Goal: Register for event/course

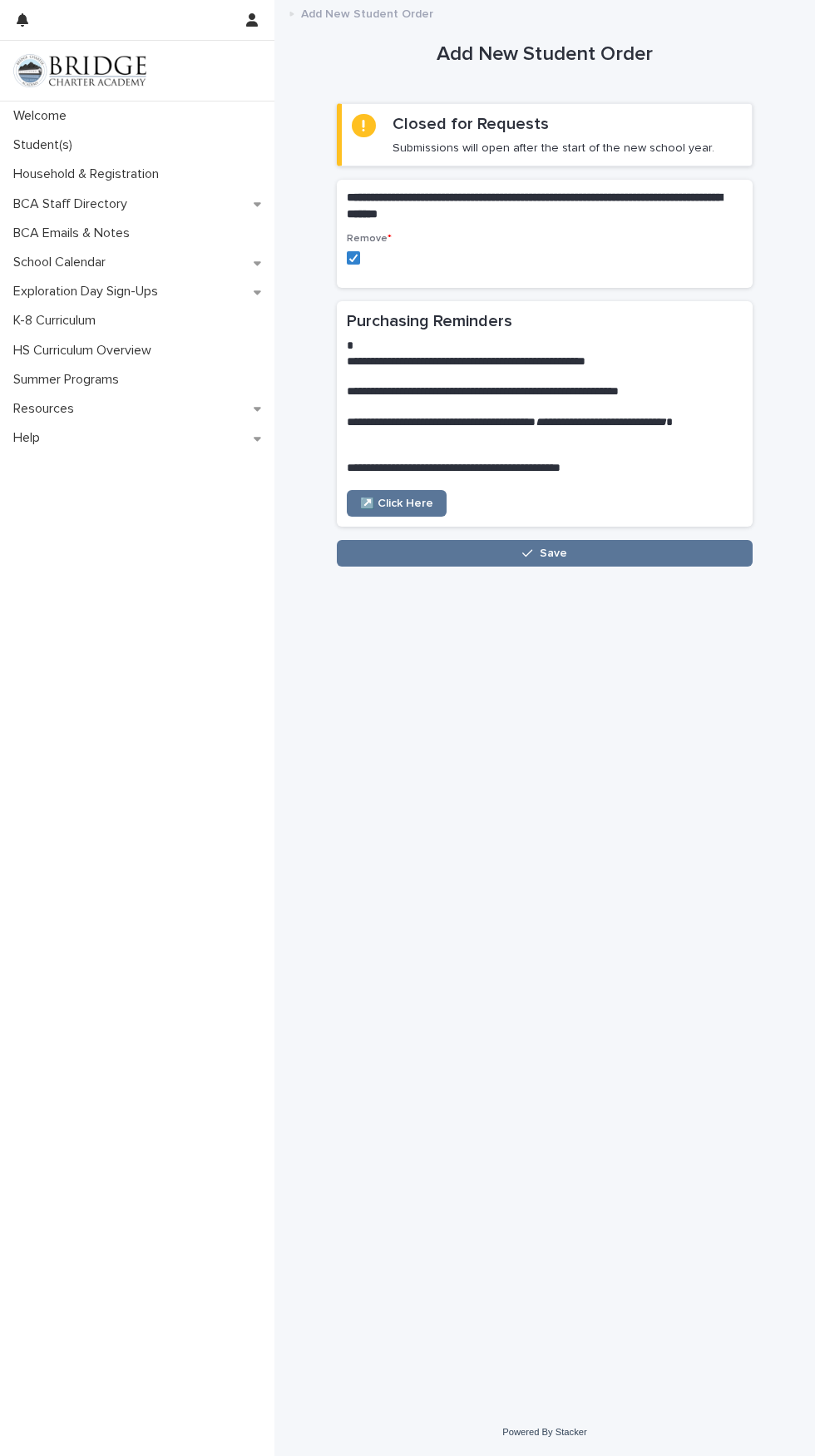
click at [119, 70] on img at bounding box center [80, 70] width 133 height 33
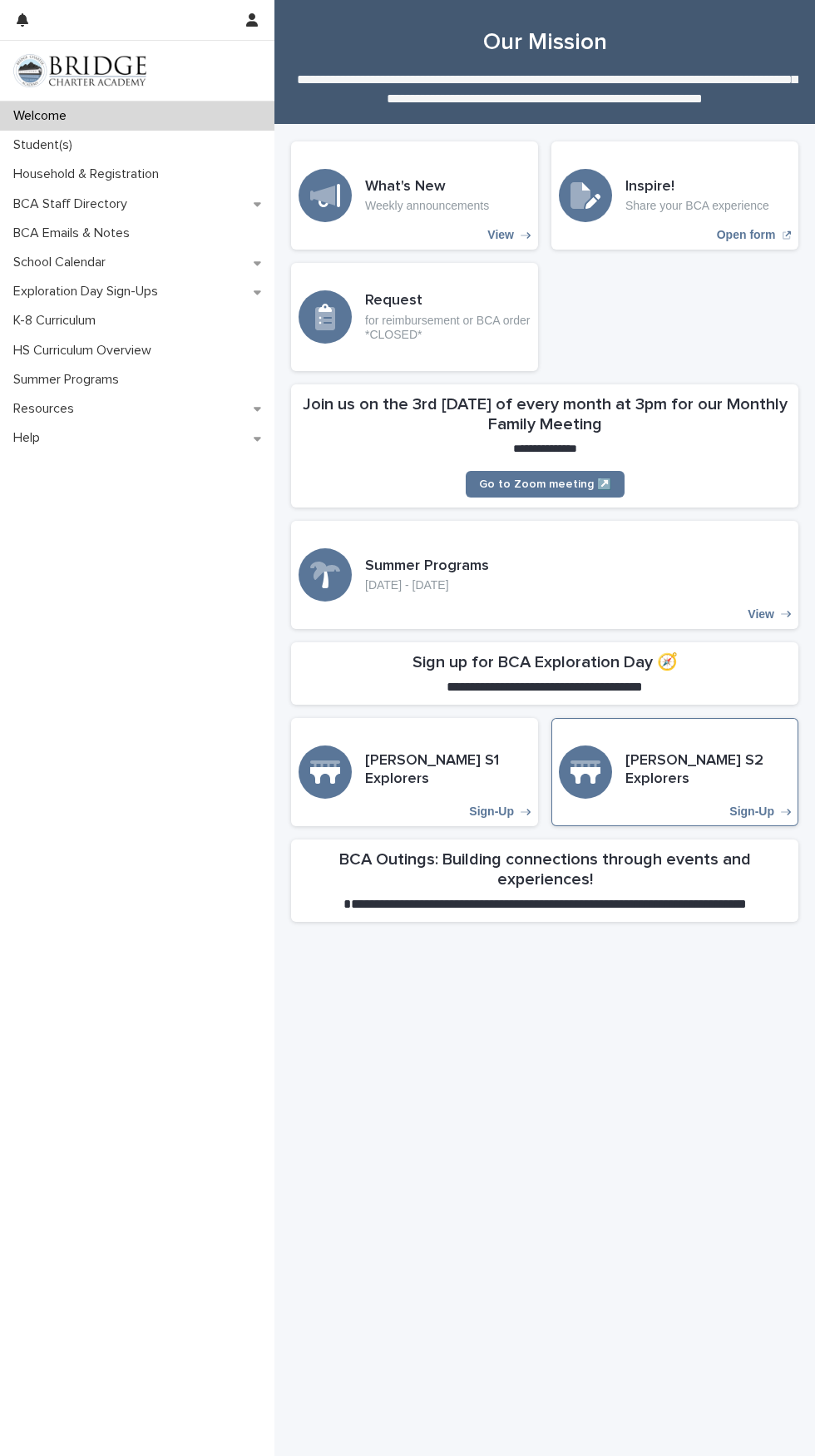
click at [762, 812] on p "Sign-Up" at bounding box center [752, 811] width 45 height 14
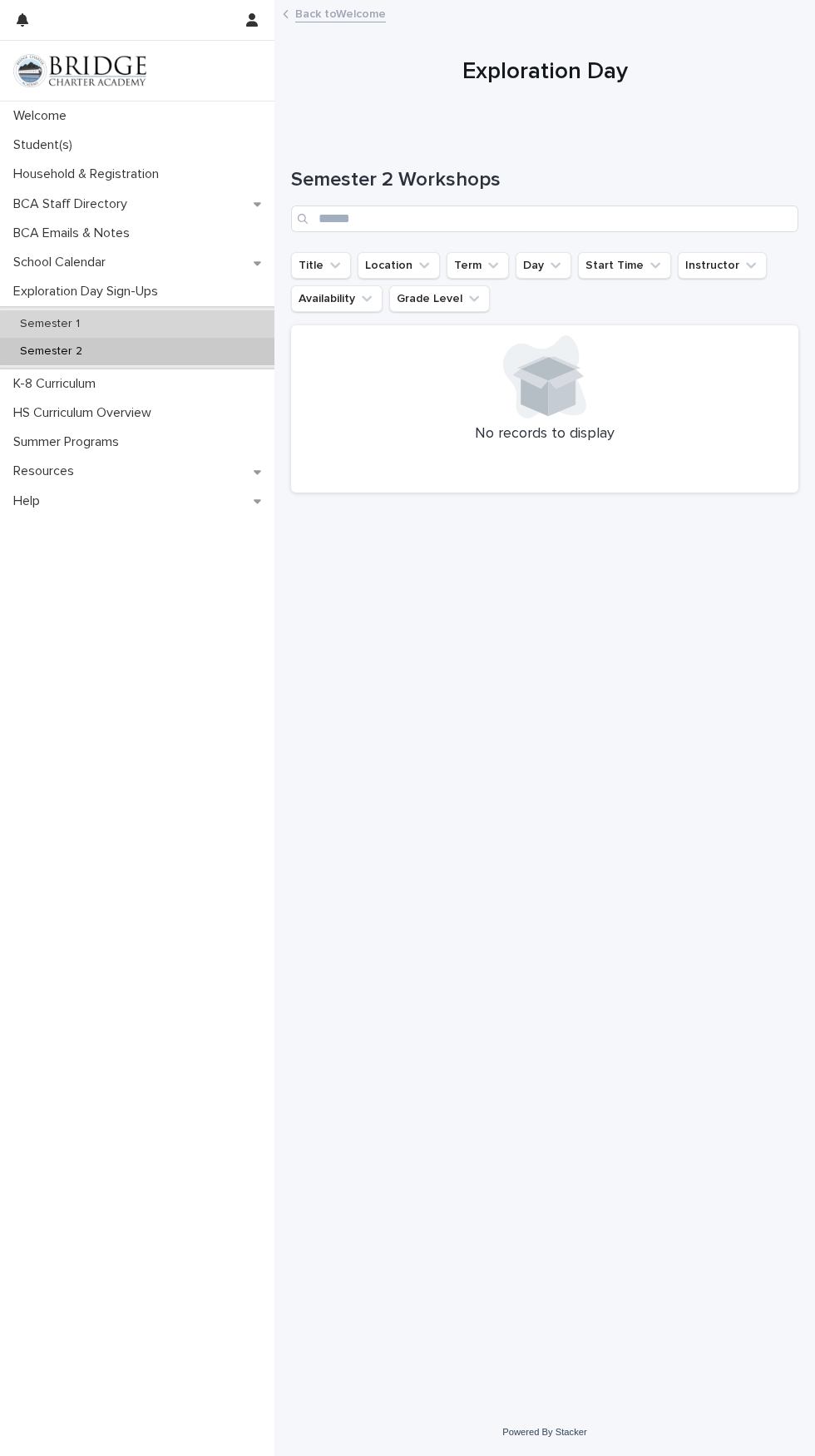
click at [70, 318] on p "Semester 1" at bounding box center [50, 324] width 86 height 14
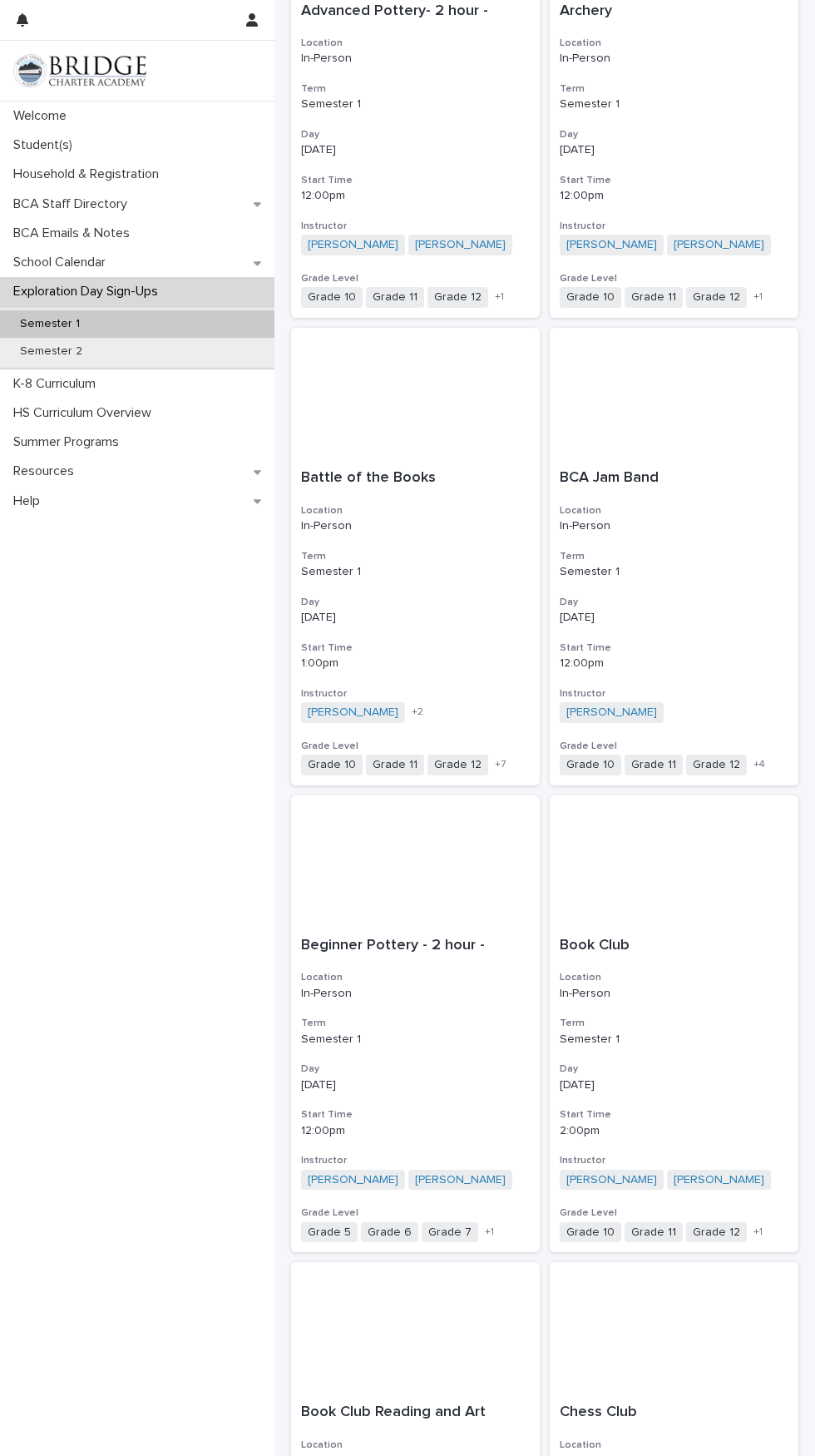
scroll to position [488, 0]
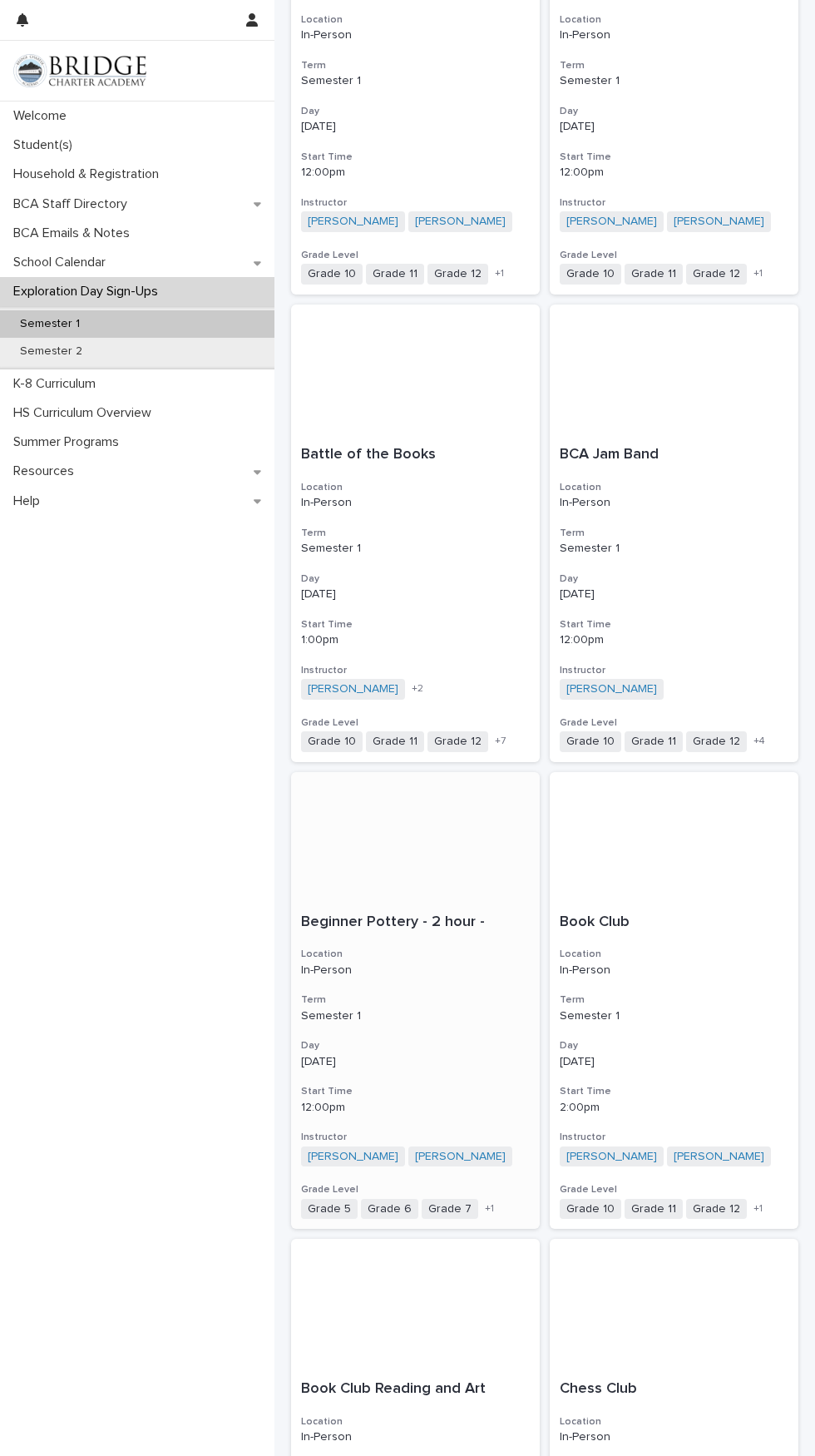
click at [375, 1100] on p "12:00pm" at bounding box center [415, 1107] width 229 height 14
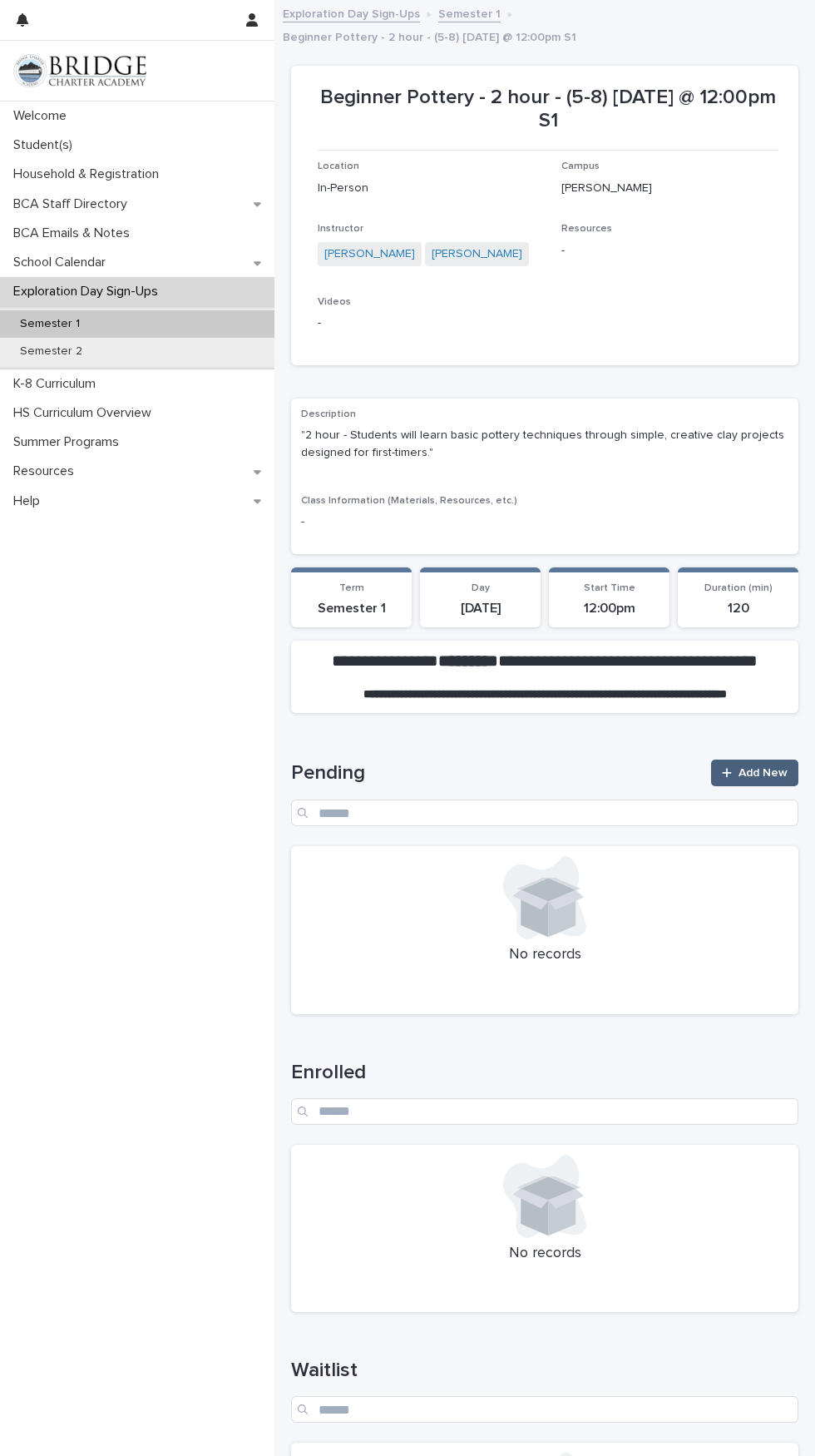
click at [778, 767] on span "Add New" at bounding box center [763, 773] width 49 height 11
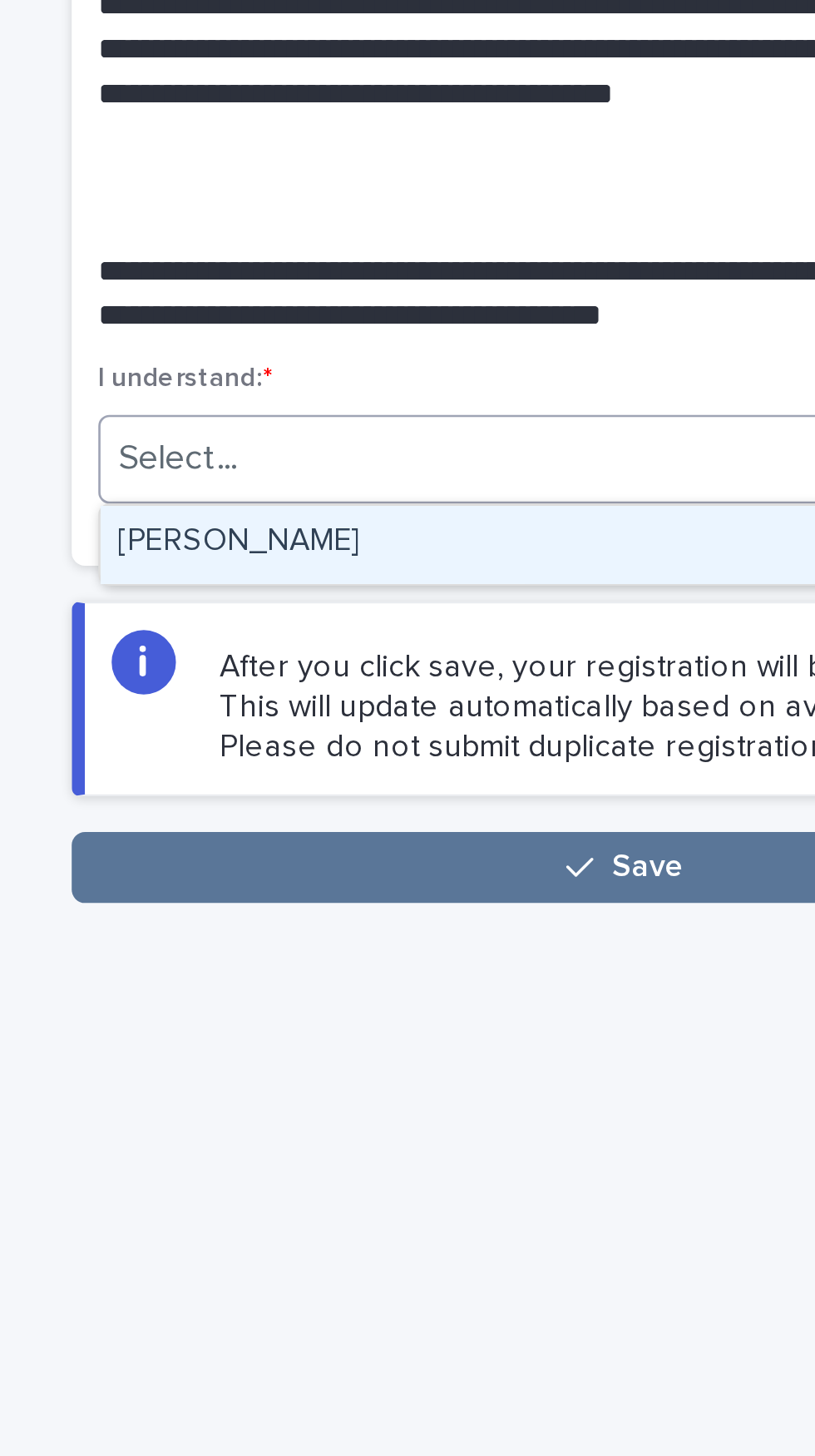
click at [465, 638] on div "[PERSON_NAME]" at bounding box center [545, 639] width 394 height 29
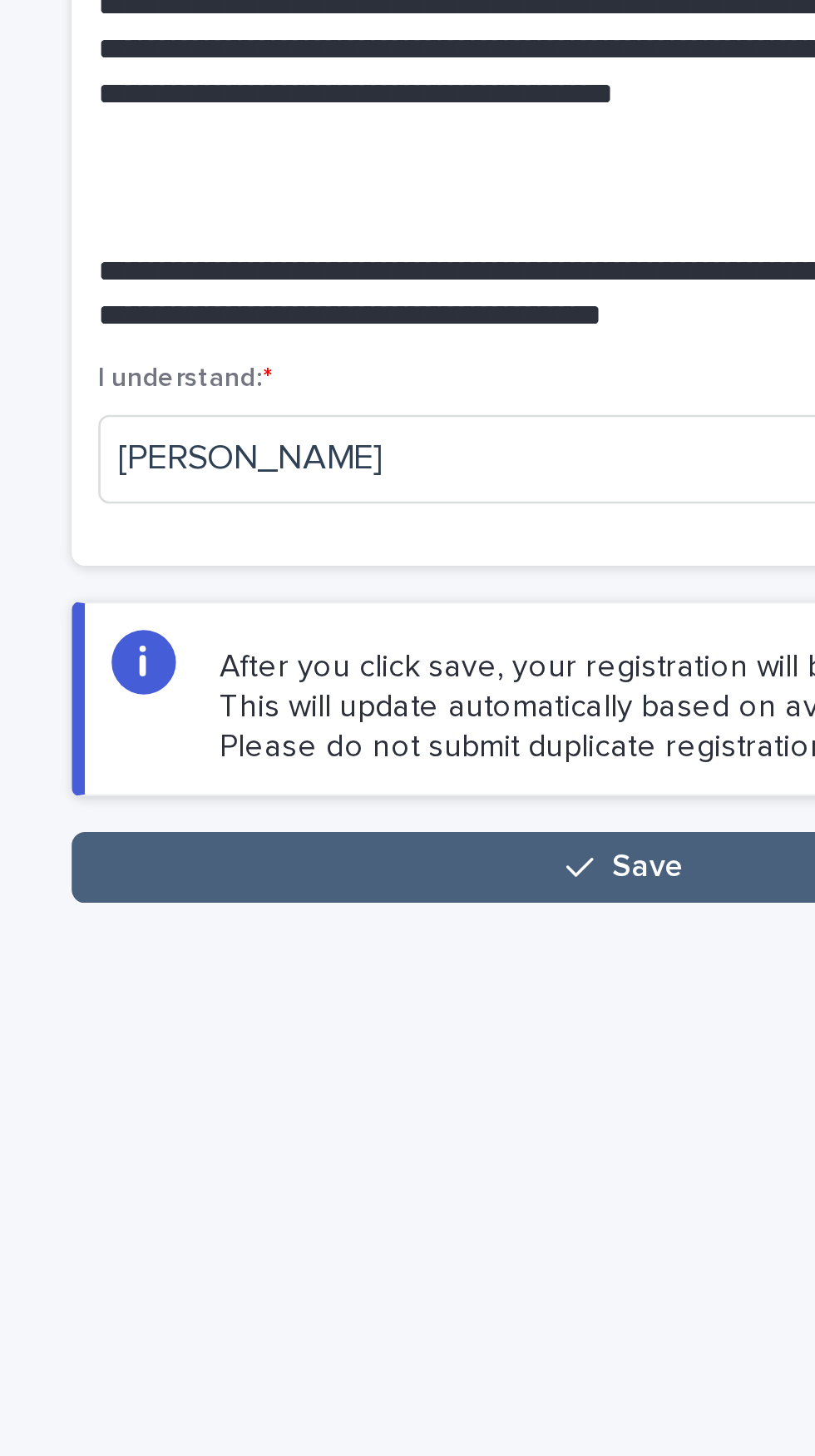
click at [535, 753] on button "Save" at bounding box center [544, 760] width 415 height 26
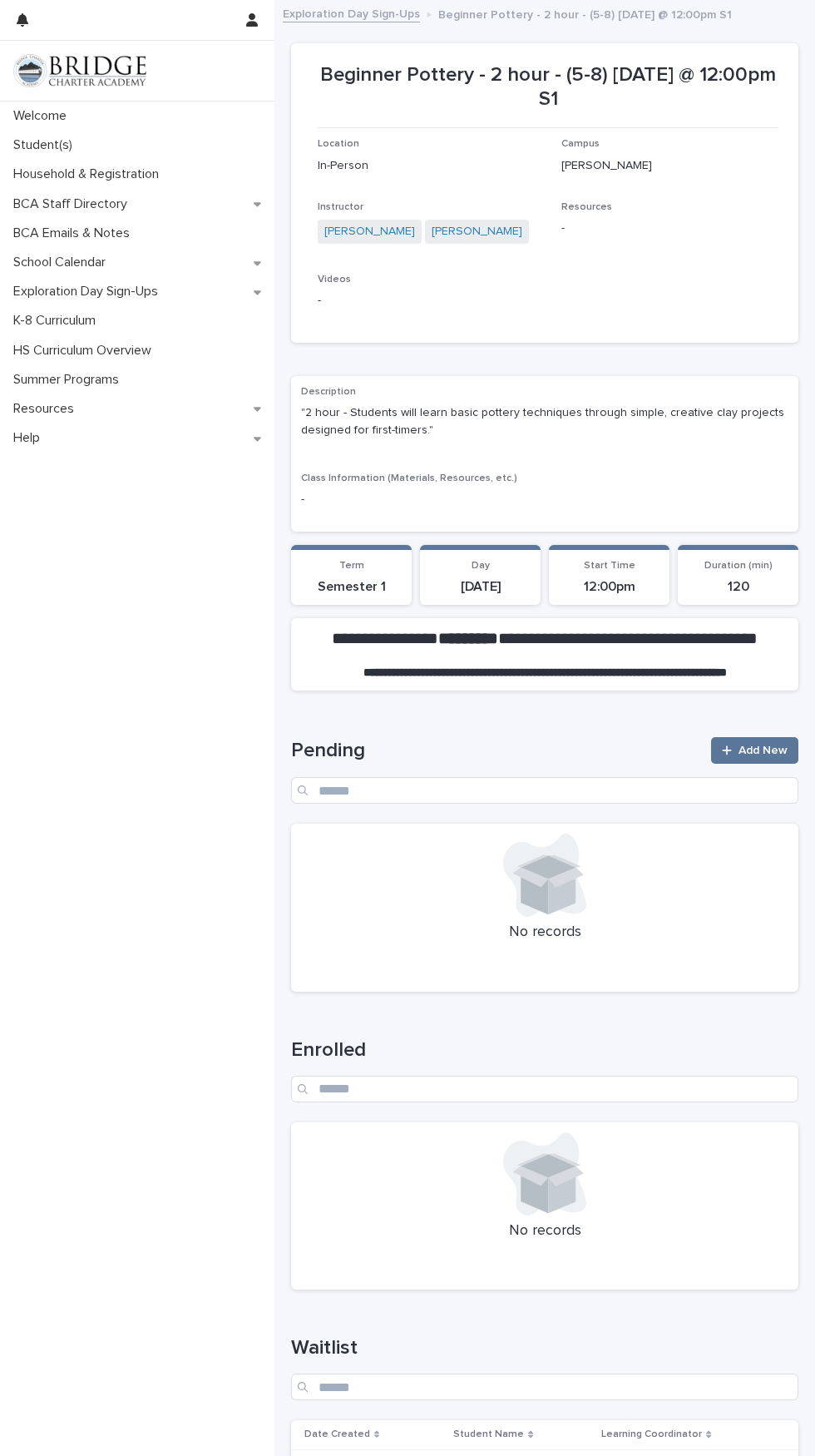
click at [378, 13] on link "Exploration Day Sign-Ups" at bounding box center [352, 13] width 137 height 19
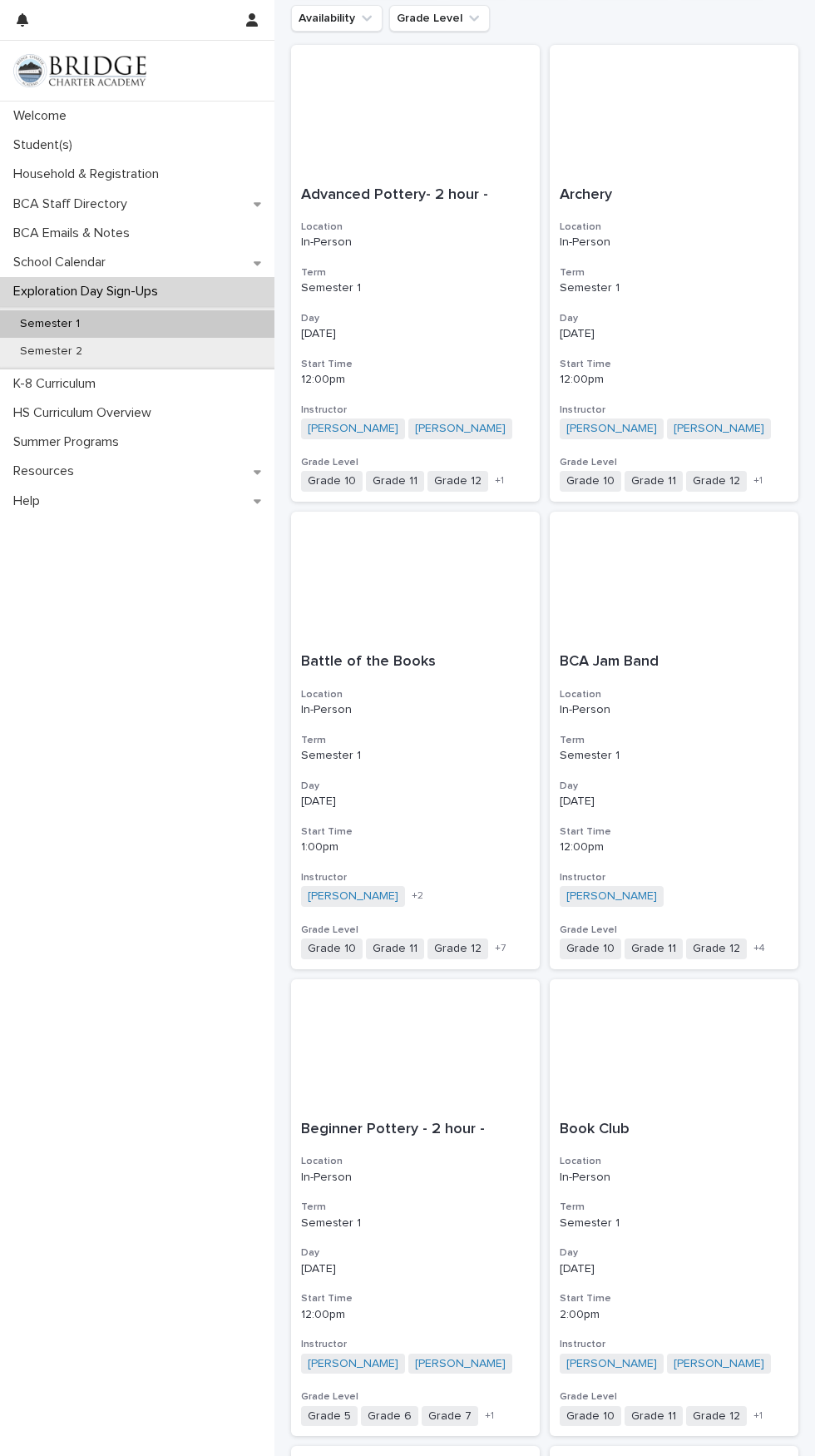
scroll to position [276, 0]
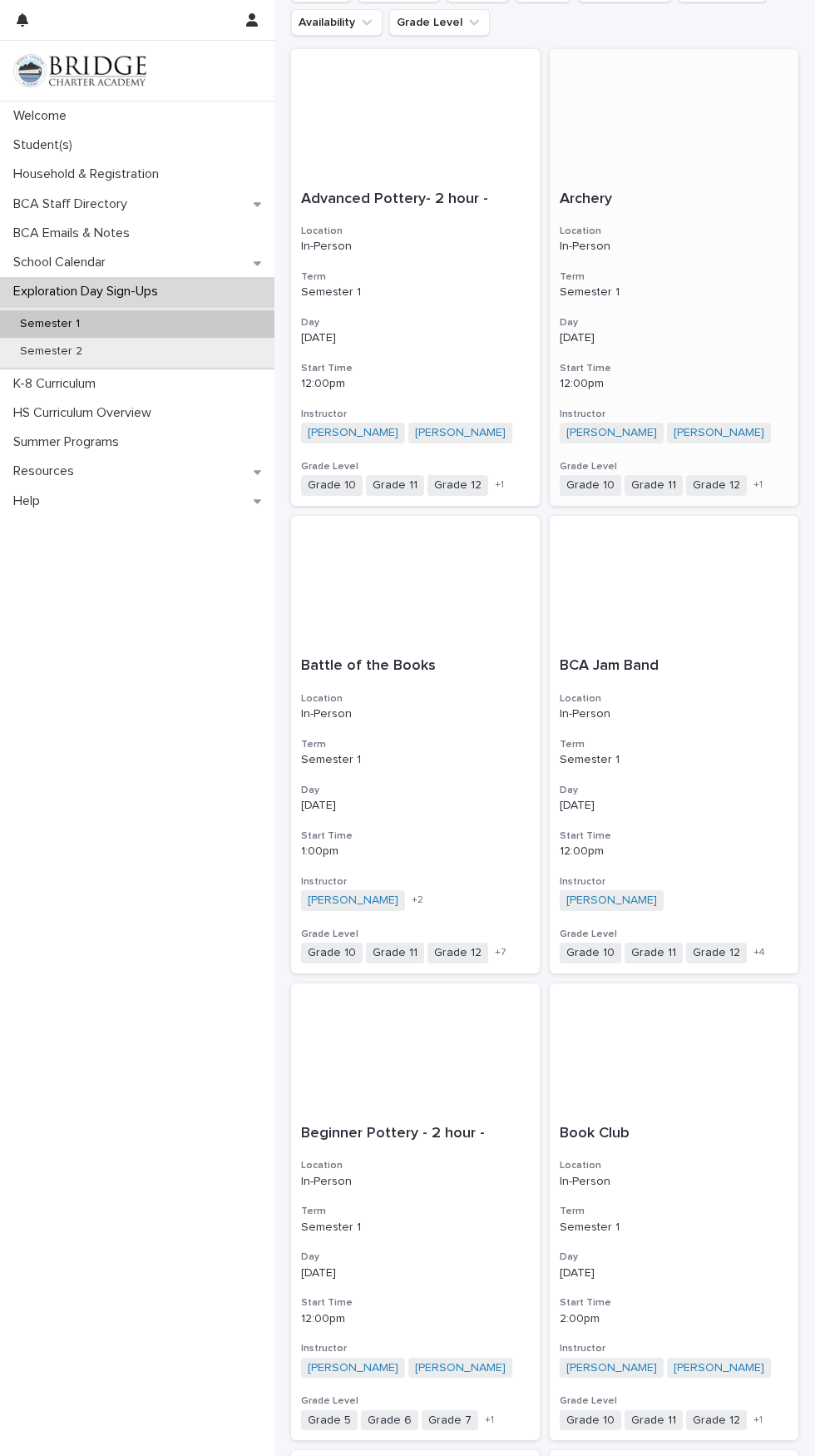
click at [710, 332] on div "[DATE]" at bounding box center [674, 336] width 229 height 18
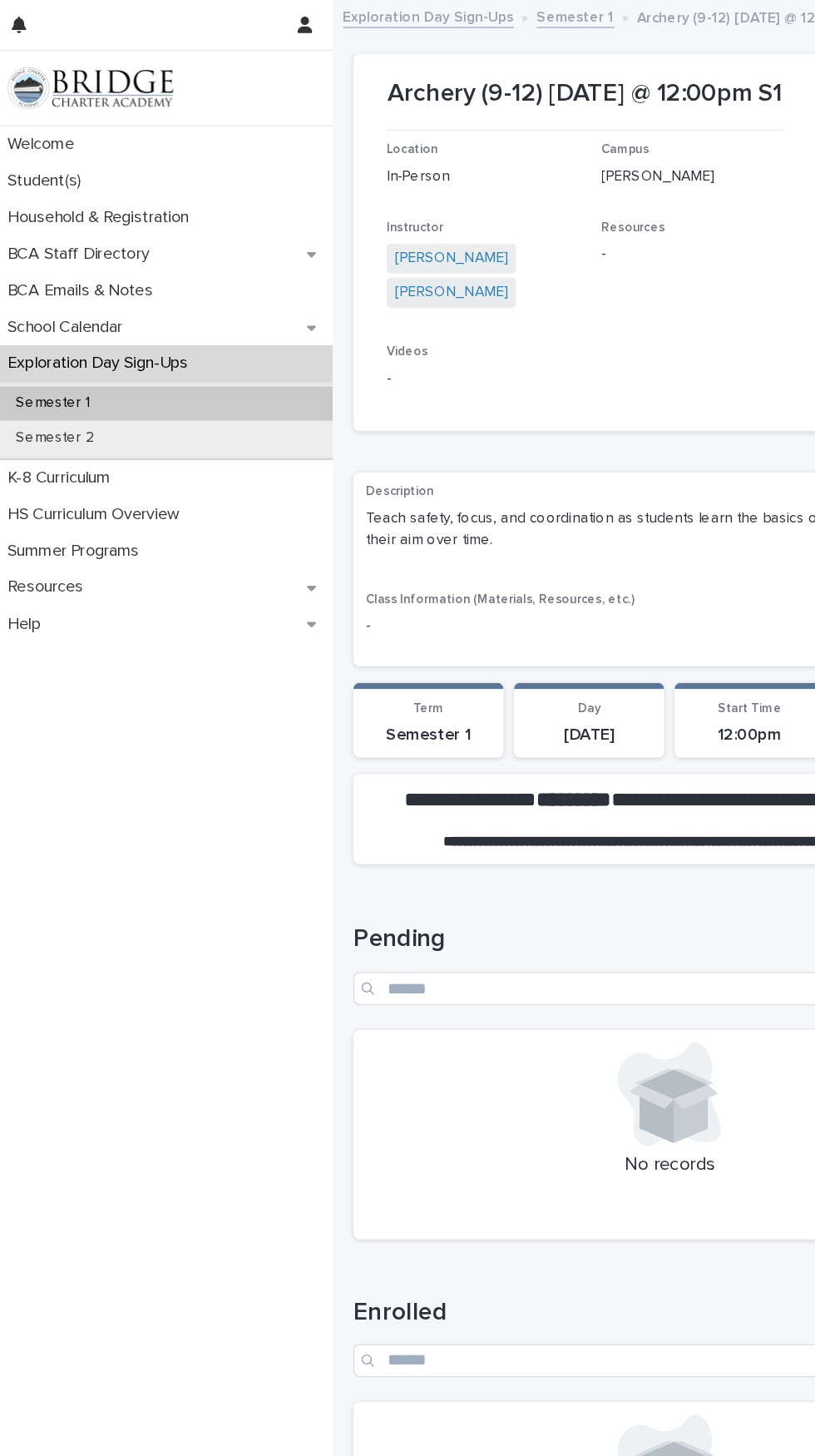
click at [372, 19] on link "Exploration Day Sign-Ups" at bounding box center [352, 13] width 137 height 19
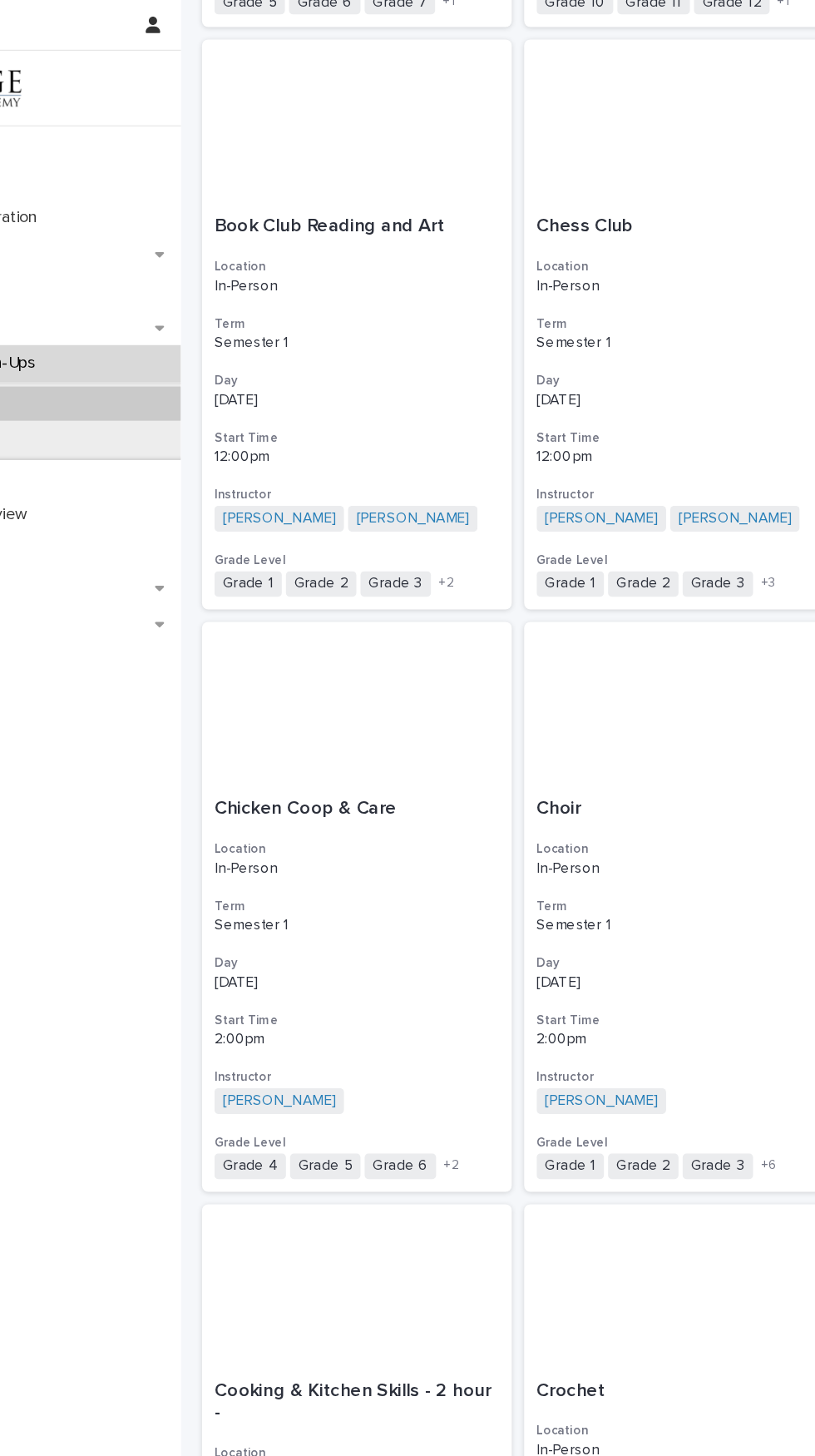
scroll to position [1708, 0]
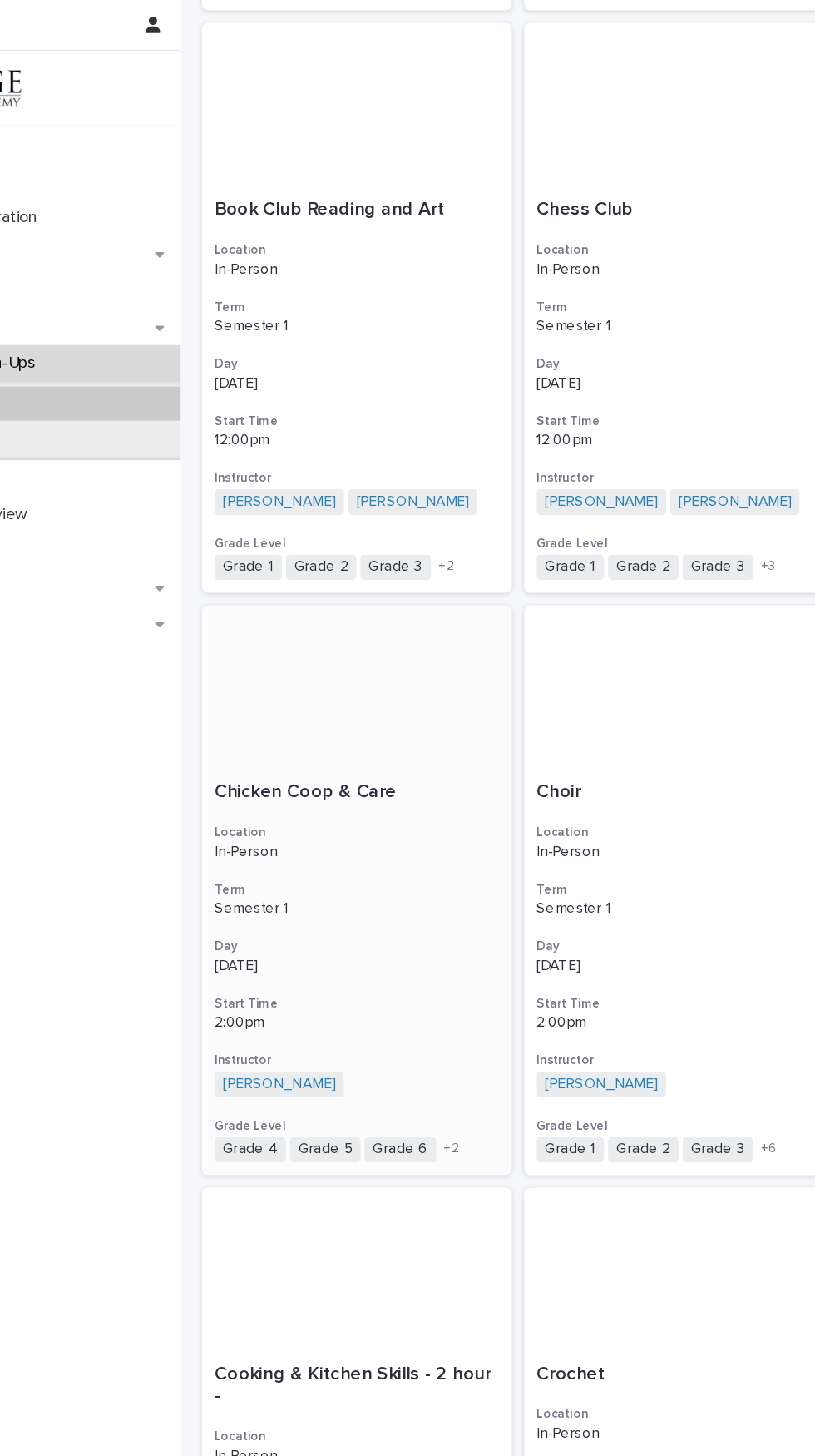
click at [426, 806] on h3 "Start Time" at bounding box center [415, 806] width 229 height 13
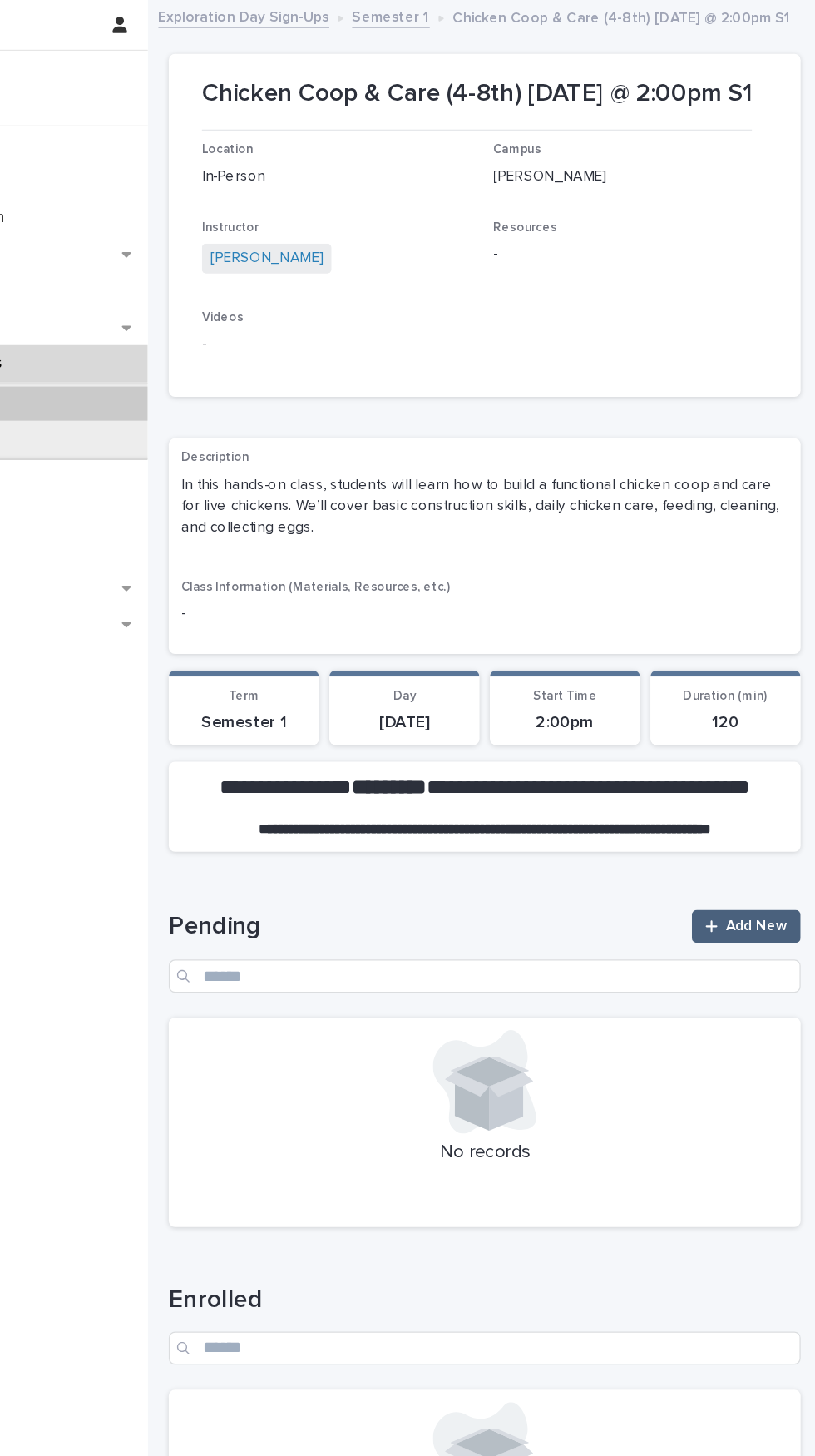
click at [765, 746] on span "Add New" at bounding box center [763, 744] width 49 height 11
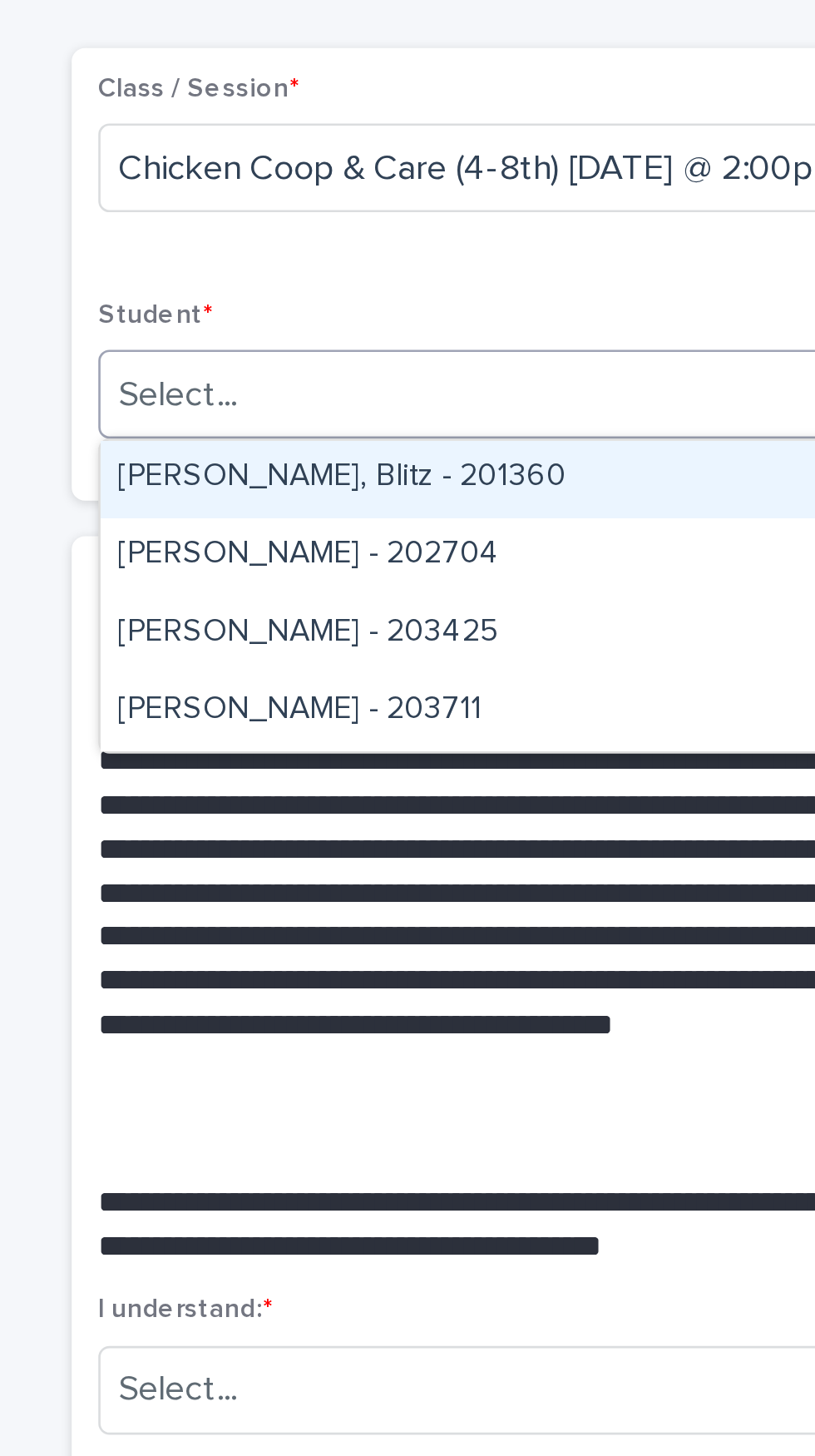
click at [491, 257] on div "[PERSON_NAME], Blitz - 201360" at bounding box center [545, 265] width 394 height 29
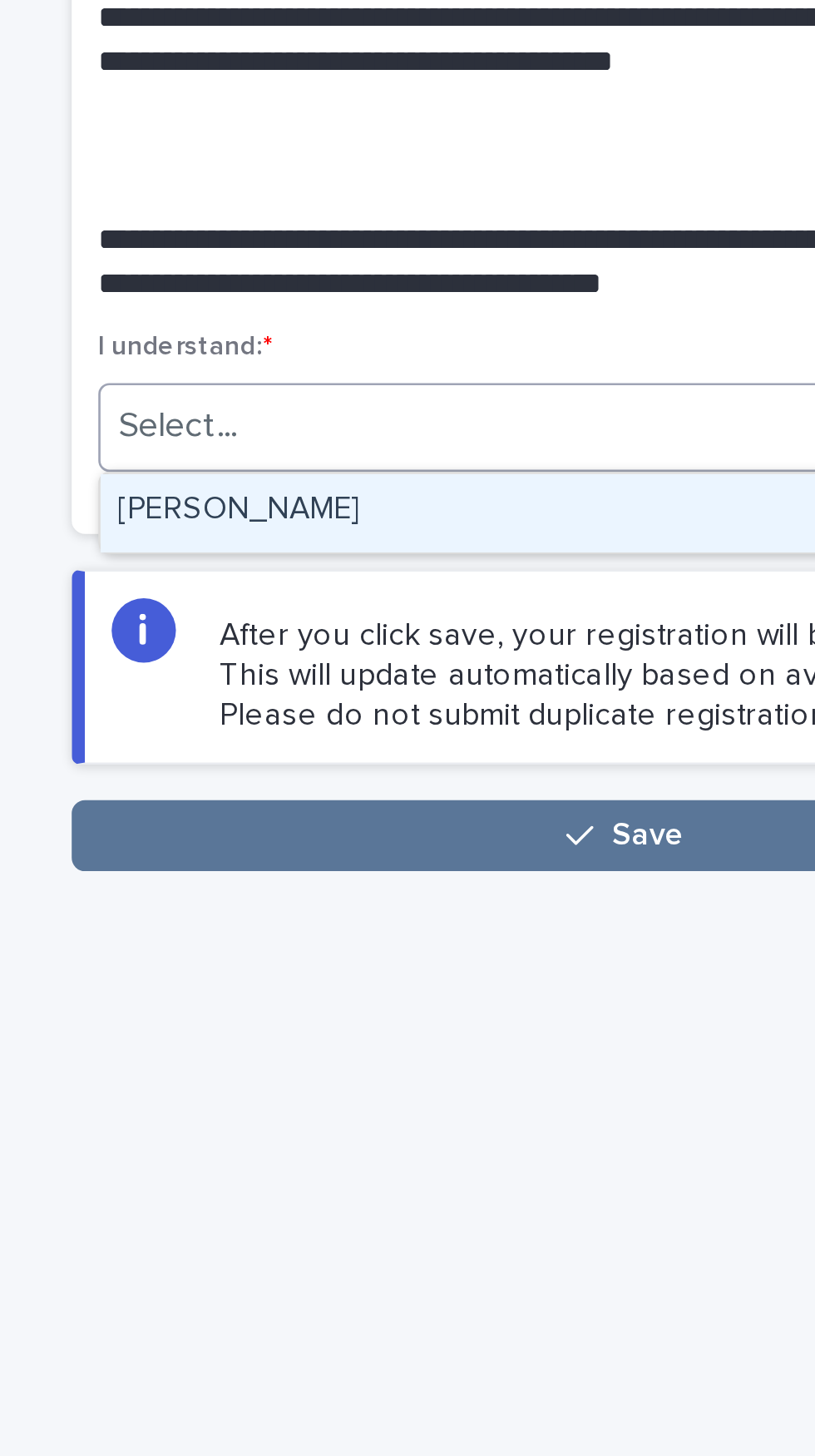
click at [470, 634] on div "[PERSON_NAME]" at bounding box center [545, 639] width 394 height 29
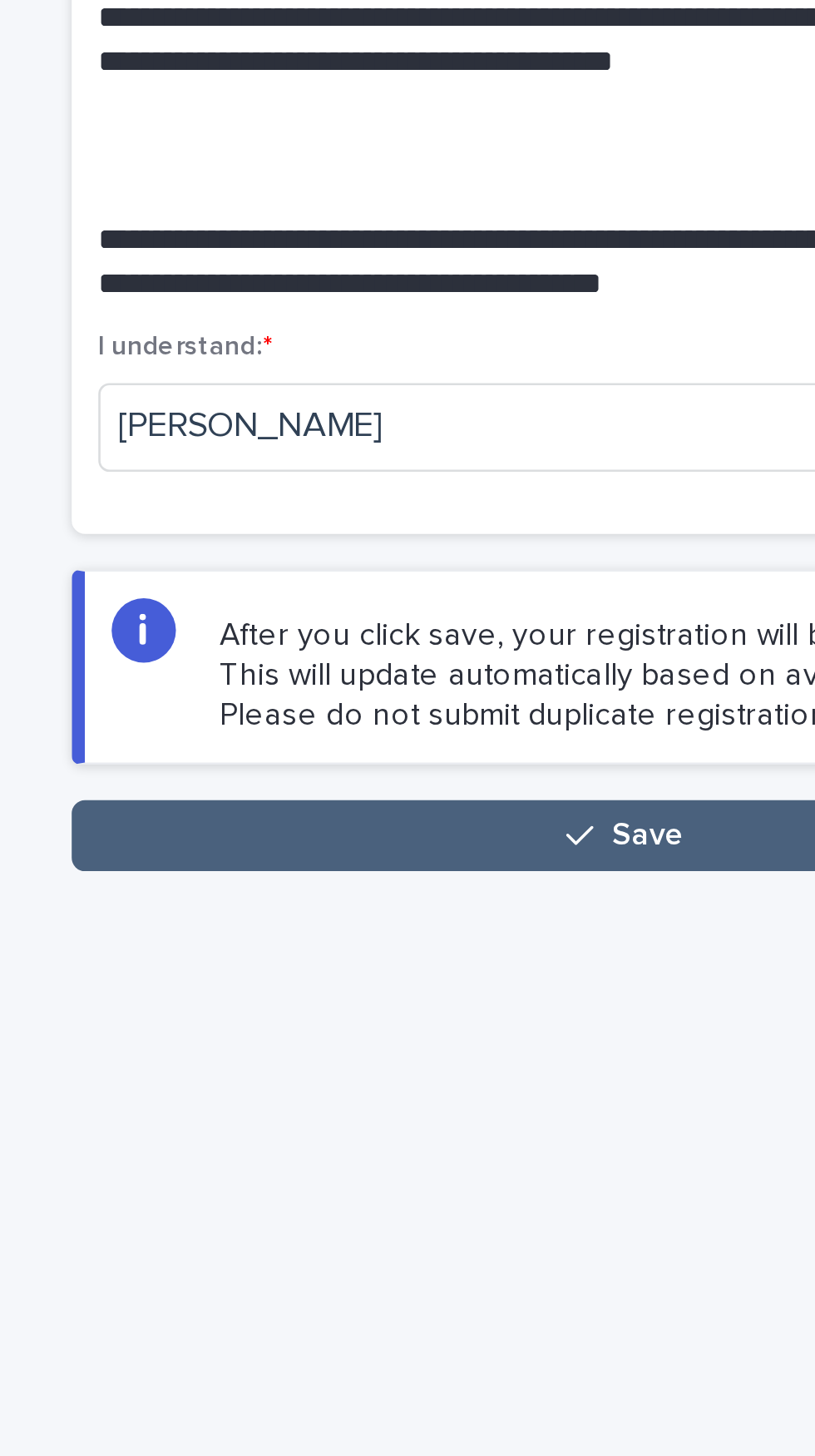
click at [551, 764] on span "Save" at bounding box center [553, 760] width 27 height 11
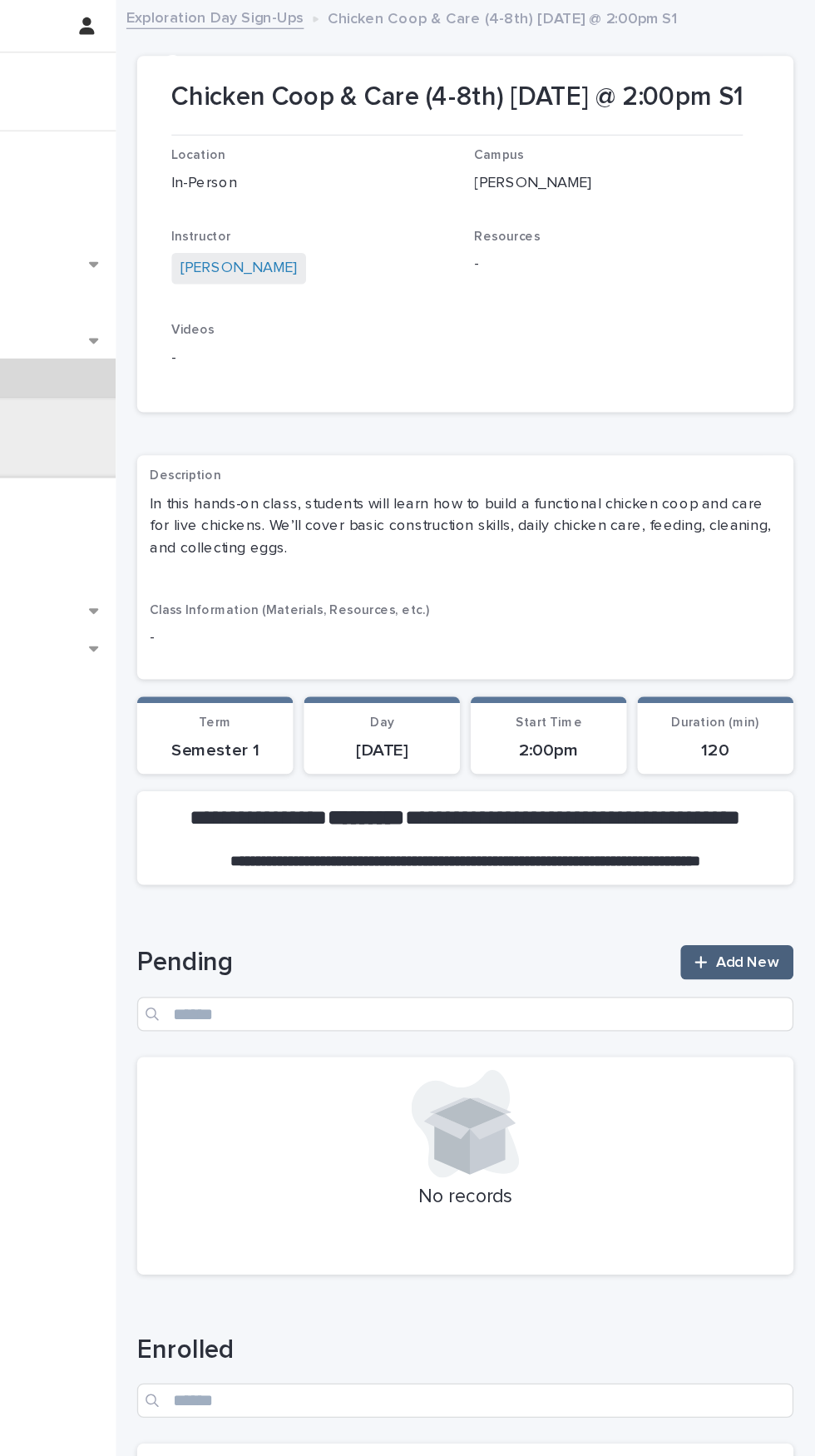
click at [762, 741] on span "Add New" at bounding box center [763, 744] width 49 height 11
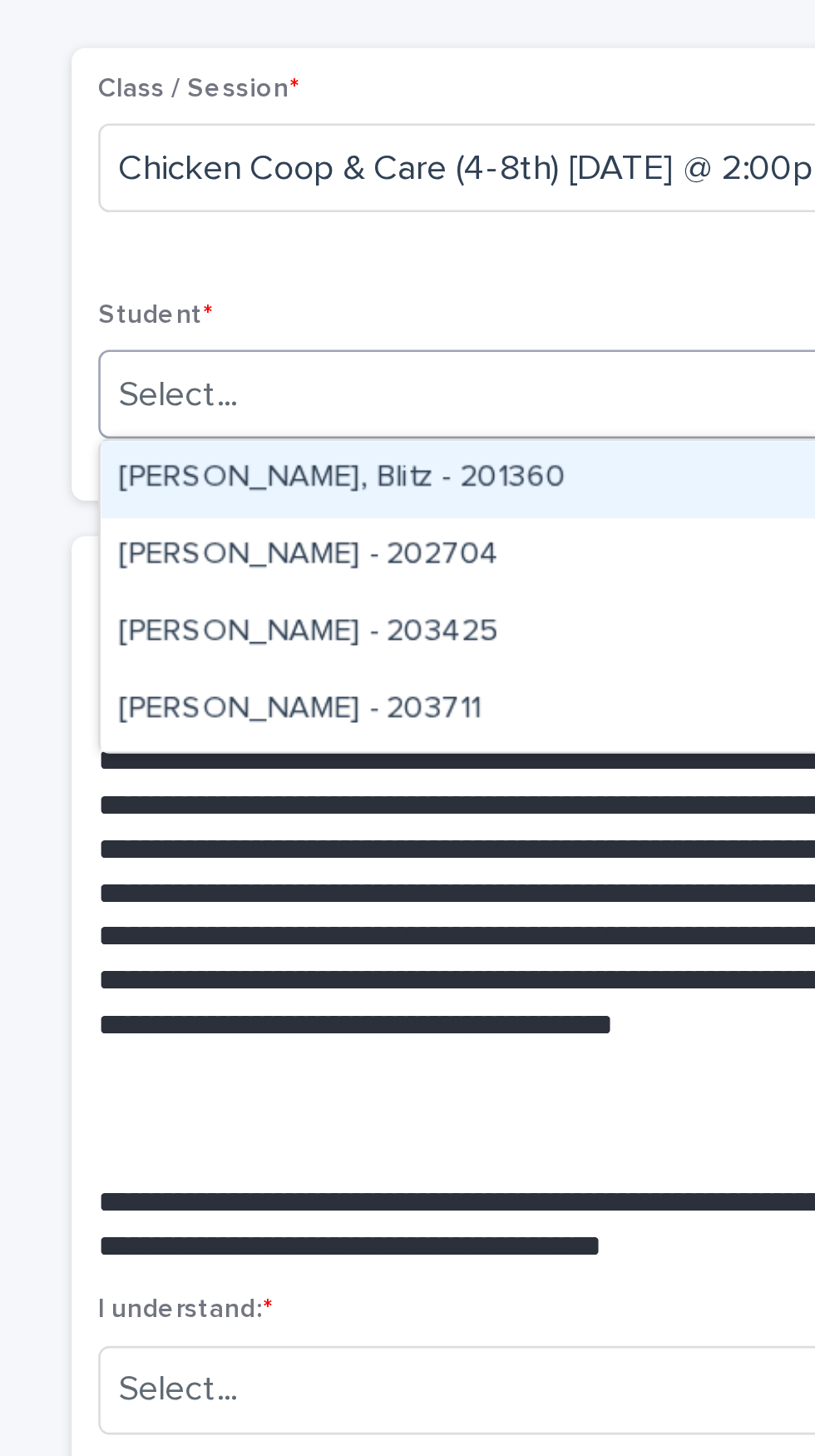
click at [564, 184] on div "Class / Session * Chicken Coop & Care (4-8th) [DATE] @ 2:00pm S1 Student * opti…" at bounding box center [545, 190] width 396 height 151
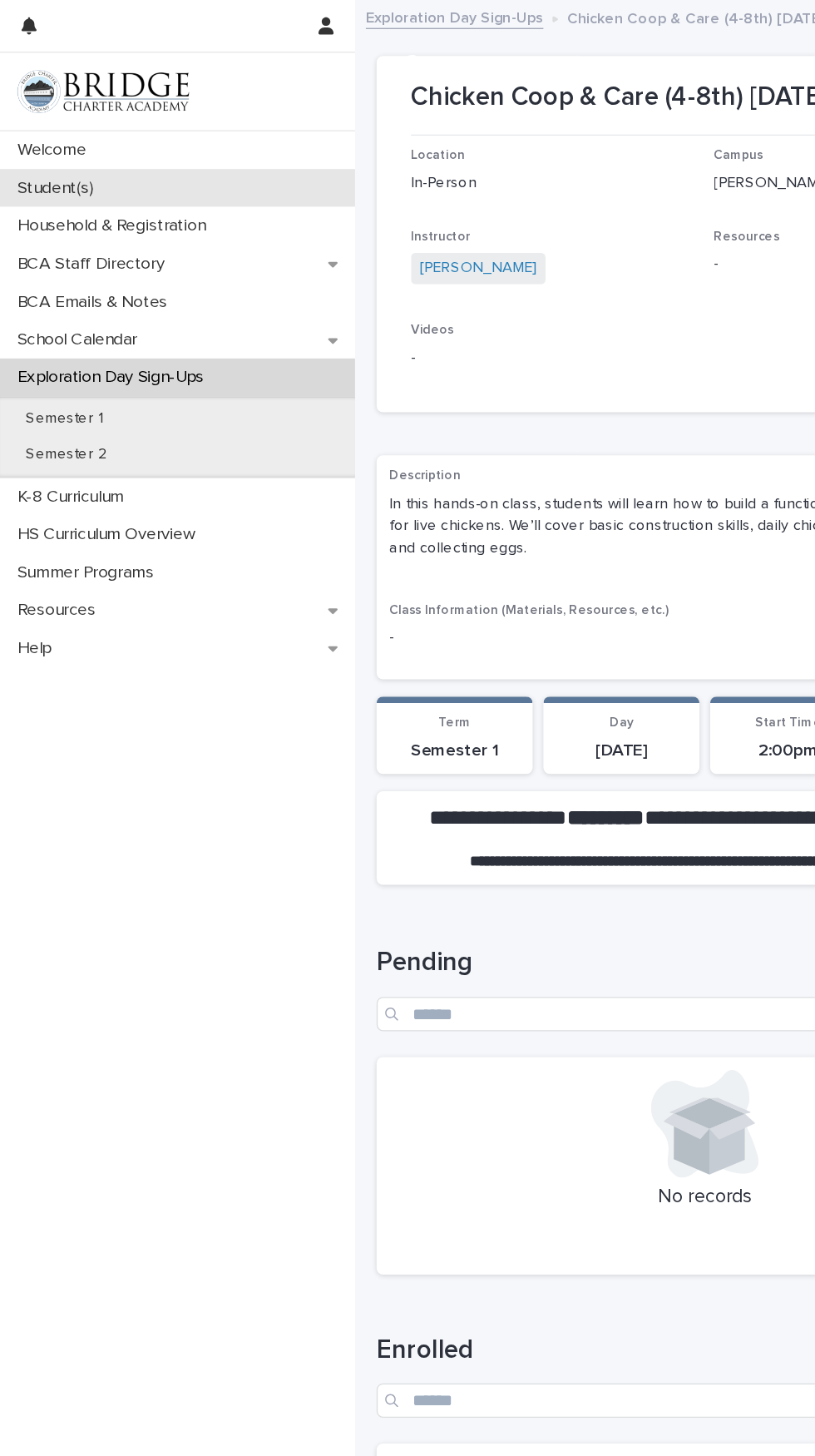
click at [63, 145] on p "Student(s)" at bounding box center [46, 144] width 79 height 16
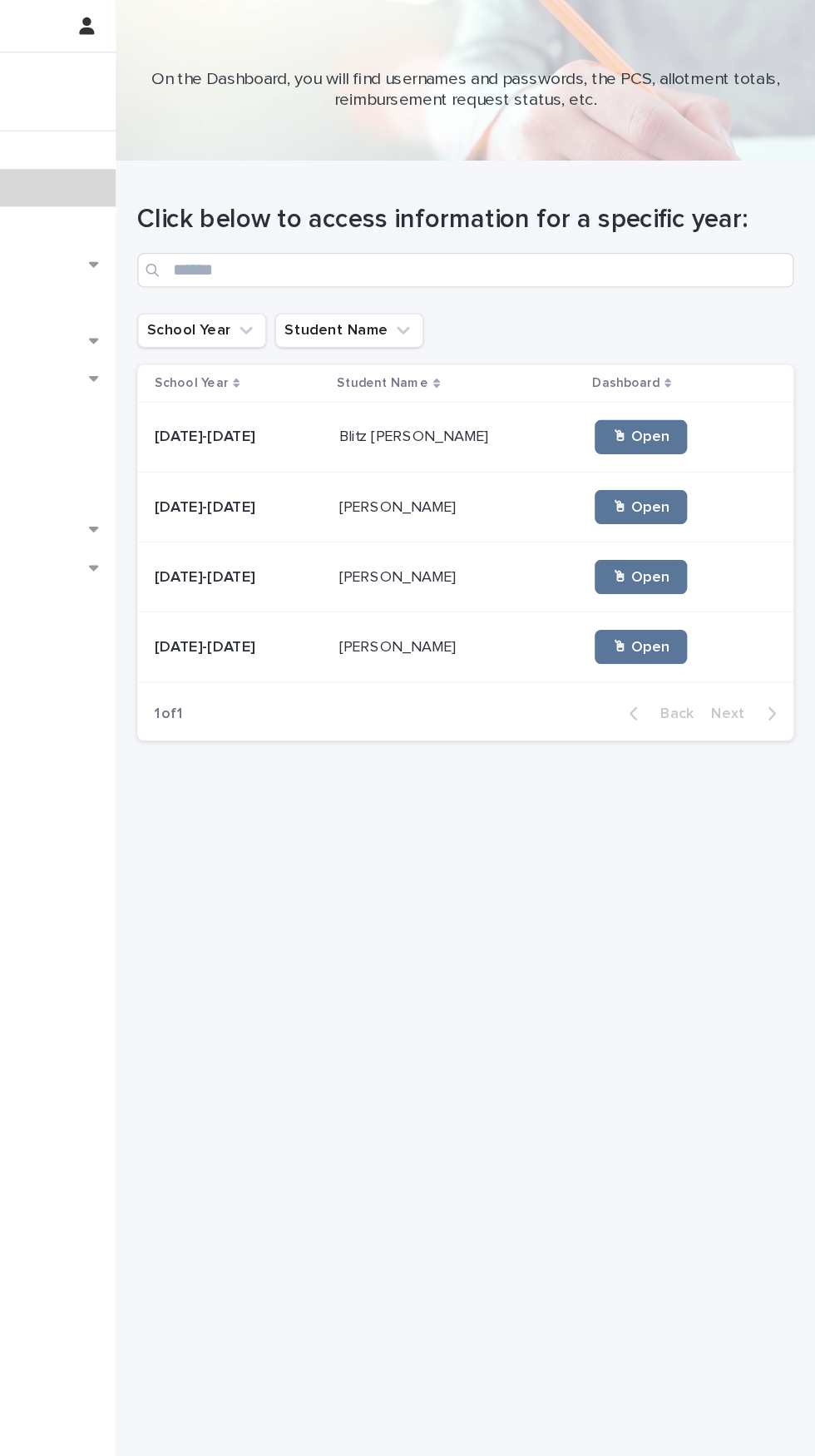
click at [500, 343] on p "Blitz [PERSON_NAME]" at bounding box center [506, 336] width 119 height 18
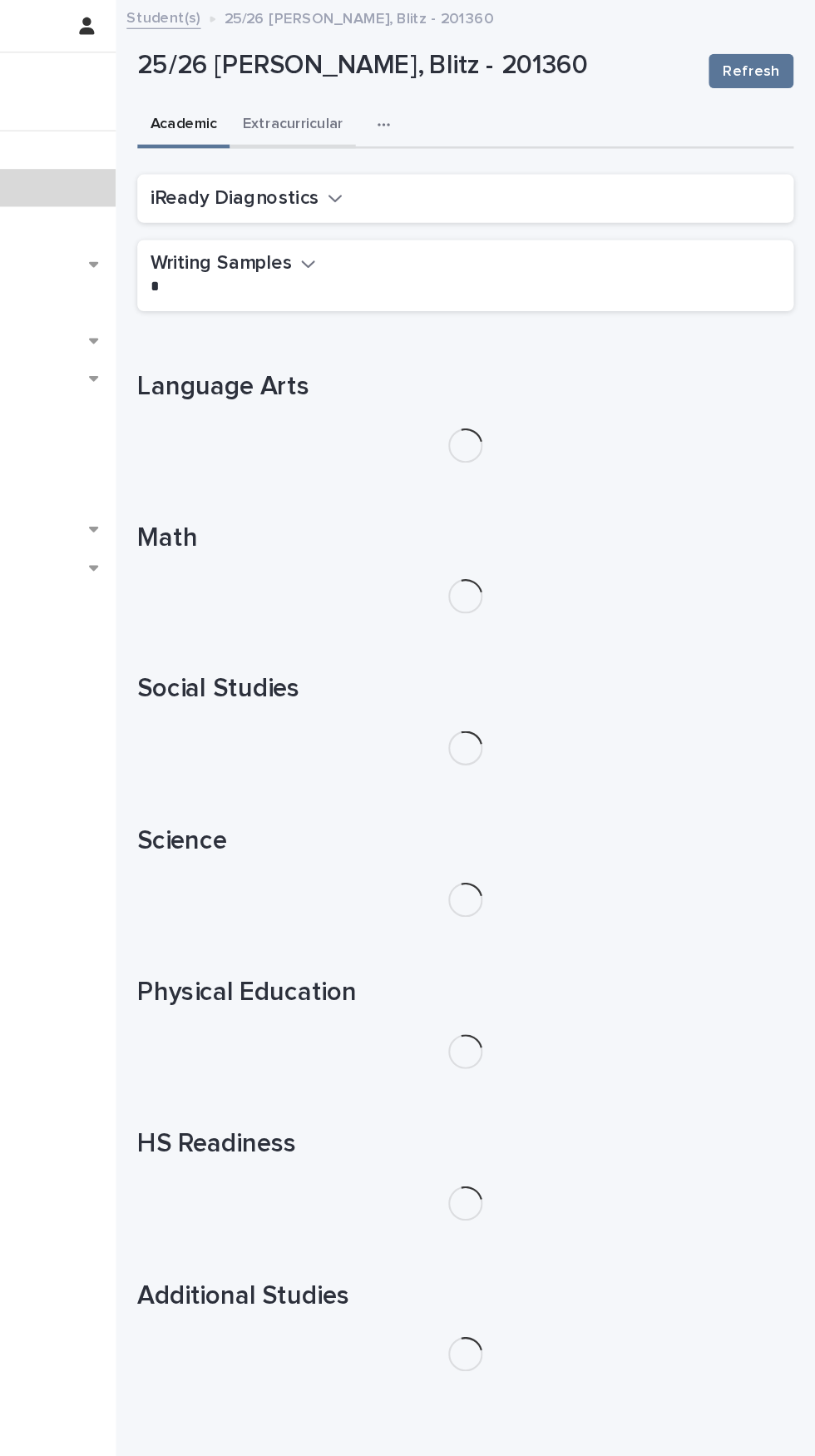
click at [419, 95] on button "Extracurricular" at bounding box center [412, 97] width 98 height 35
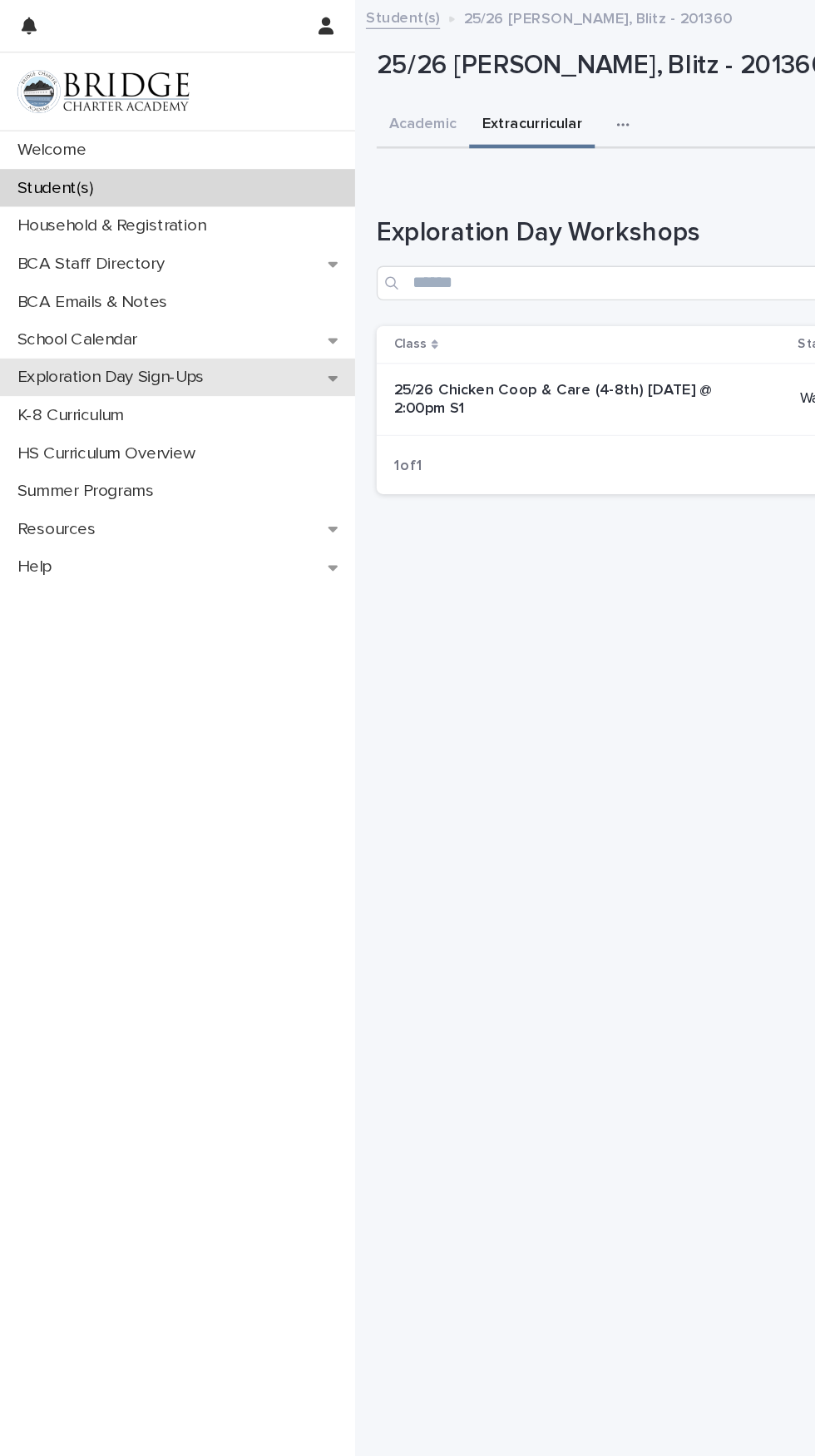
click at [131, 291] on p "Exploration Day Sign-Ups" at bounding box center [89, 291] width 165 height 16
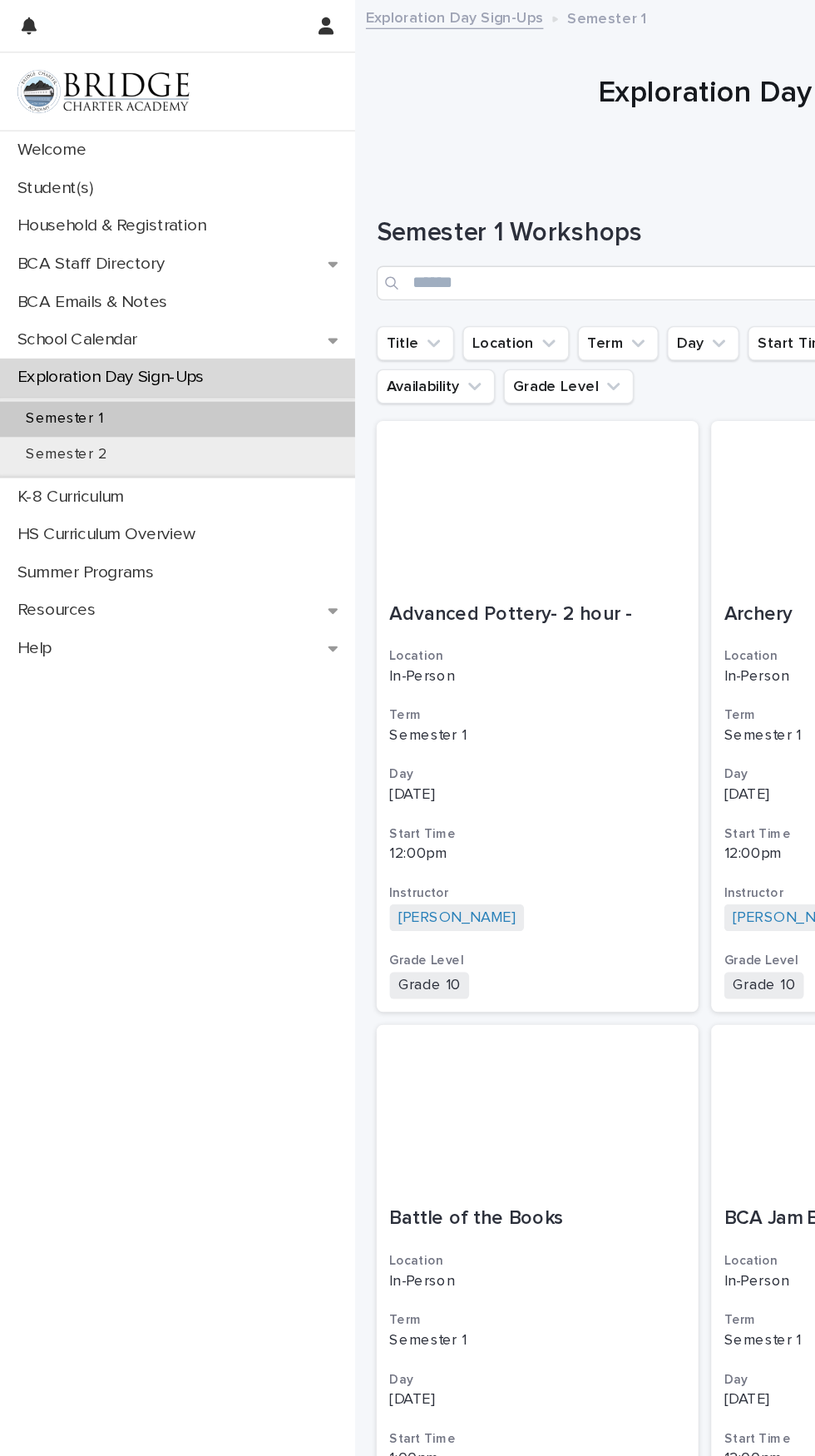
click at [70, 328] on p "Semester 1" at bounding box center [50, 324] width 86 height 14
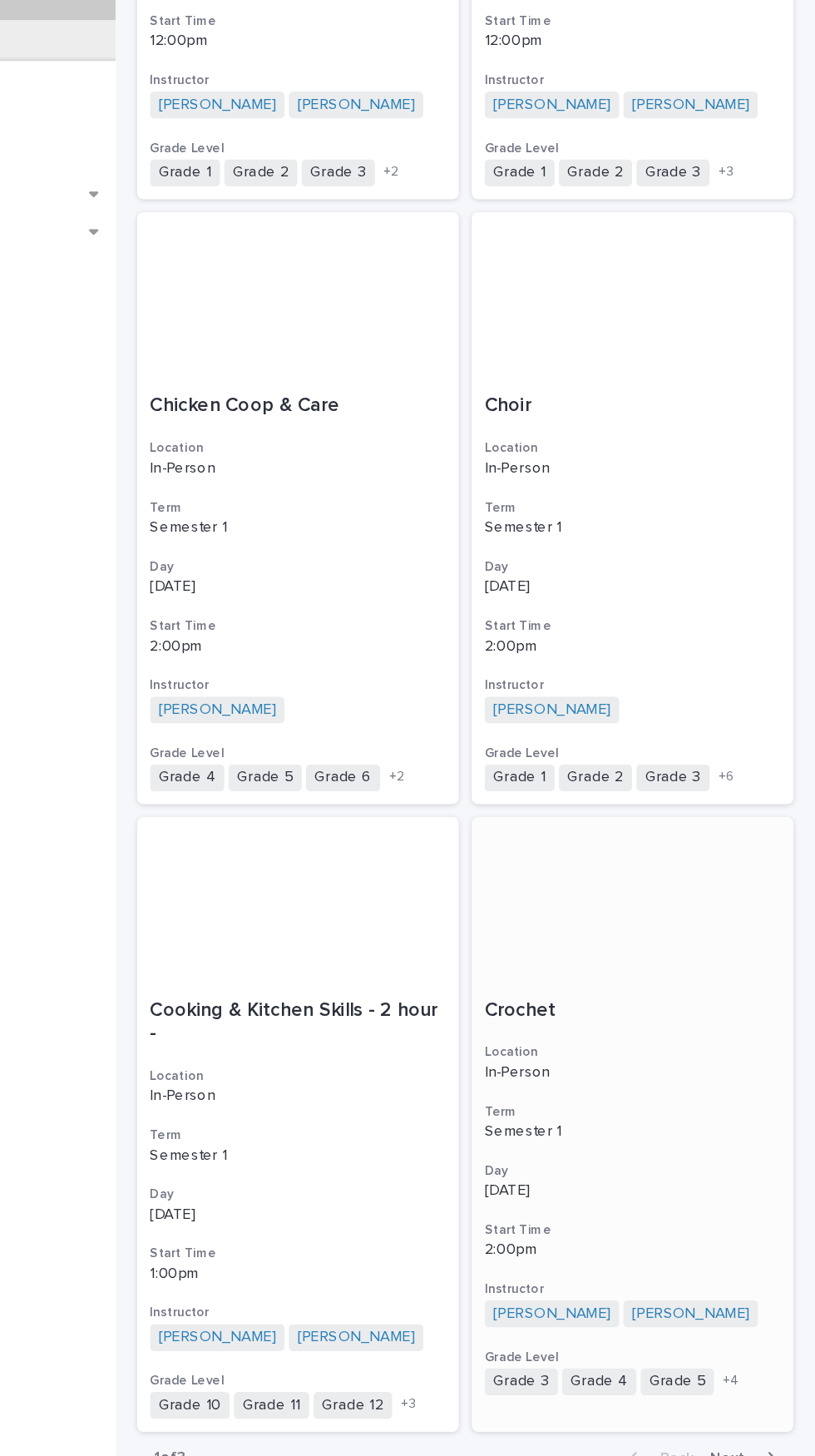
click at [724, 1233] on h3 "Day" at bounding box center [674, 1227] width 229 height 13
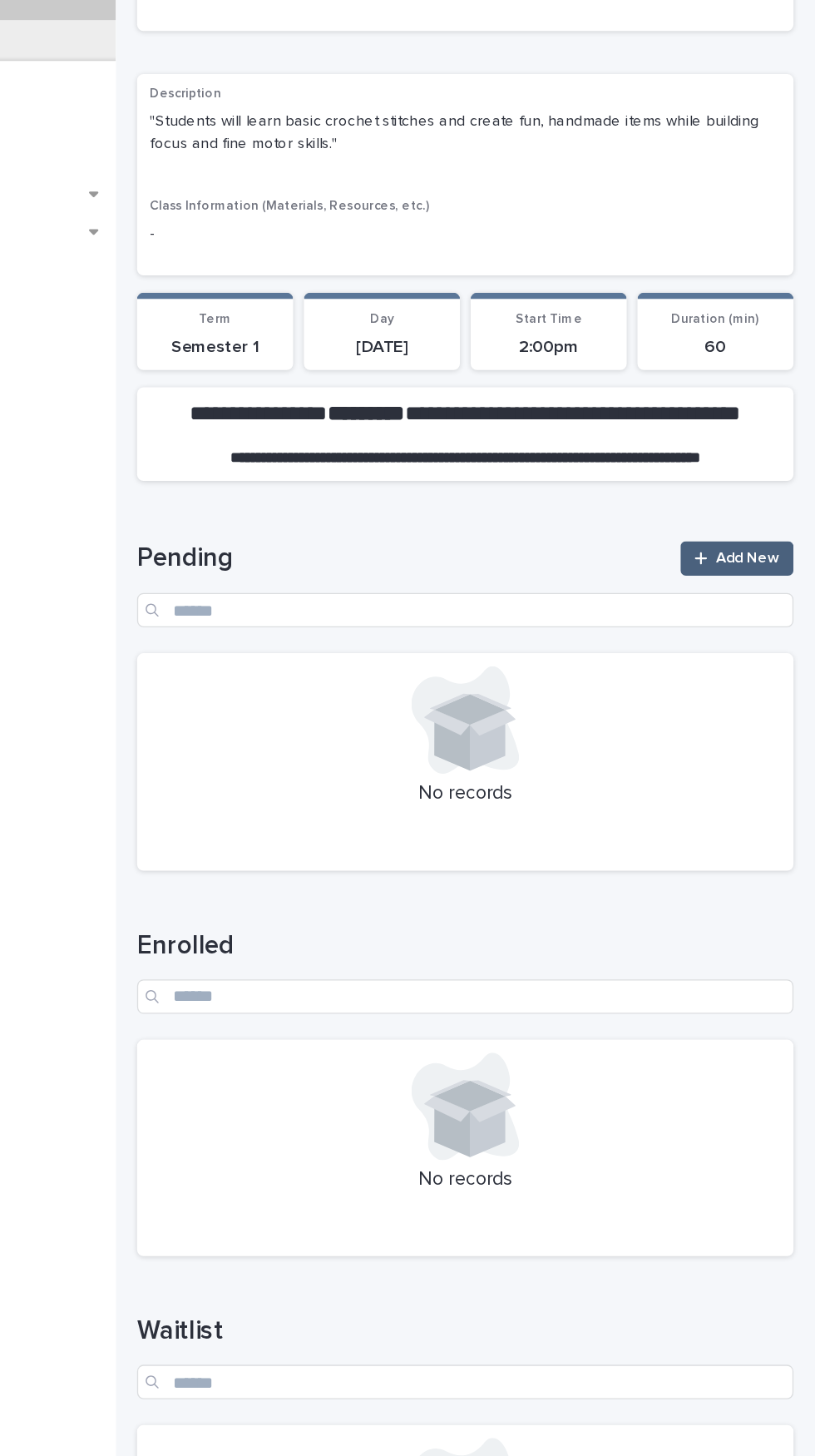
click at [770, 751] on span "Add New" at bounding box center [763, 753] width 49 height 11
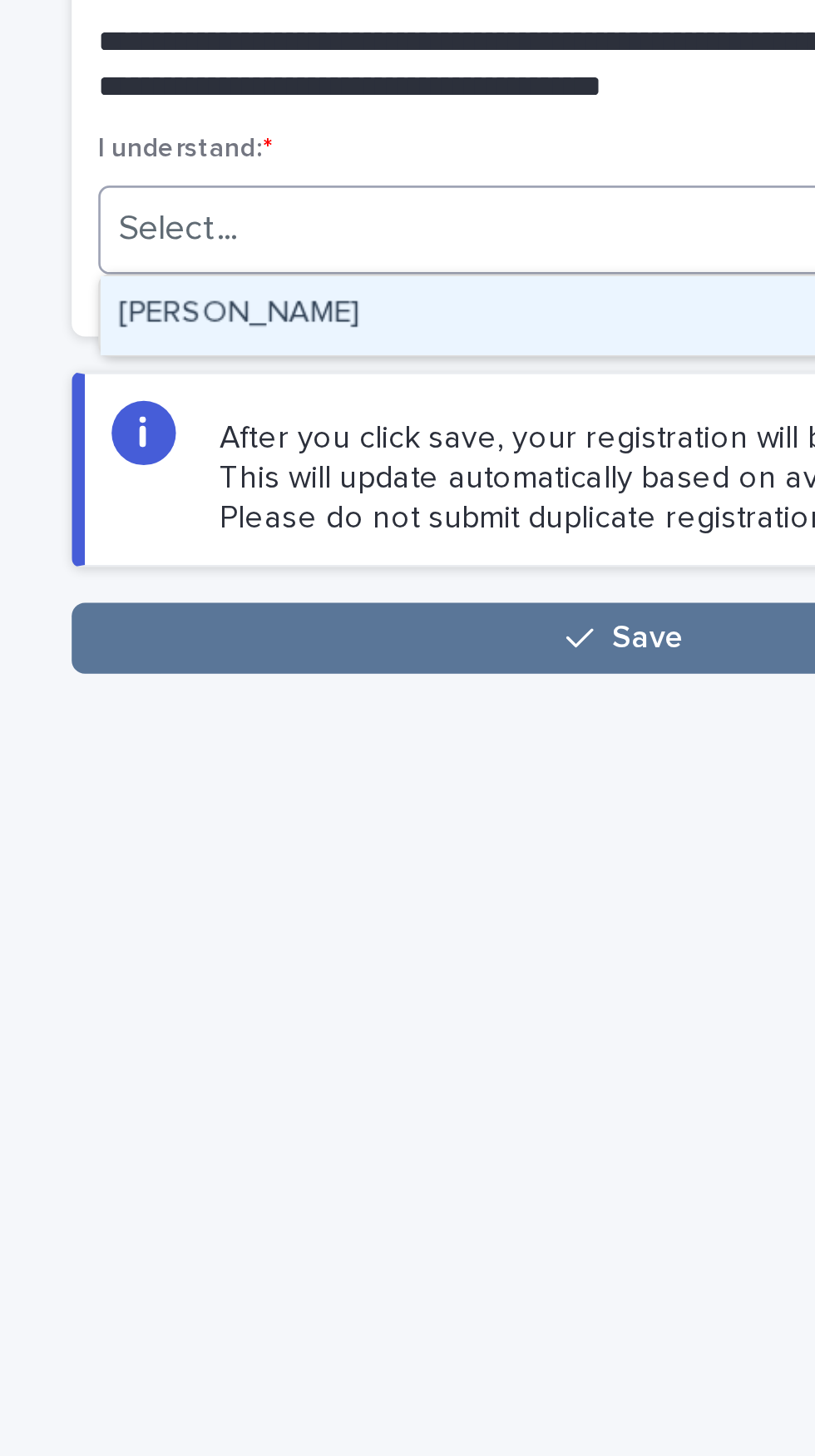
click at [503, 641] on div "[PERSON_NAME]" at bounding box center [545, 639] width 394 height 29
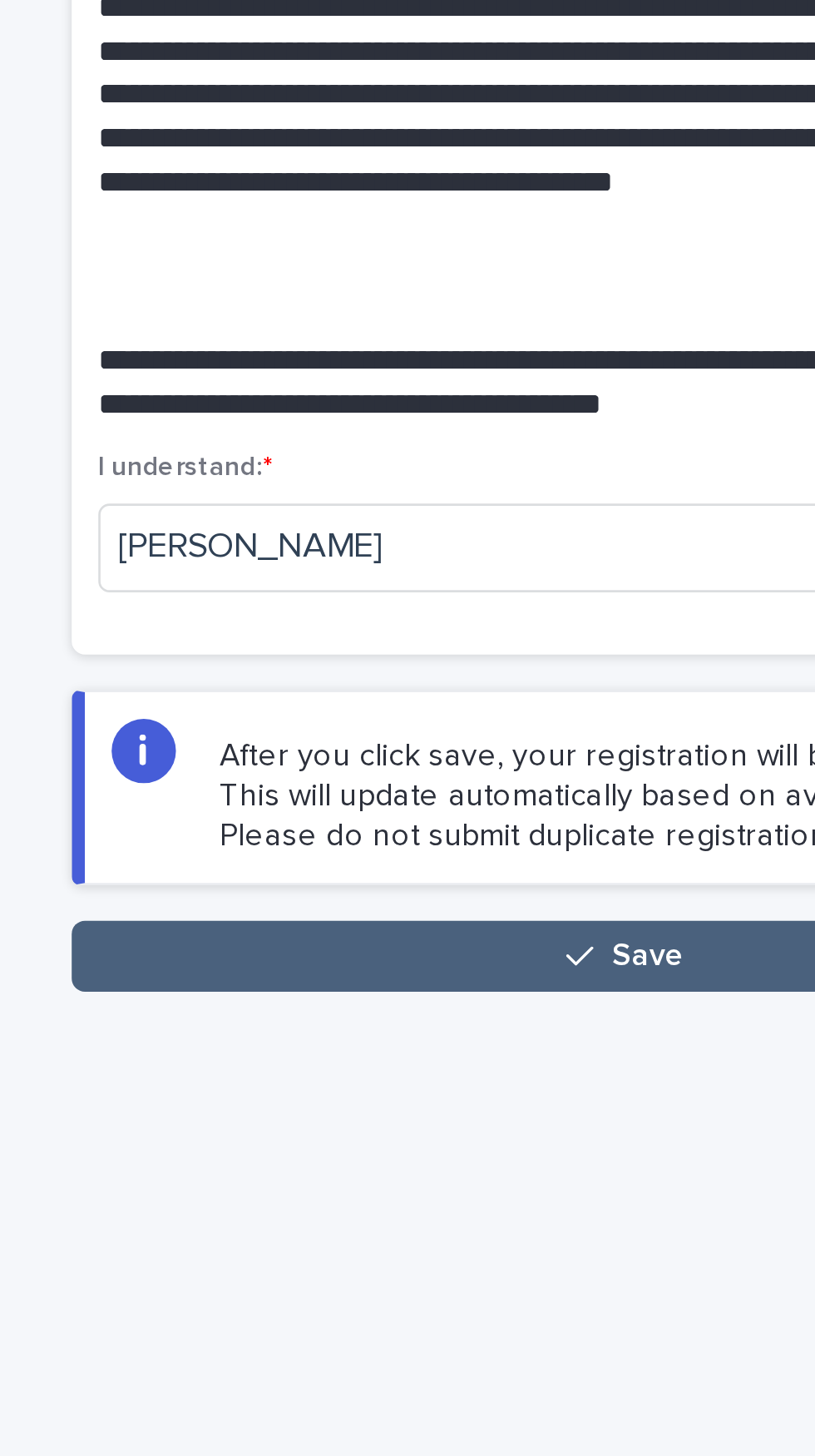
click at [569, 761] on button "Save" at bounding box center [544, 760] width 415 height 26
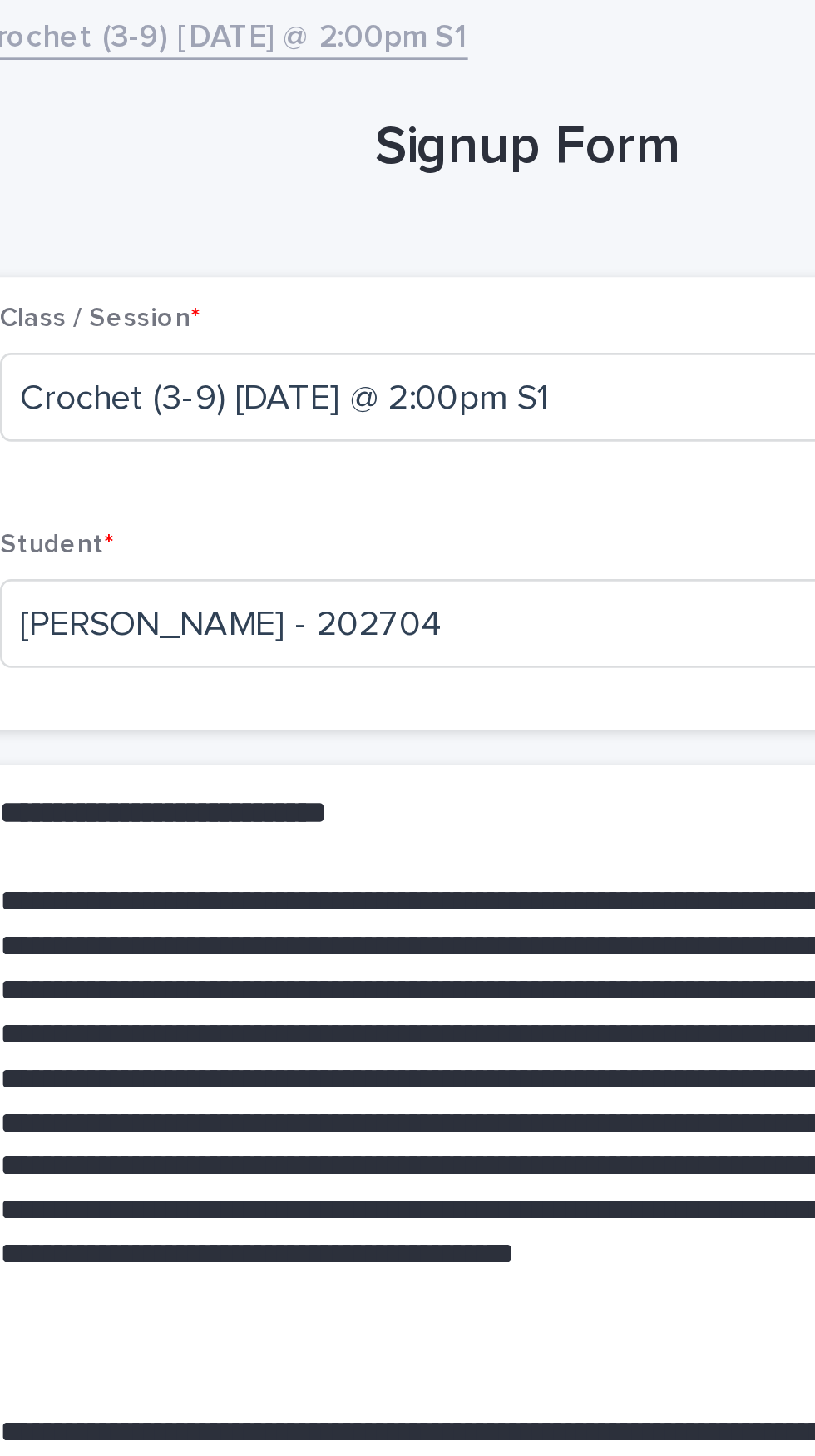
scroll to position [99, 0]
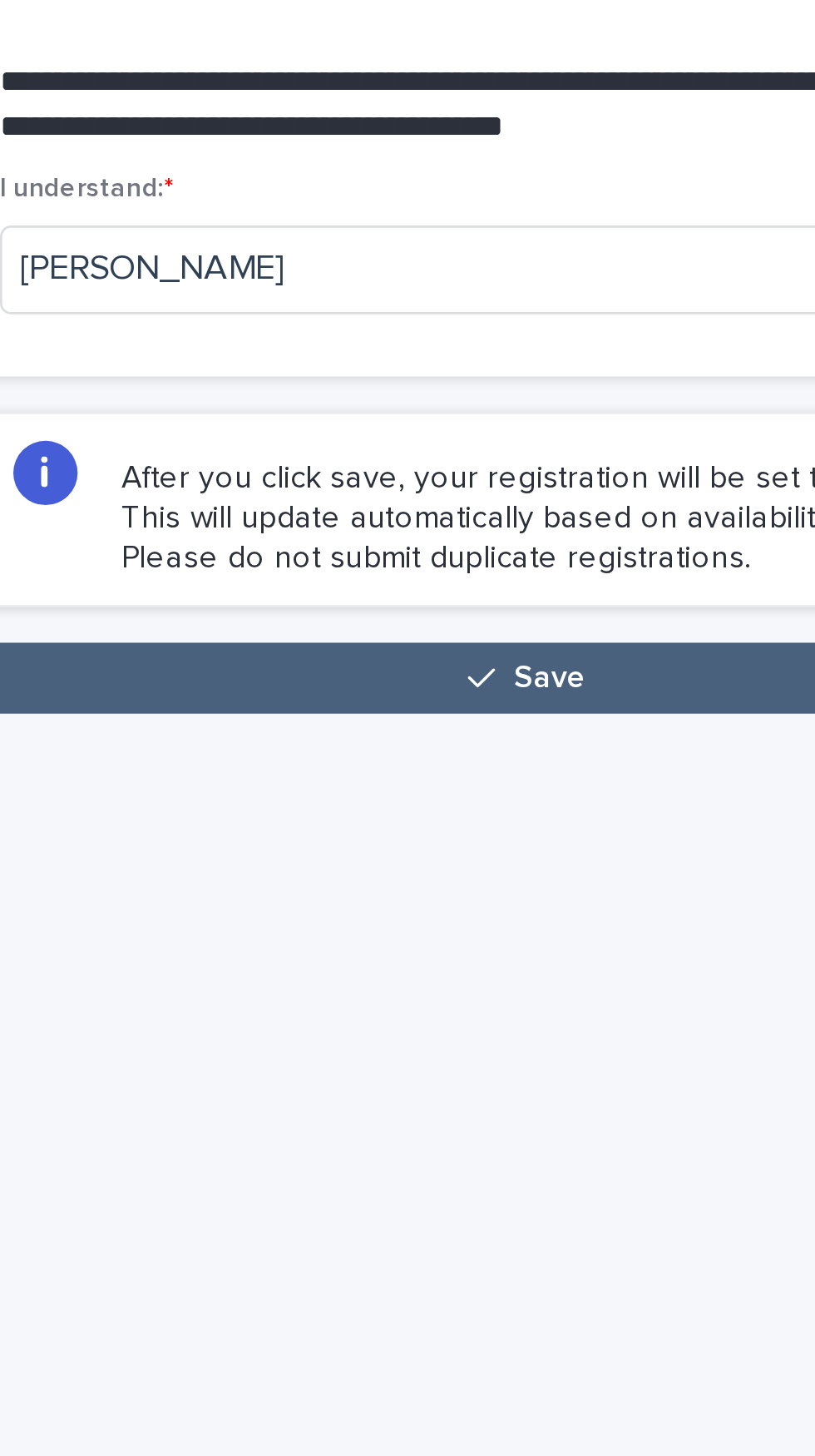
click at [572, 747] on button "Save" at bounding box center [544, 760] width 415 height 26
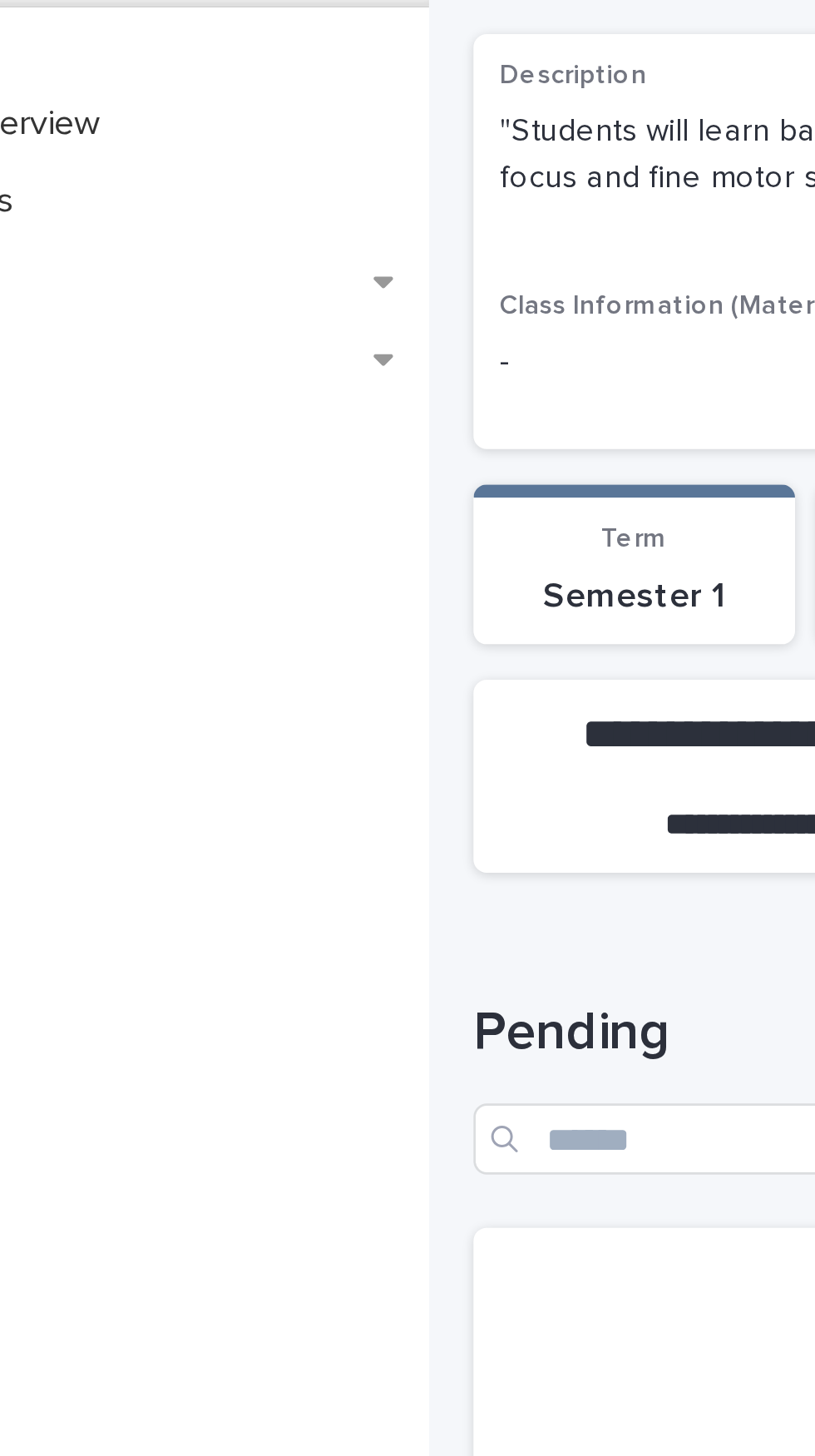
scroll to position [73, 0]
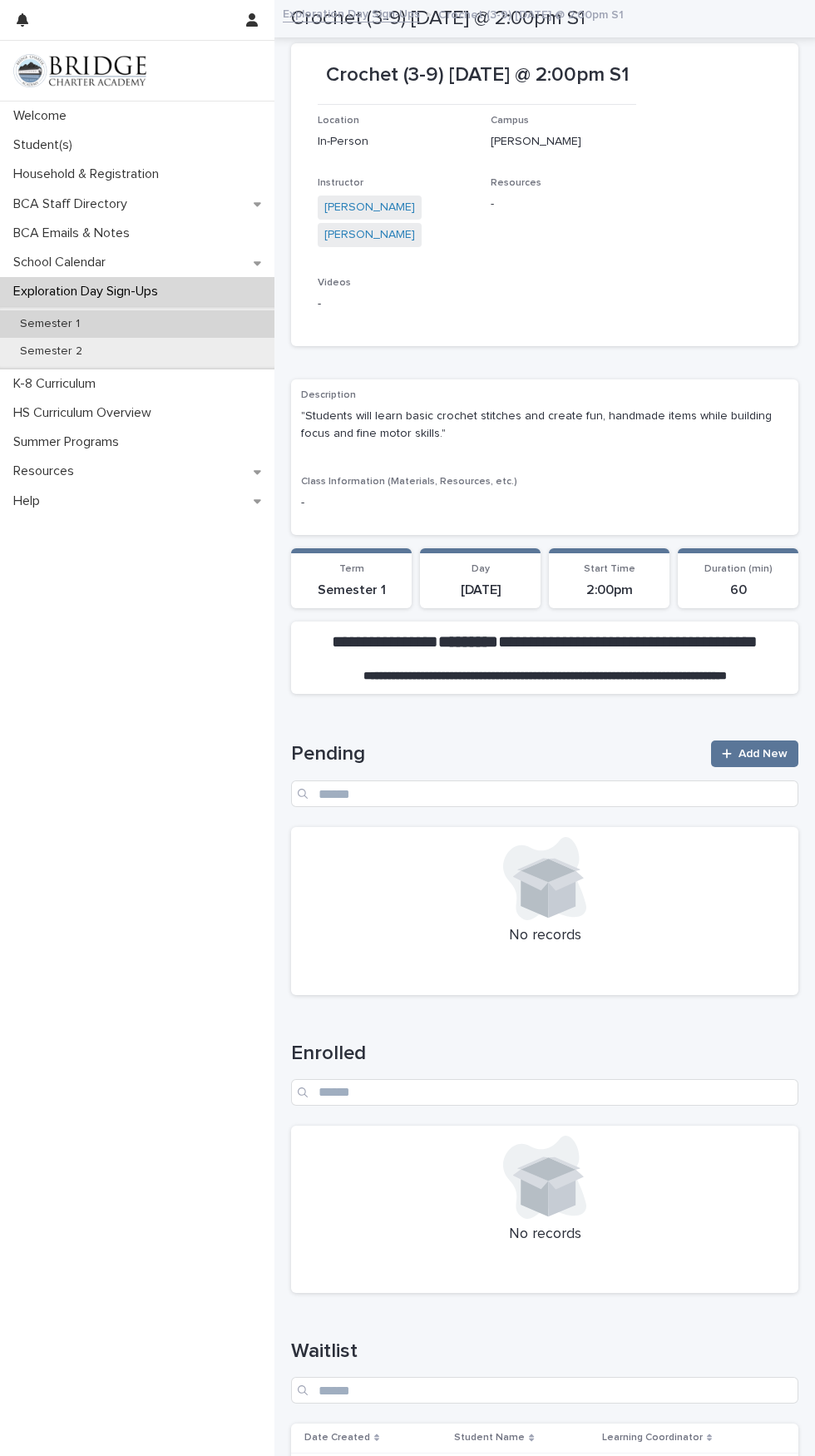
click at [70, 325] on p "Semester 1" at bounding box center [50, 324] width 86 height 14
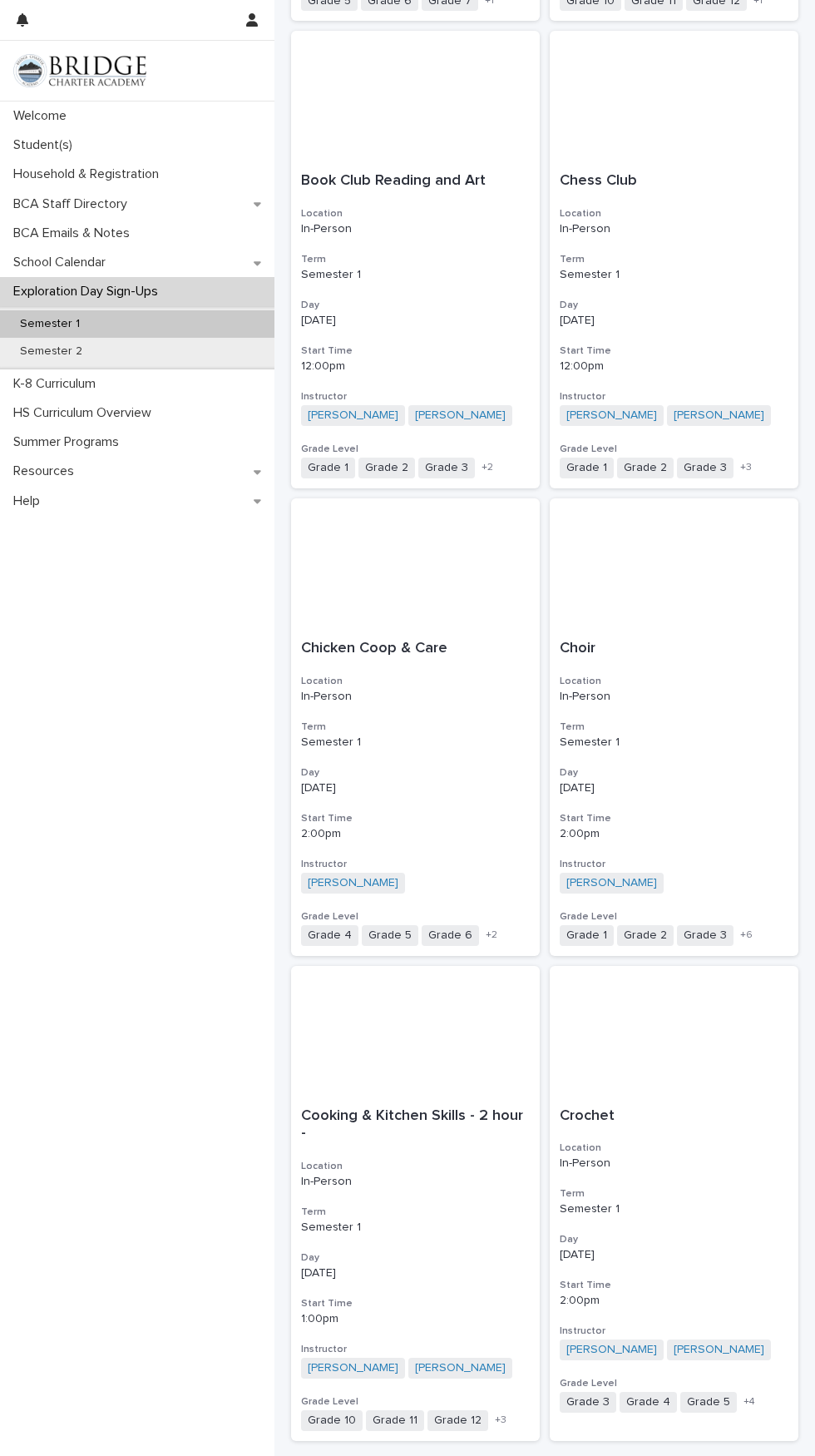
scroll to position [1708, 0]
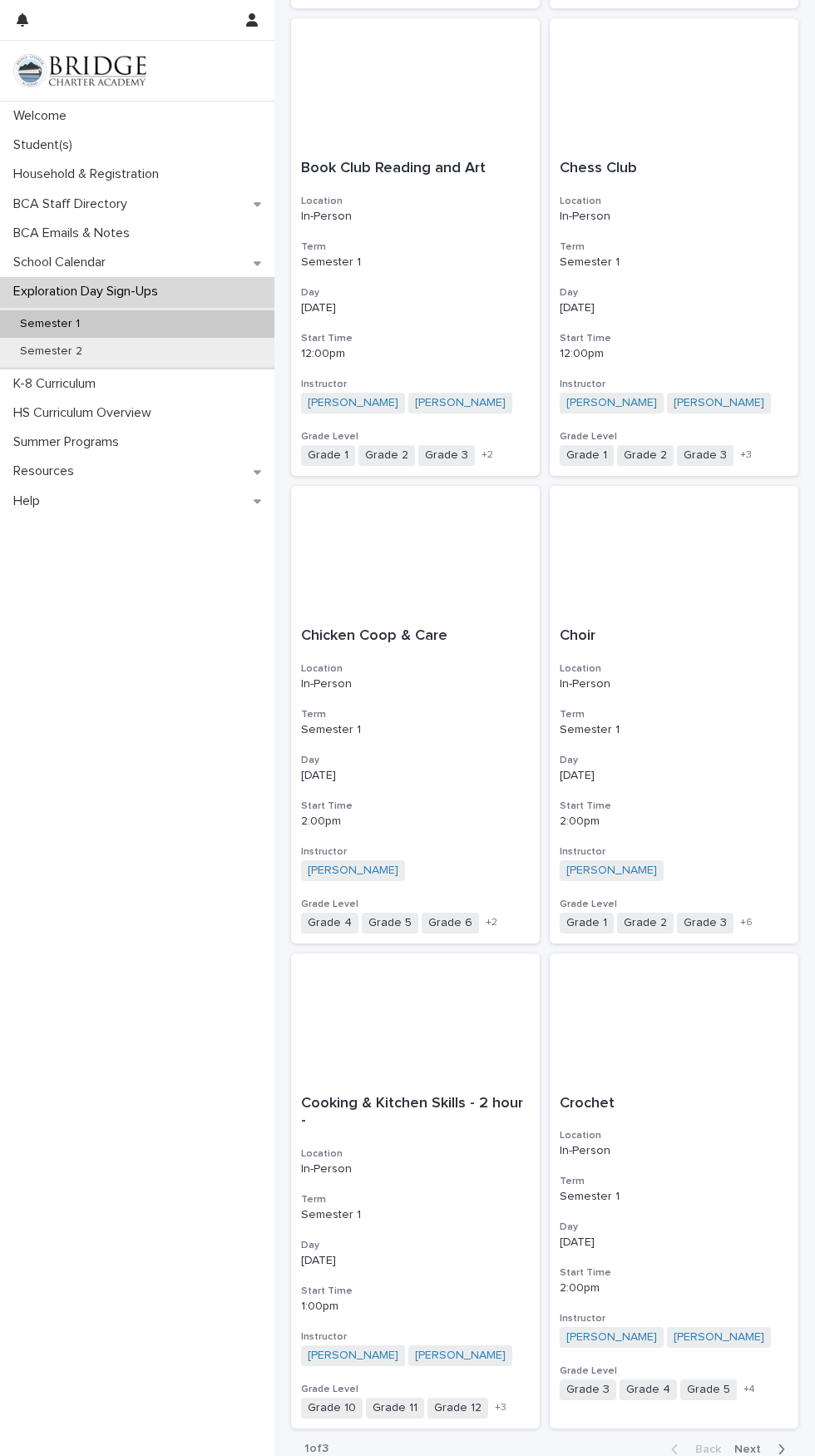
click at [762, 1444] on span "Next" at bounding box center [752, 1449] width 37 height 11
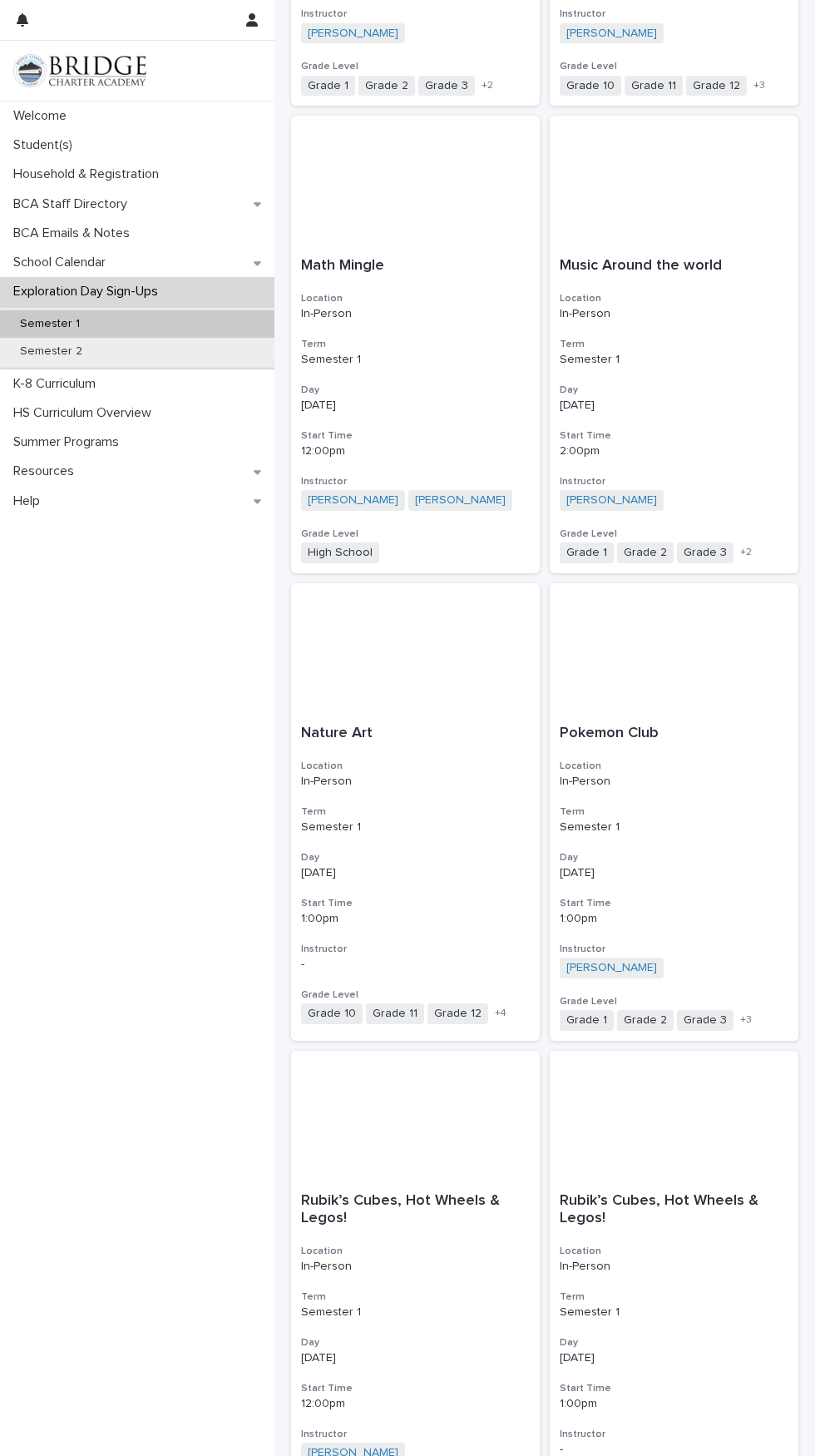
scroll to position [1726, 0]
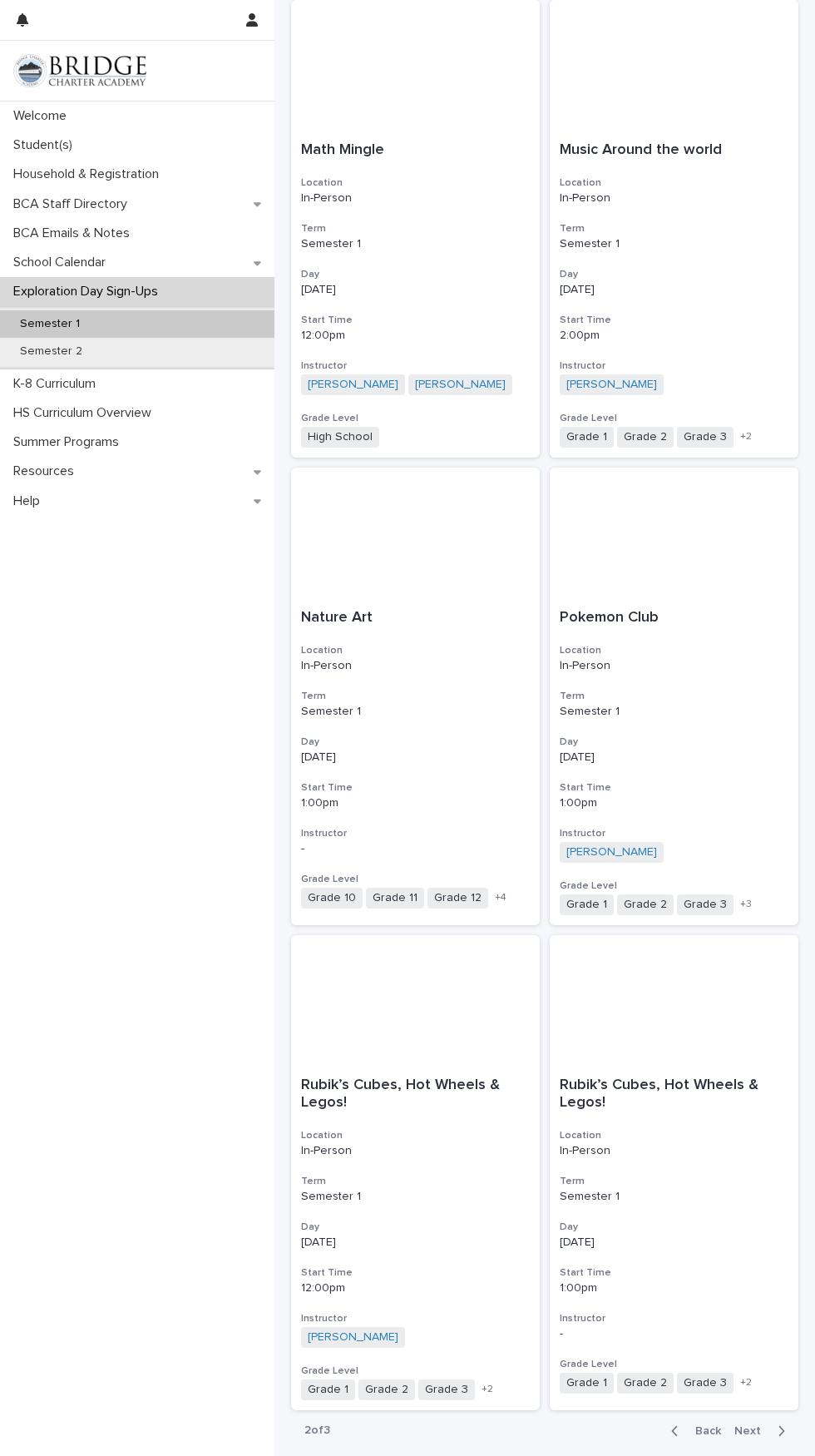
click at [762, 1425] on span "Next" at bounding box center [752, 1431] width 37 height 11
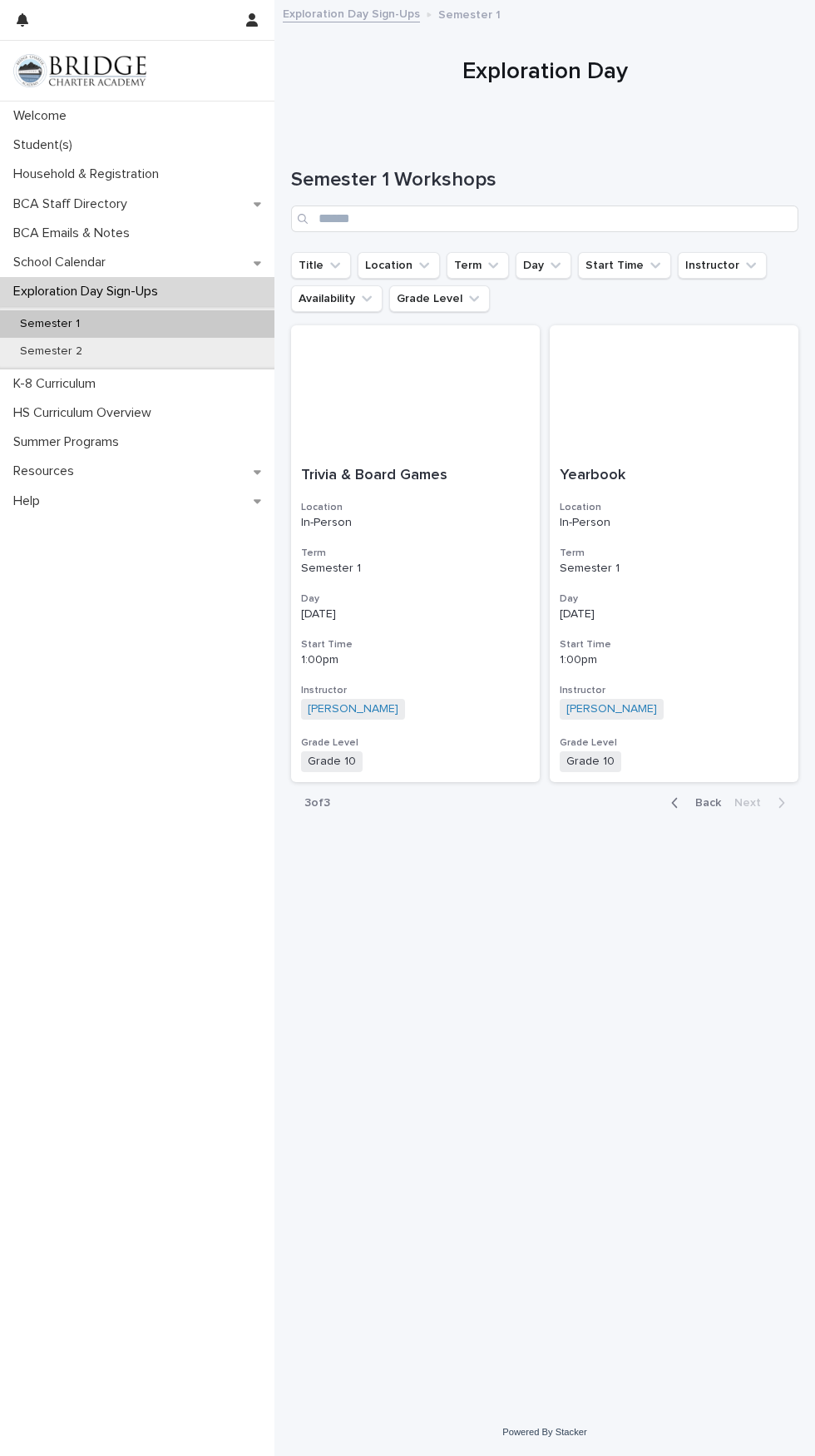
scroll to position [127, 0]
click at [702, 797] on span "Back" at bounding box center [703, 803] width 36 height 11
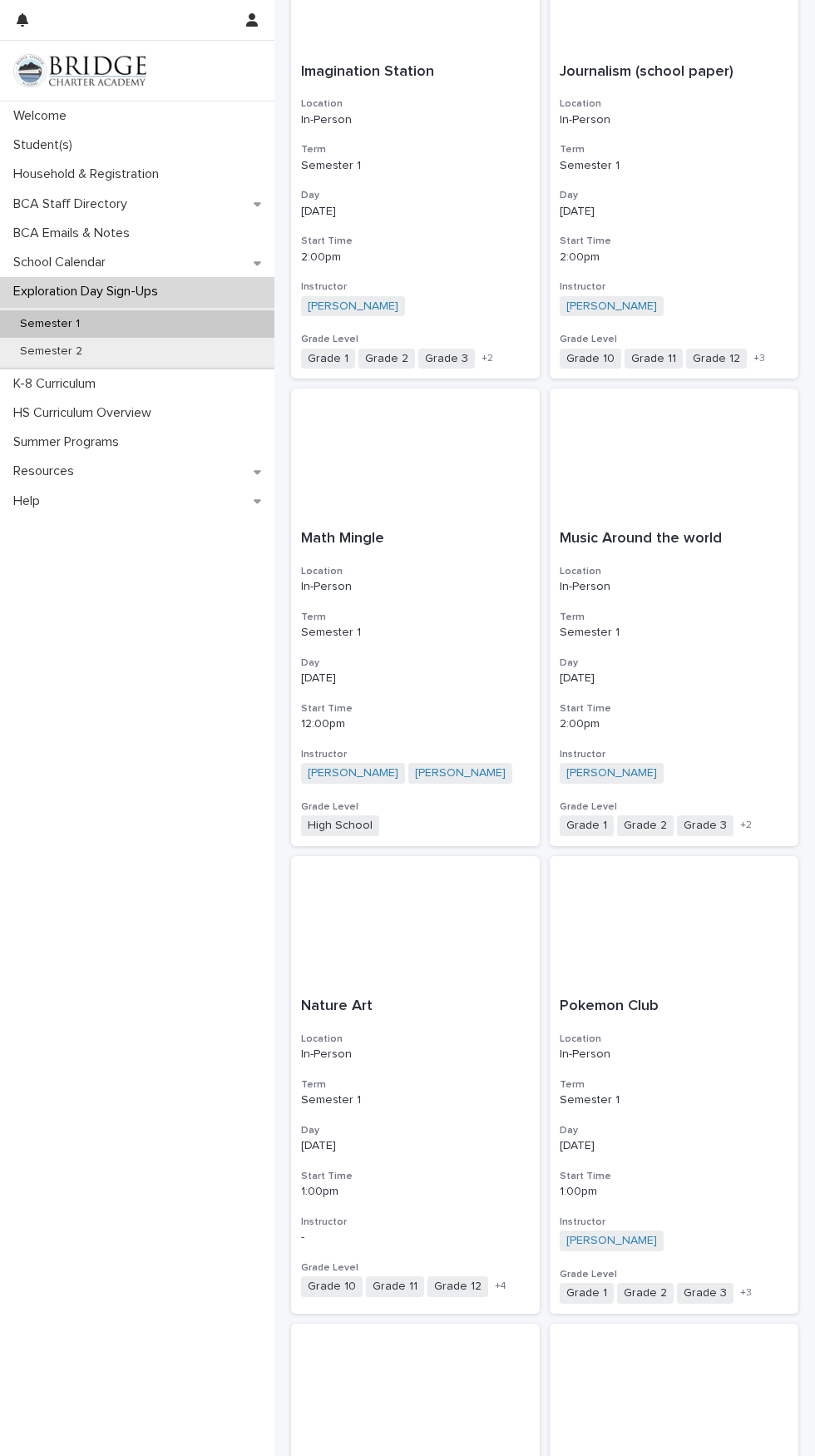
scroll to position [1343, 0]
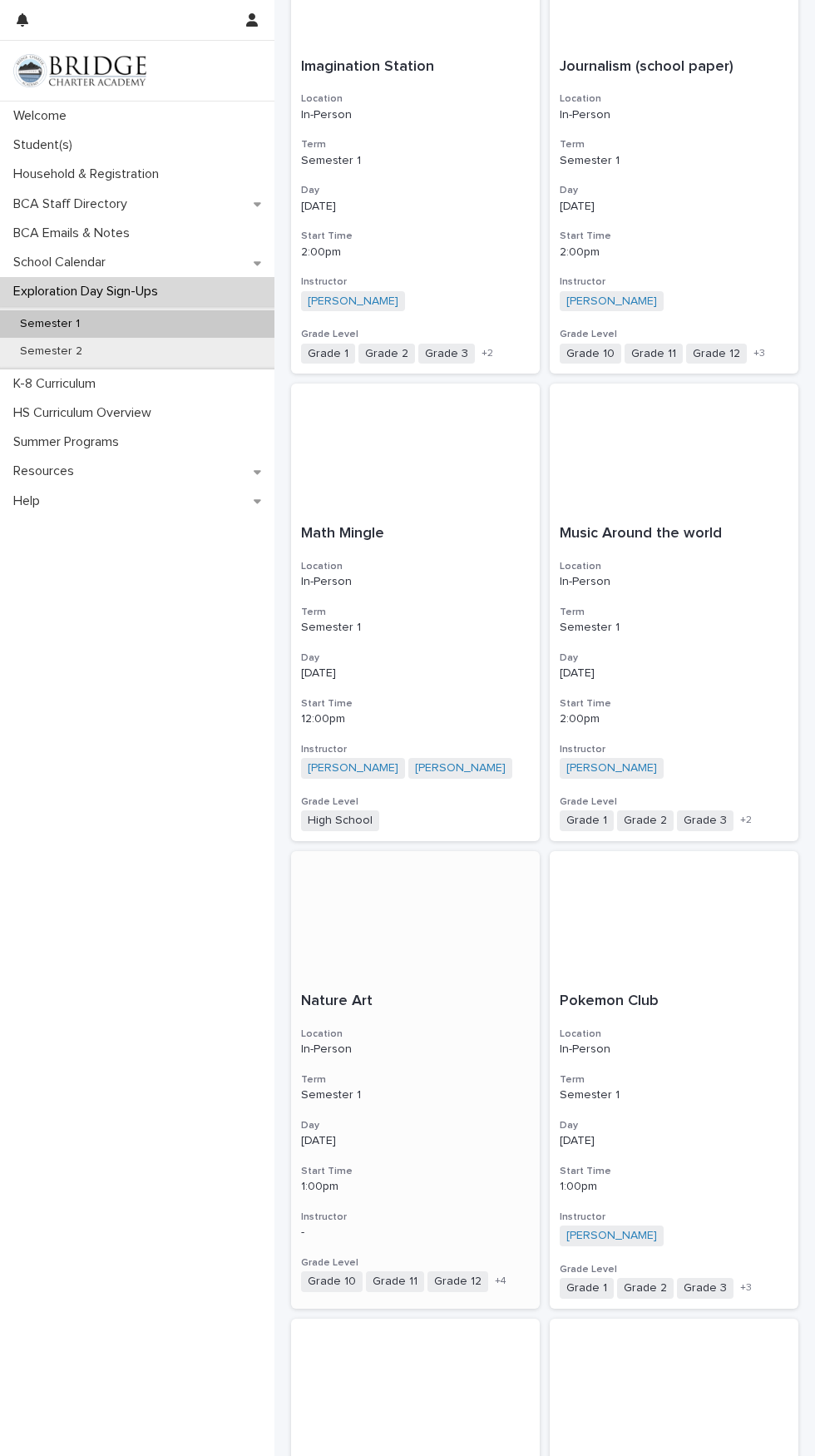
click at [426, 987] on div "Nature Art Location In-Person Term Semester 1 Day [DATE] Start Time 1:00pm Inst…" at bounding box center [415, 1142] width 249 height 320
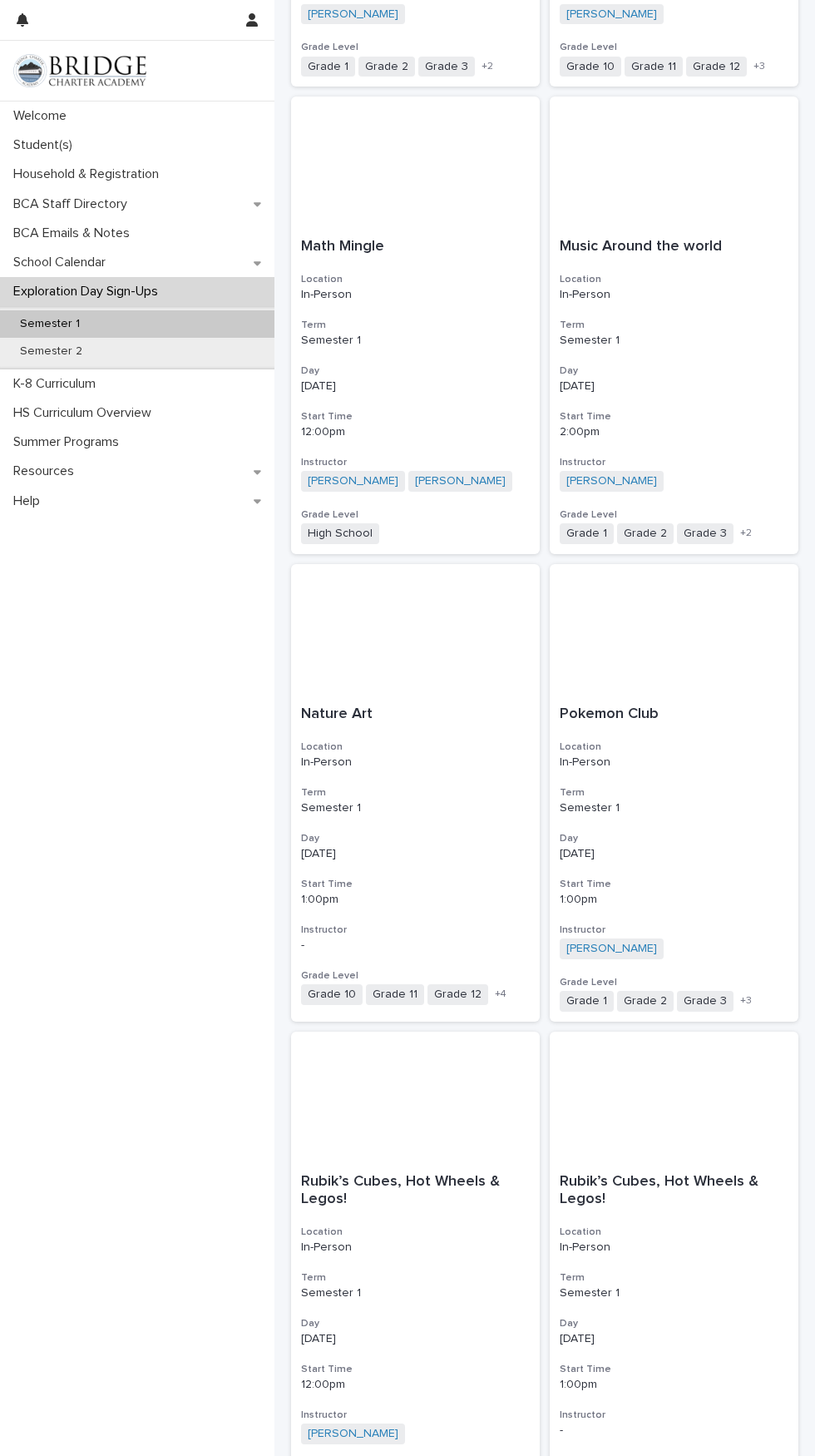
scroll to position [1644, 0]
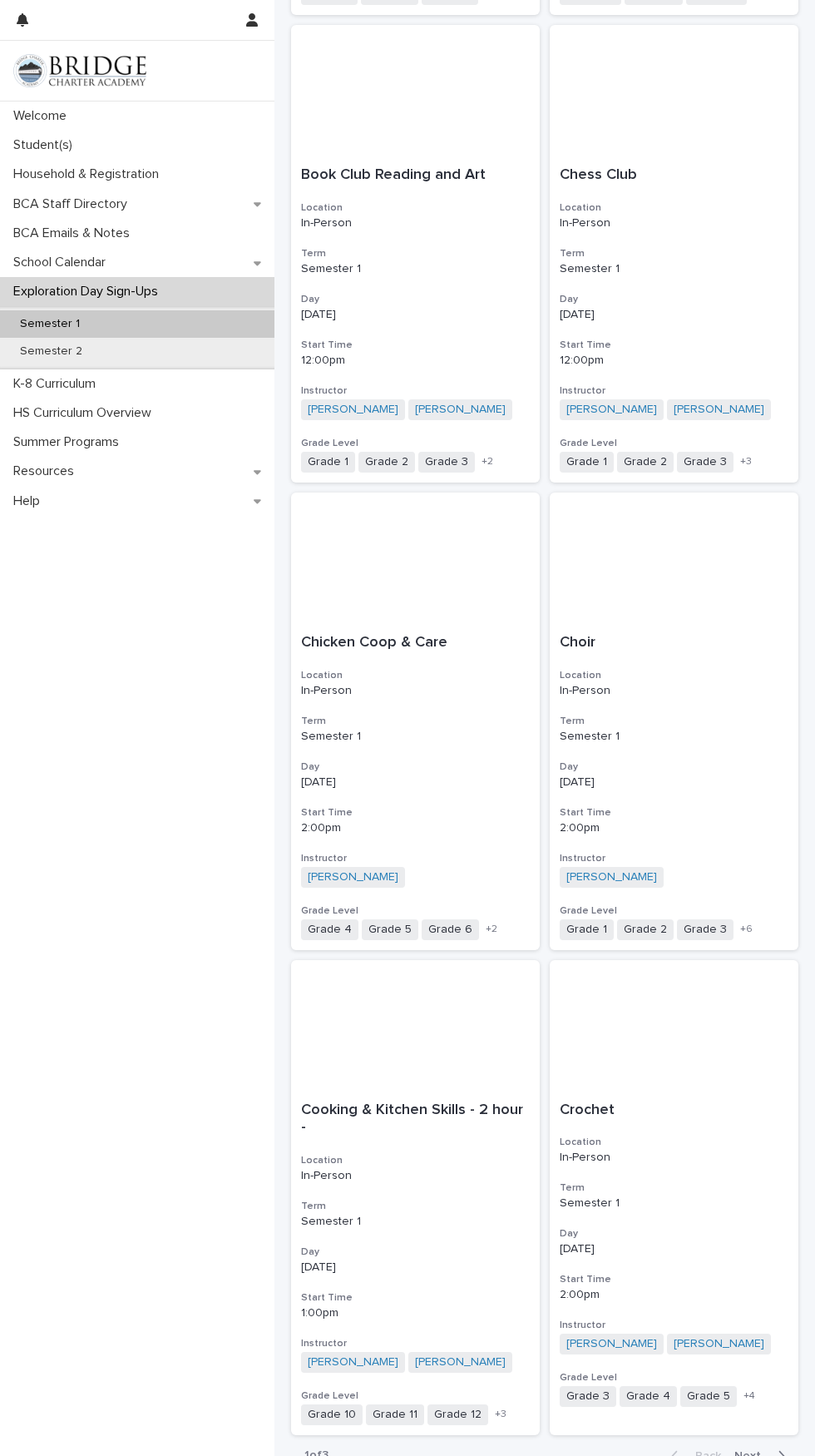
scroll to position [1708, 0]
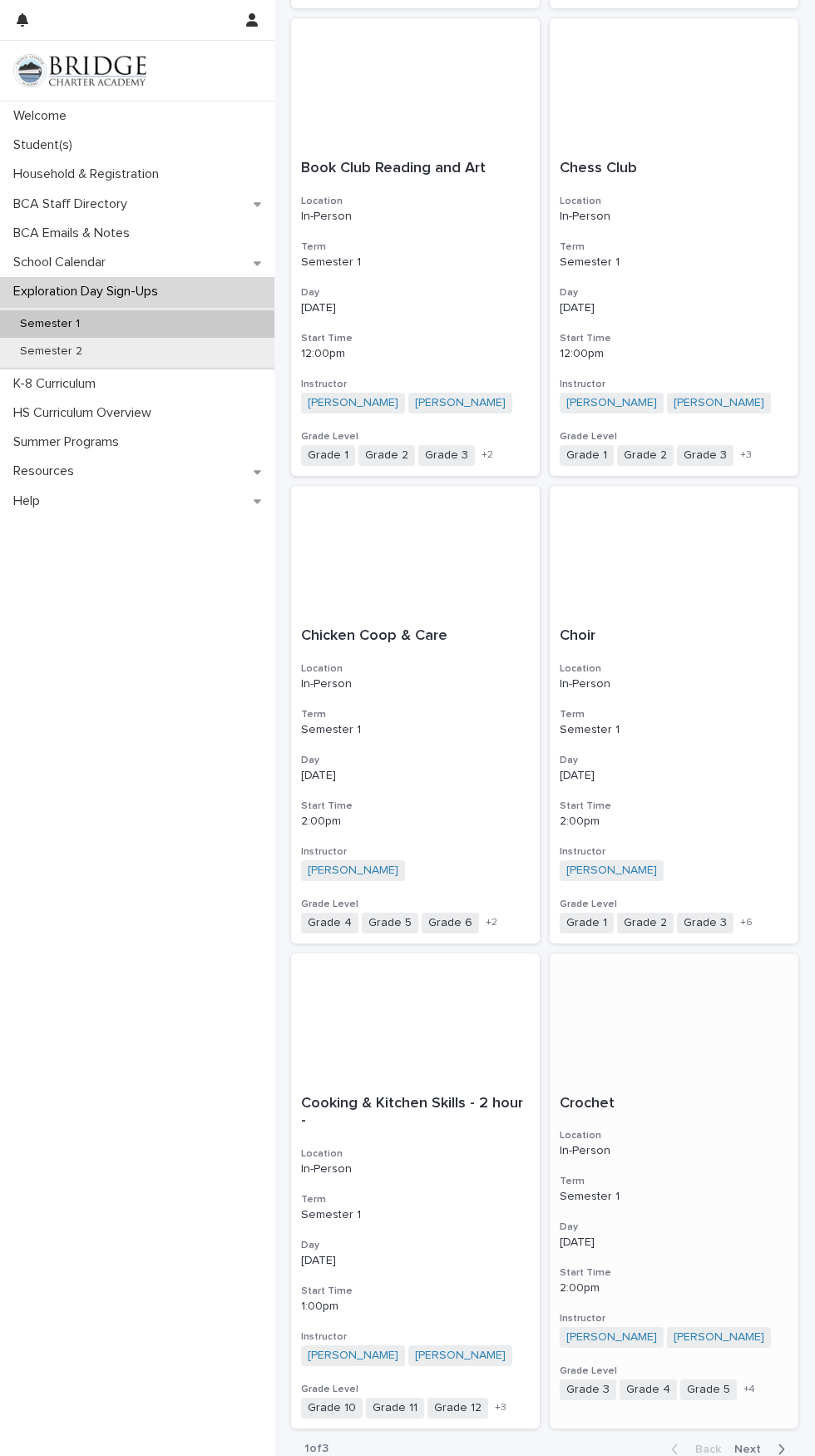
click at [693, 1085] on div "Crochet Location In-Person Term Semester 1 Day [DATE] Start Time 2:00pm Instruc…" at bounding box center [673, 1249] width 249 height 326
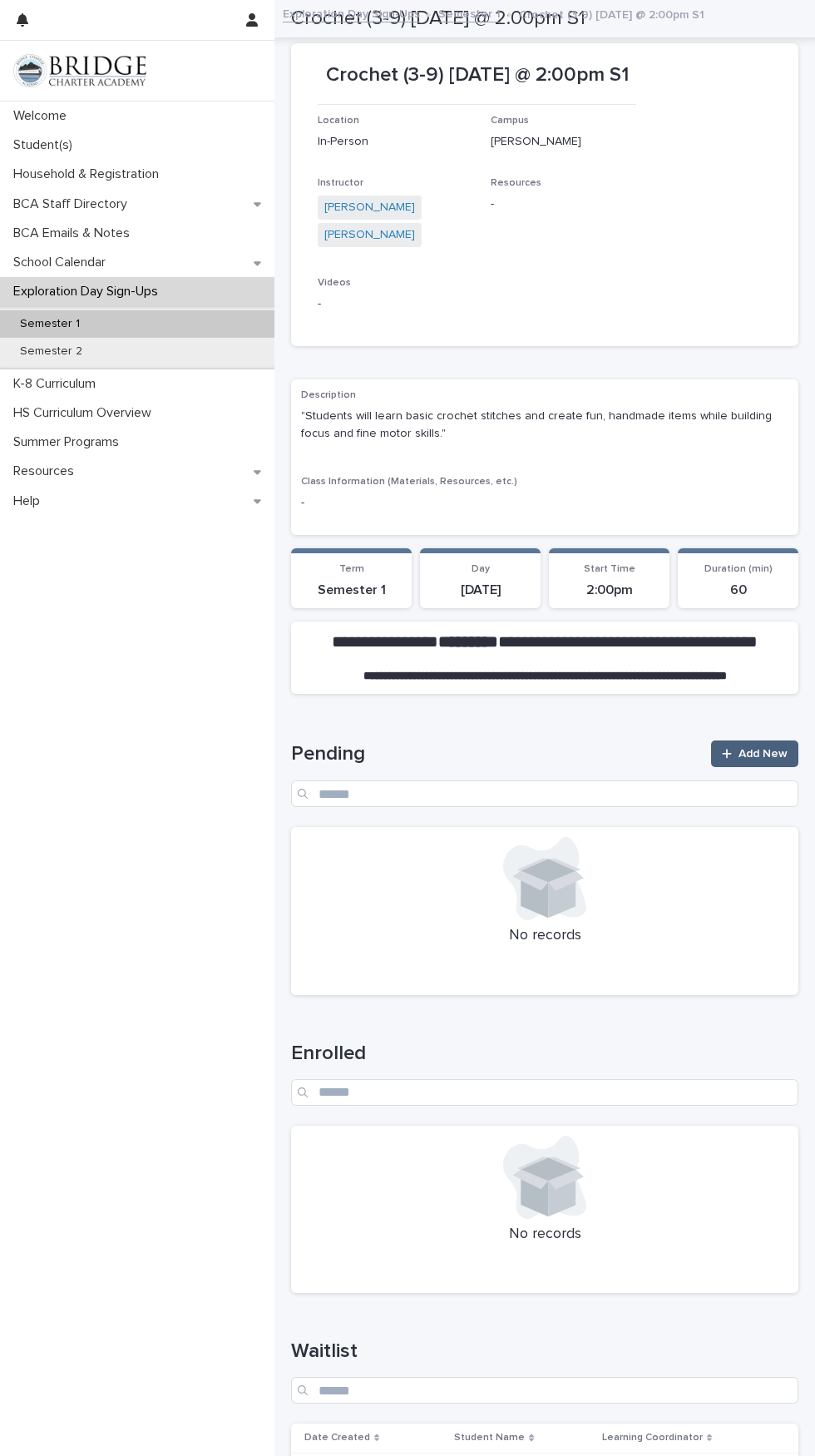
click at [777, 748] on span "Add New" at bounding box center [763, 753] width 49 height 11
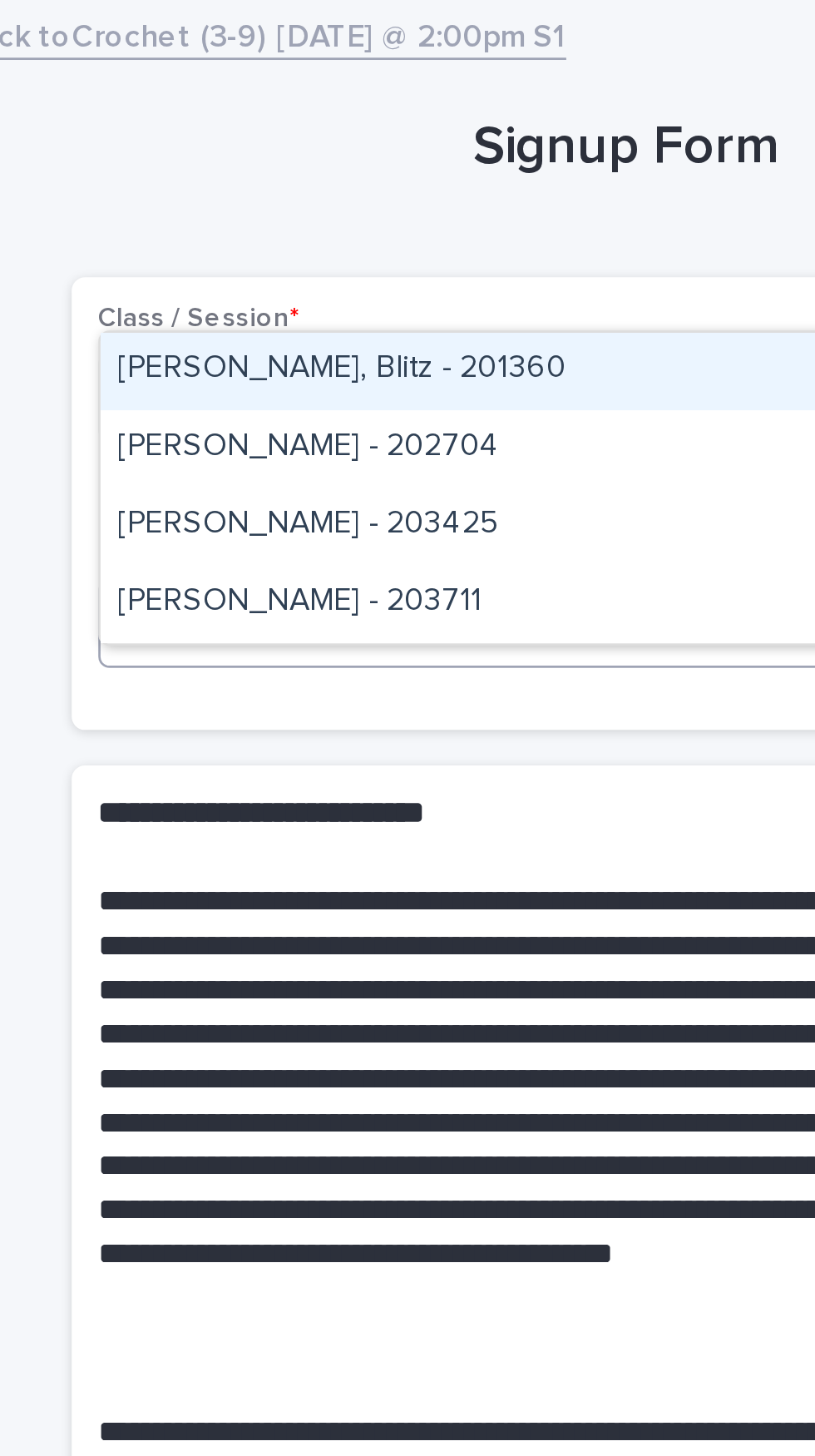
click at [459, 125] on div "[PERSON_NAME], Blitz - 201360" at bounding box center [545, 139] width 394 height 29
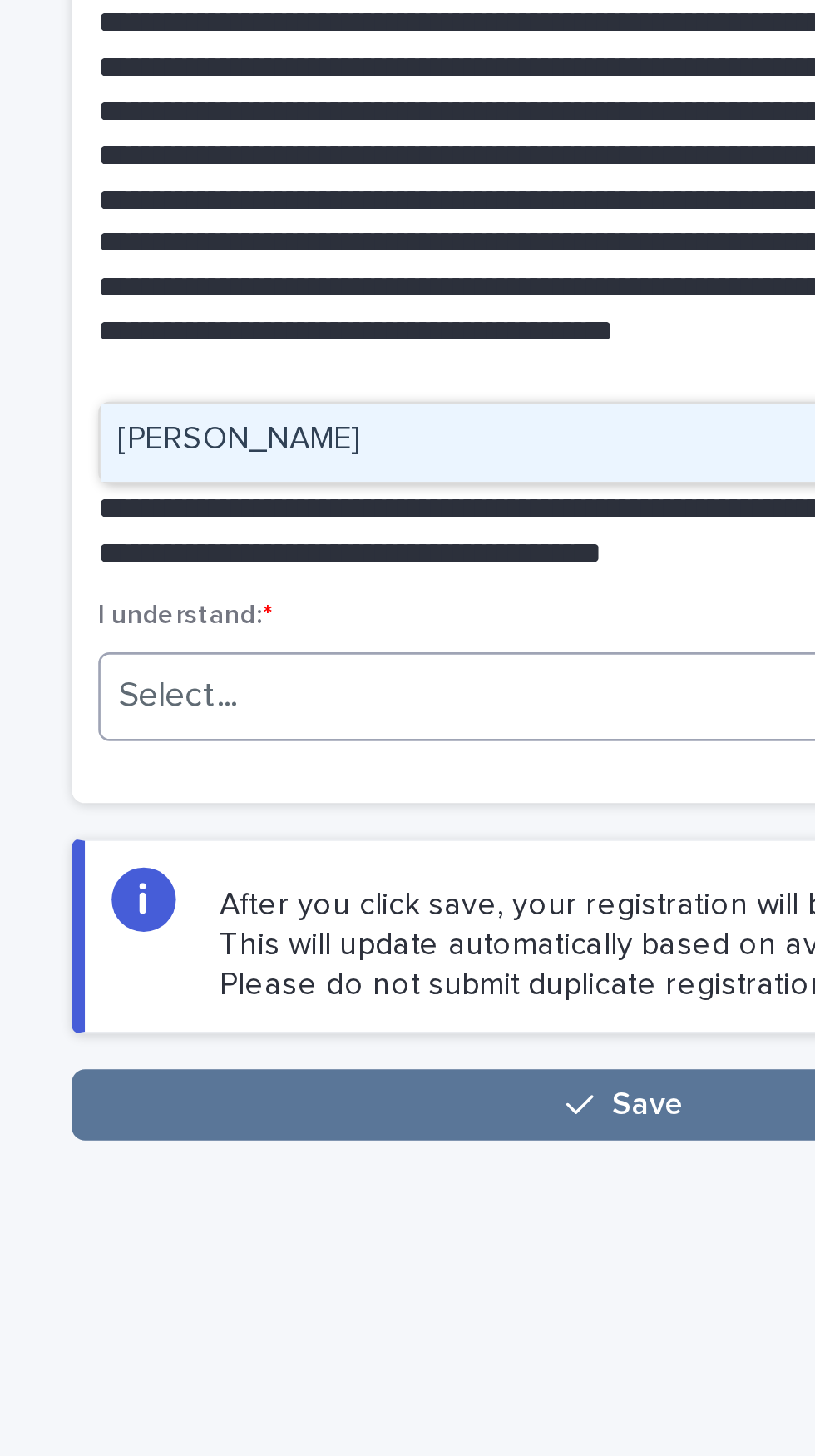
click at [438, 497] on div "[PERSON_NAME]" at bounding box center [545, 511] width 394 height 29
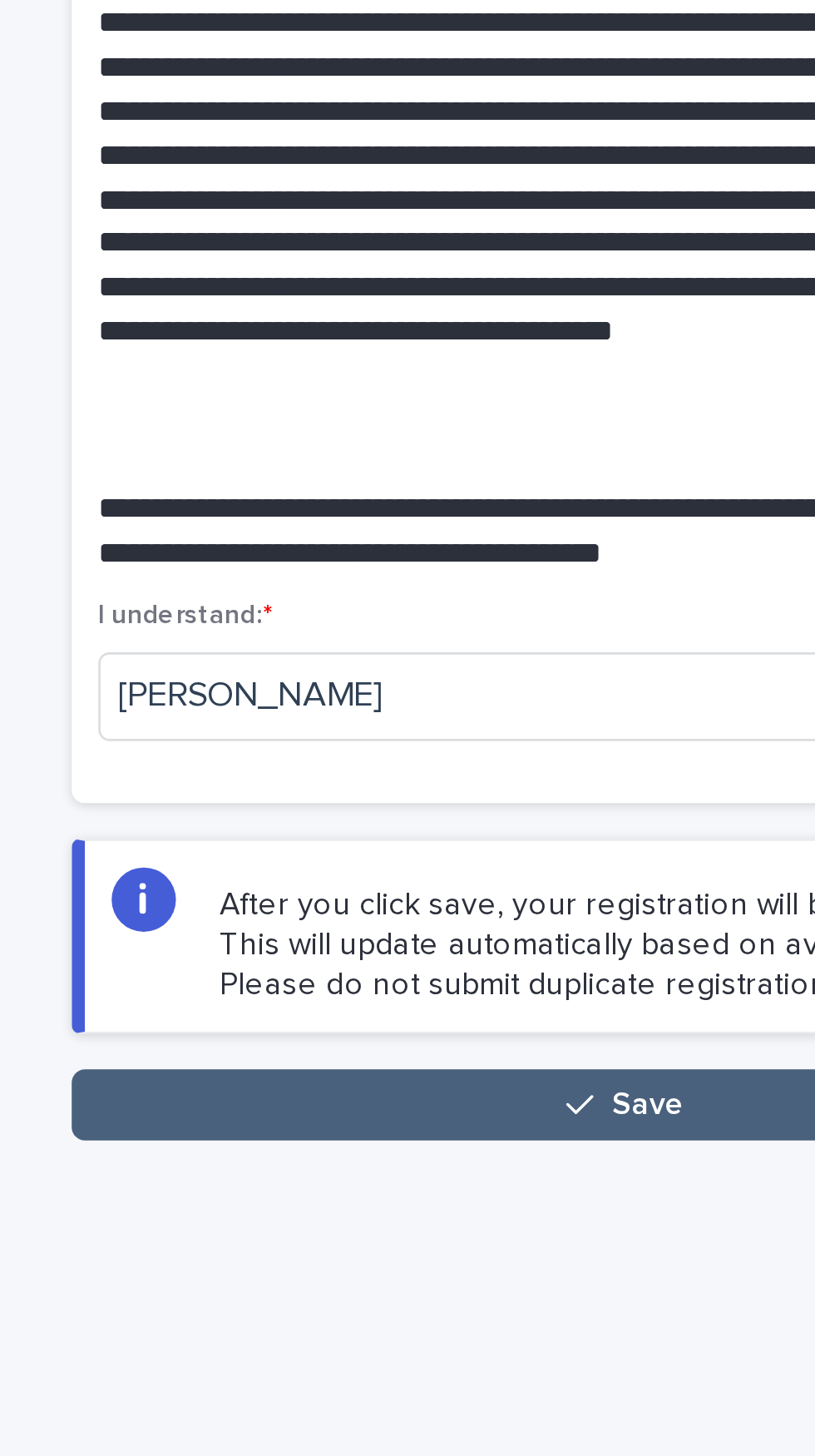
click at [533, 754] on icon "button" at bounding box center [527, 760] width 10 height 11
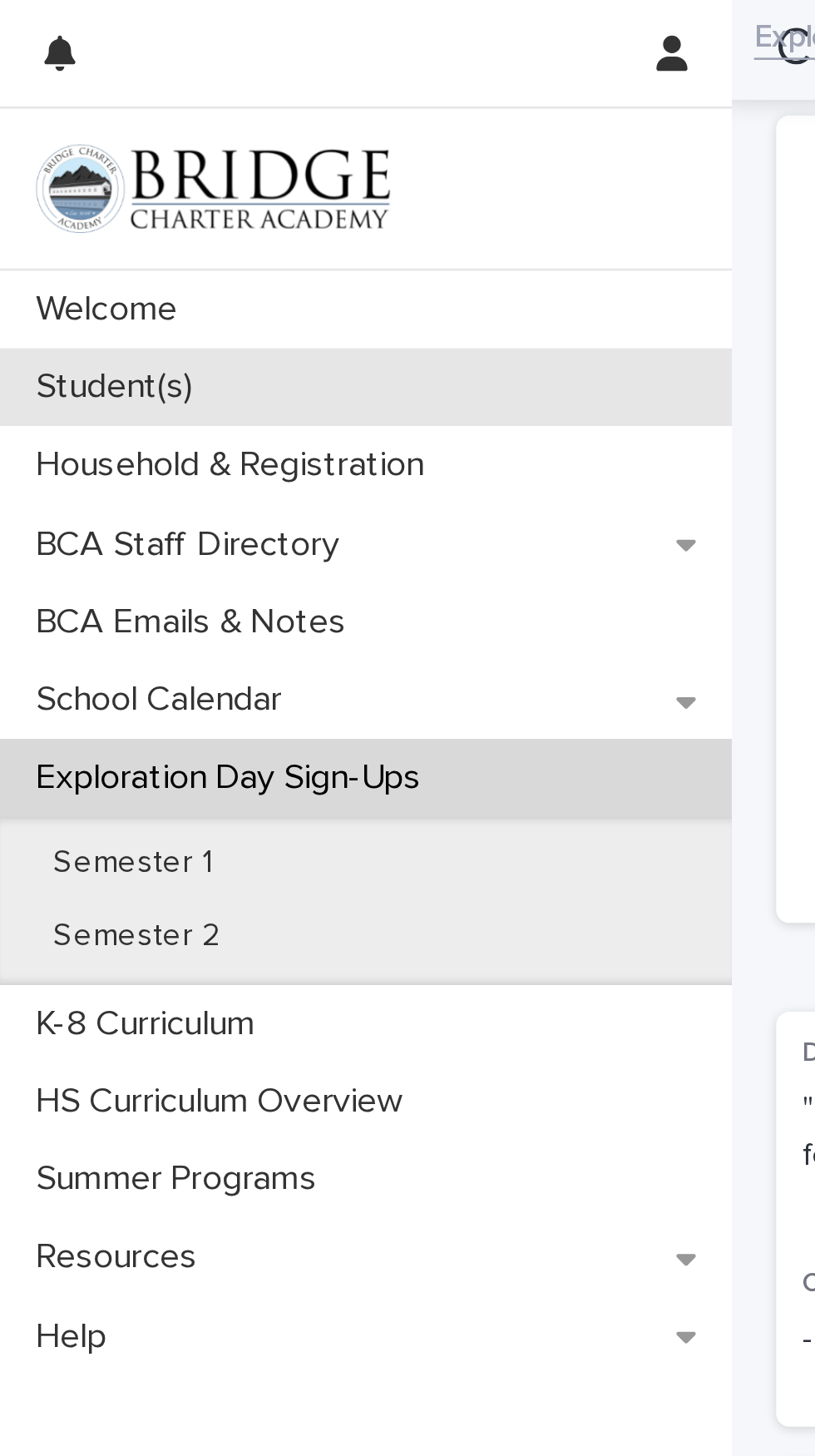
click at [59, 144] on p "Student(s)" at bounding box center [46, 144] width 79 height 16
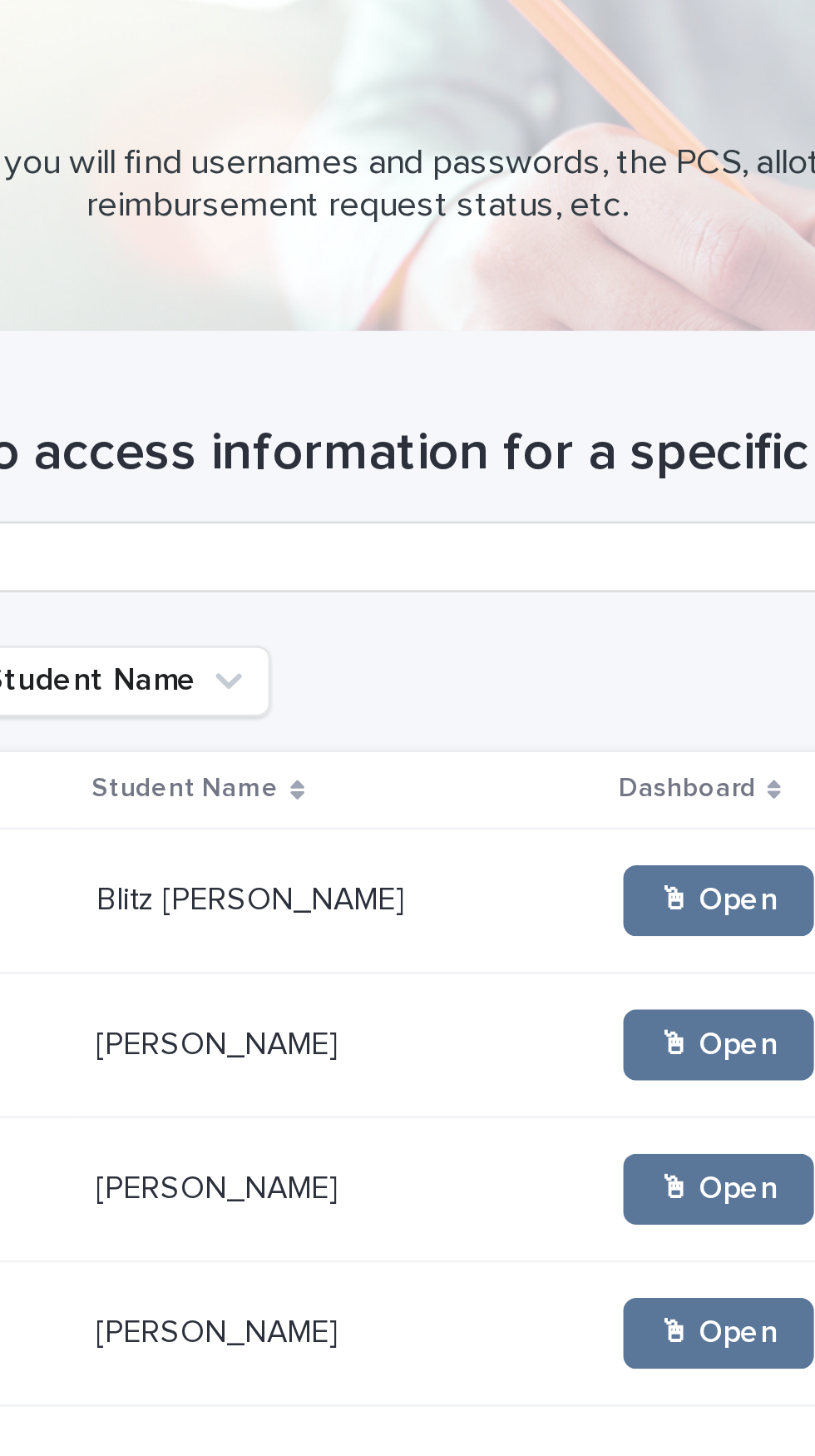
click at [486, 327] on p "Blitz [PERSON_NAME]" at bounding box center [506, 336] width 119 height 18
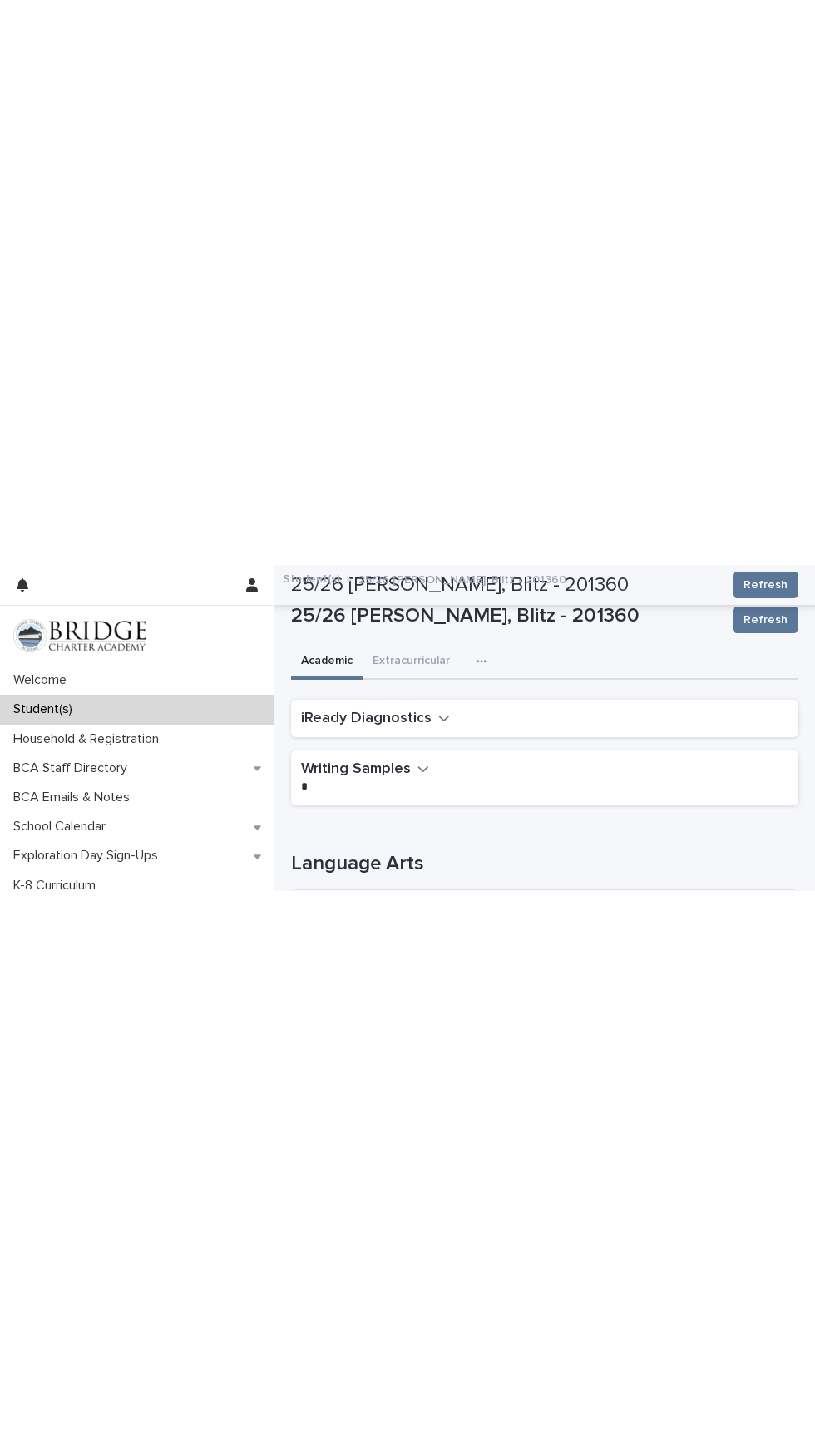
scroll to position [65, 0]
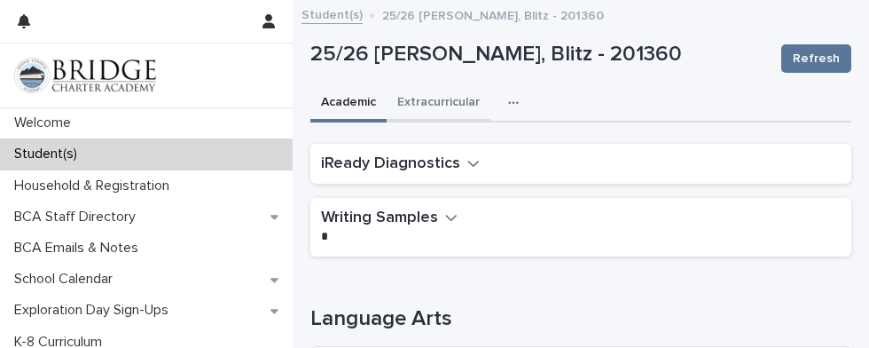
click at [448, 85] on button "Extracurricular" at bounding box center [439, 103] width 104 height 37
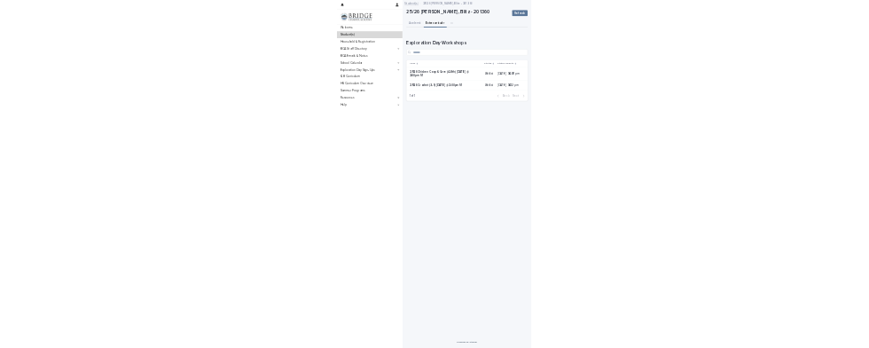
scroll to position [91, 0]
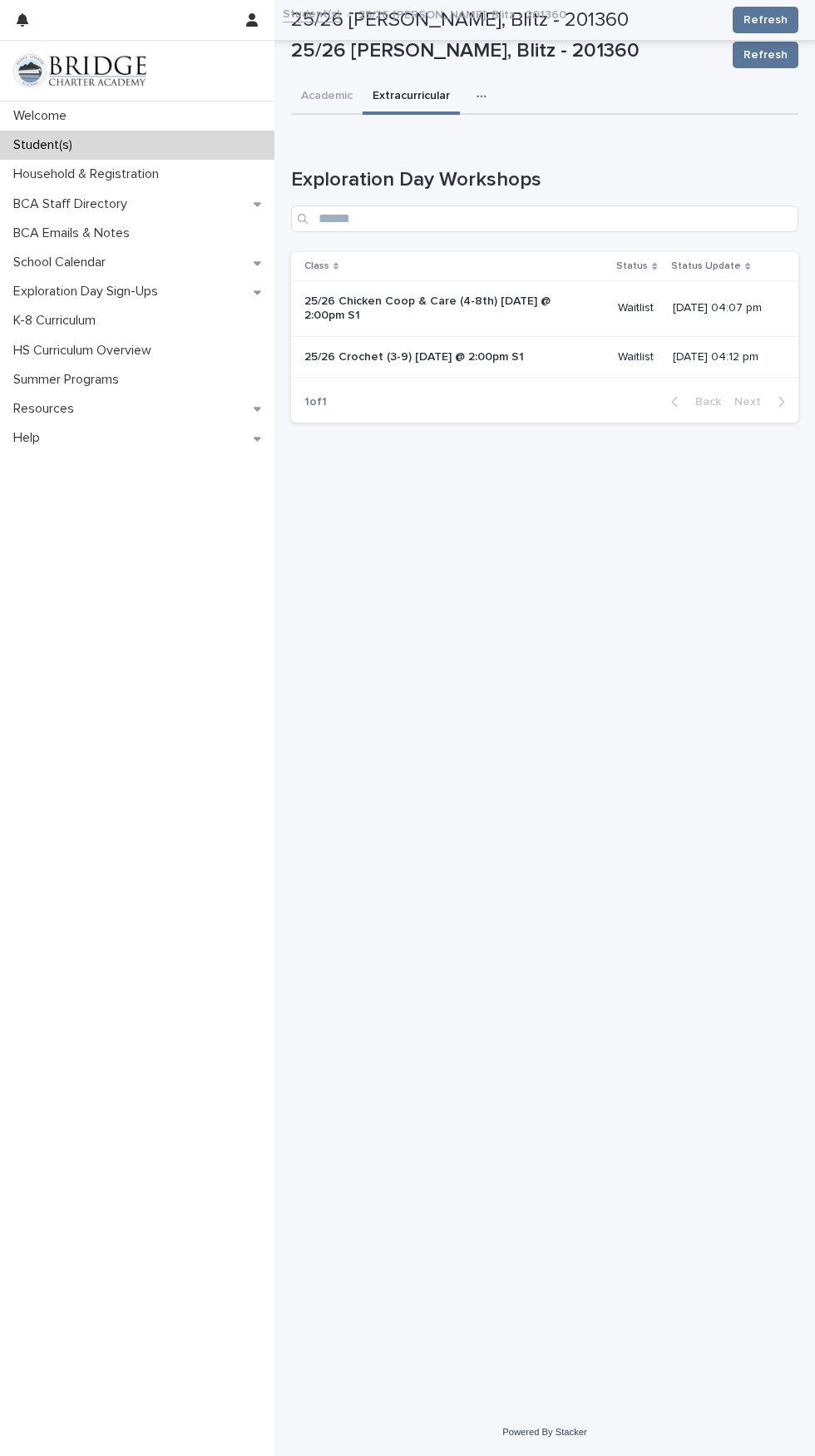
click at [146, 136] on div "Student(s)" at bounding box center [137, 144] width 275 height 29
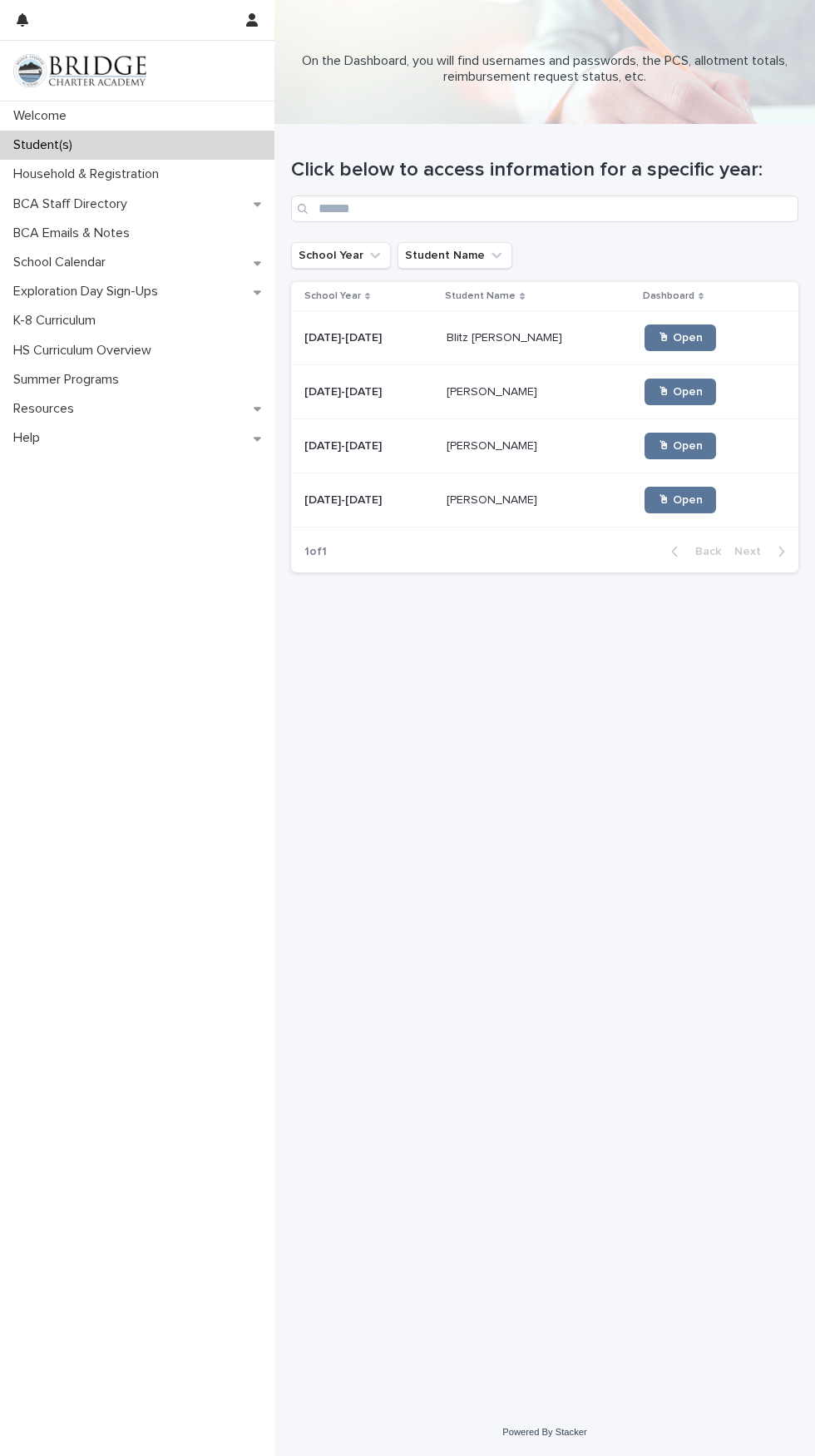
click at [512, 386] on p at bounding box center [538, 392] width 185 height 14
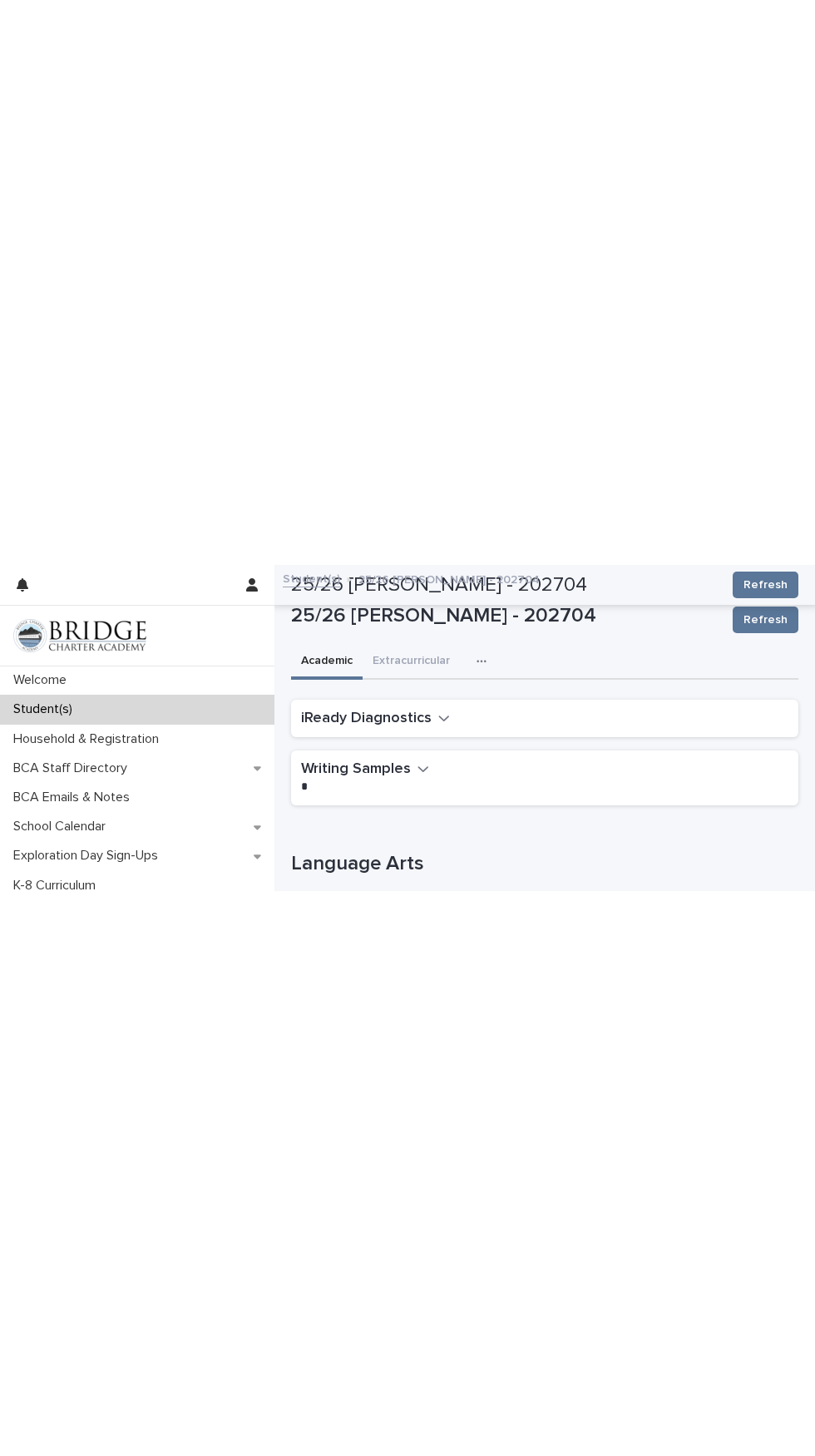
scroll to position [65, 0]
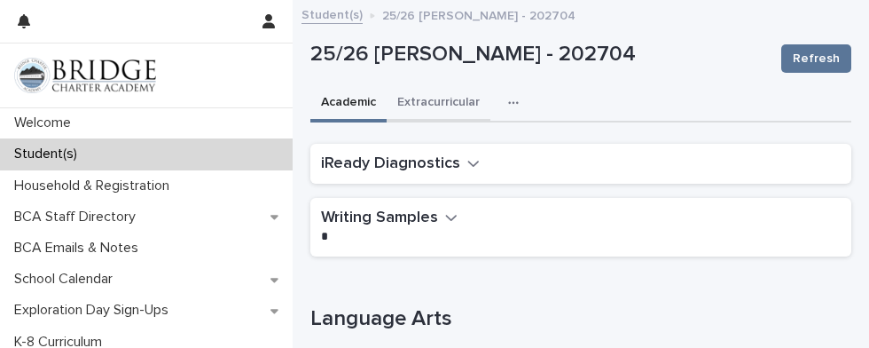
click at [444, 85] on button "Extracurricular" at bounding box center [439, 103] width 104 height 37
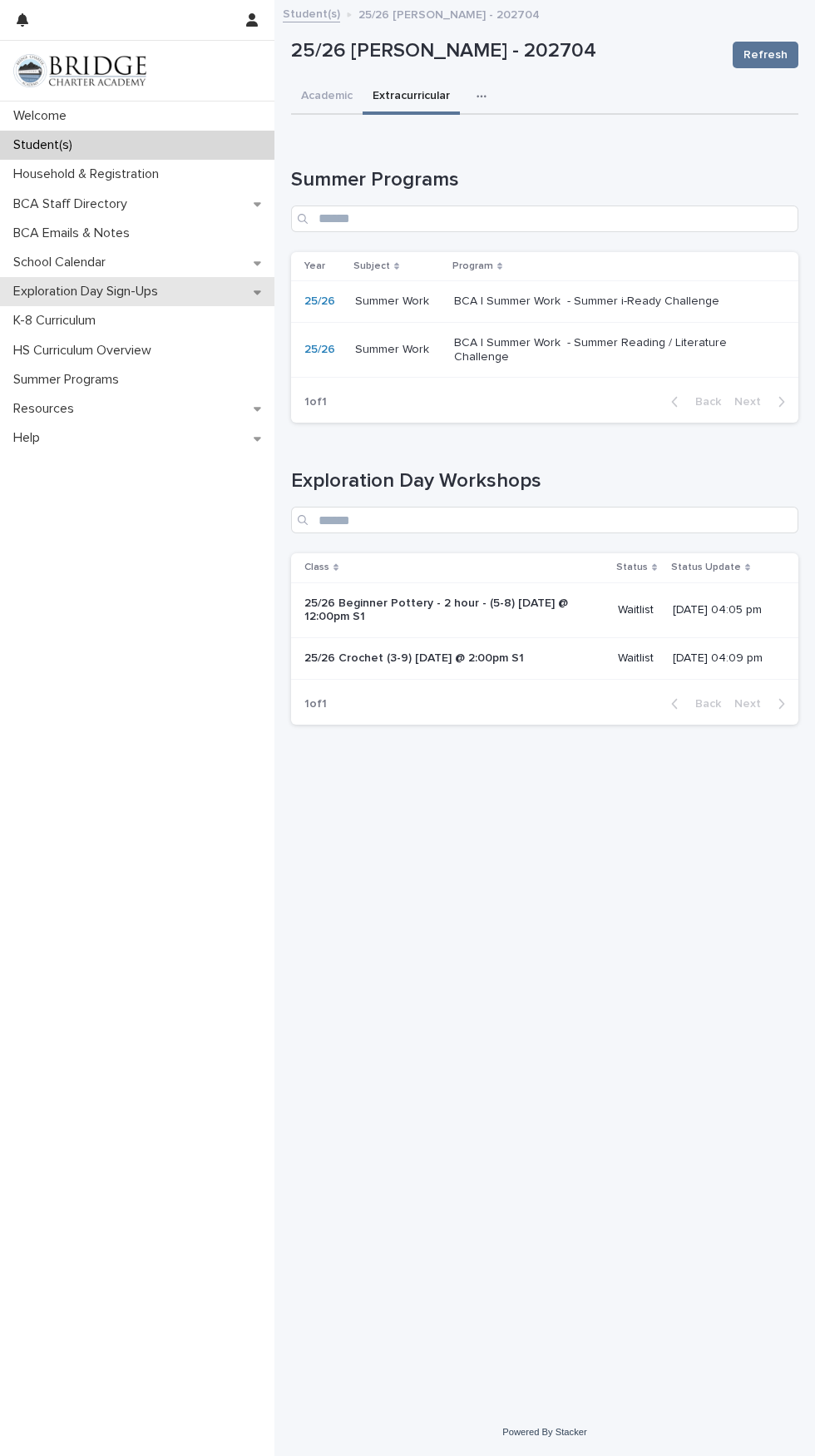
click at [150, 296] on p "Exploration Day Sign-Ups" at bounding box center [89, 291] width 165 height 16
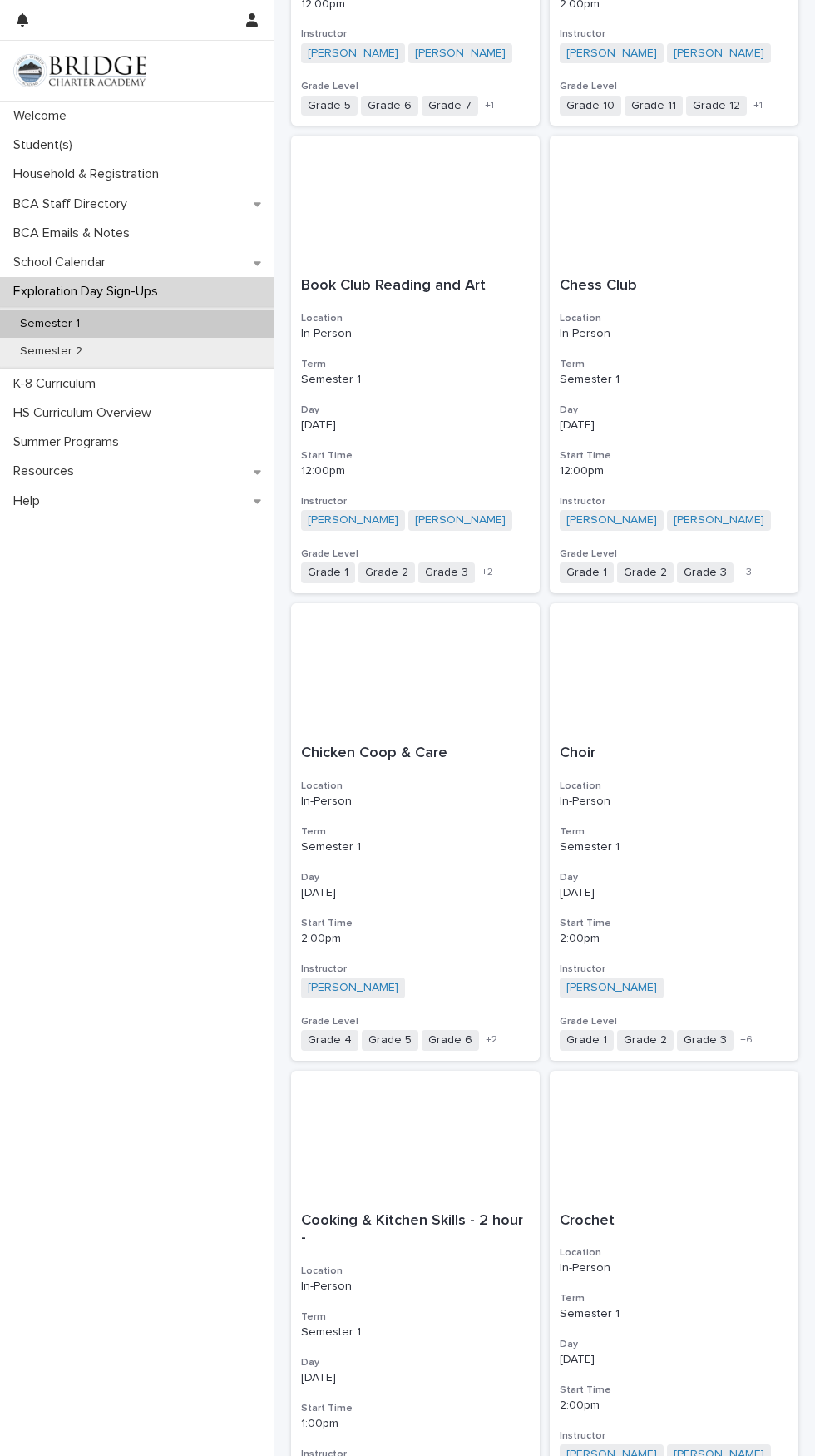
scroll to position [1708, 0]
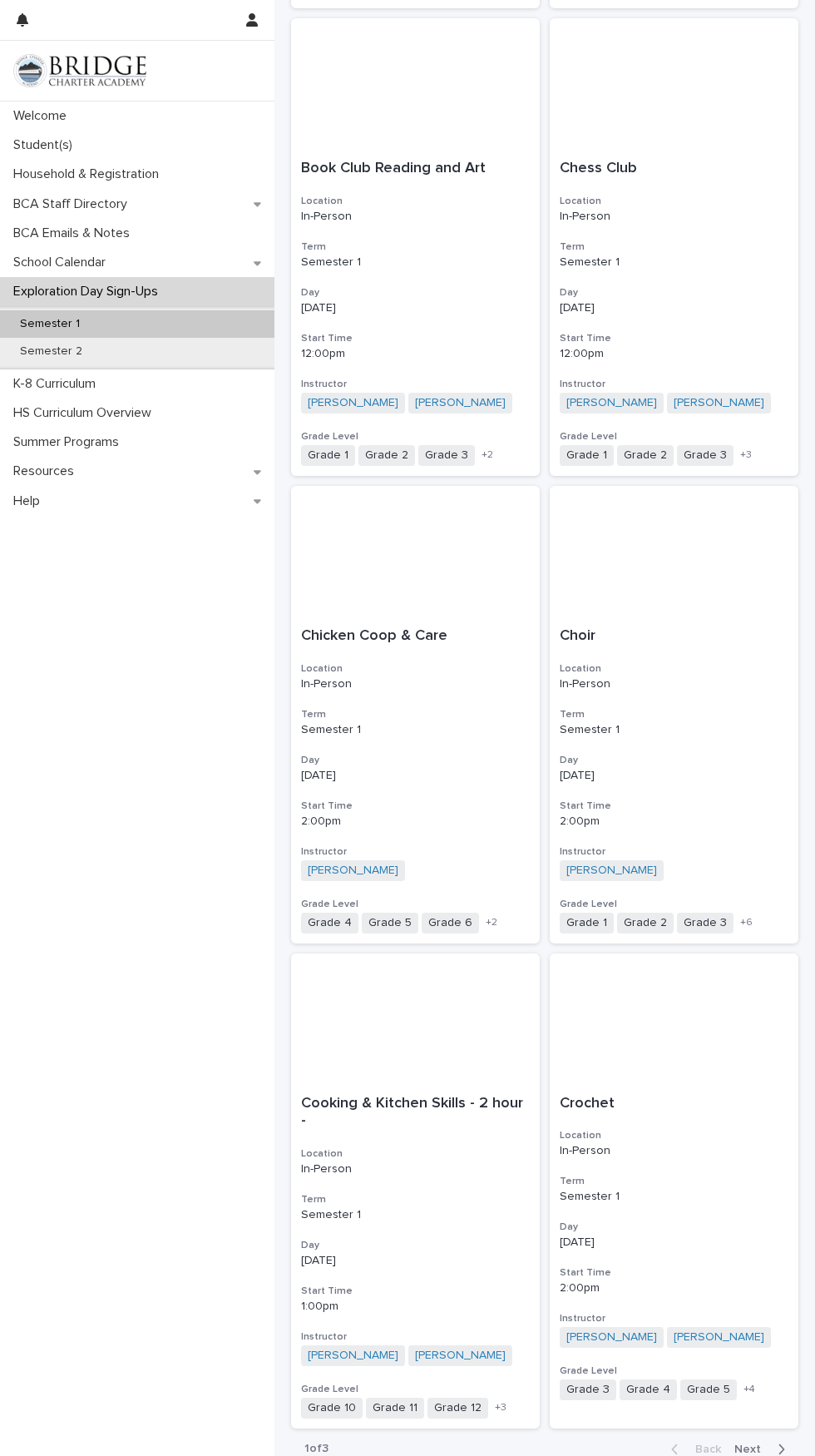
click at [757, 1444] on span "Next" at bounding box center [752, 1449] width 37 height 11
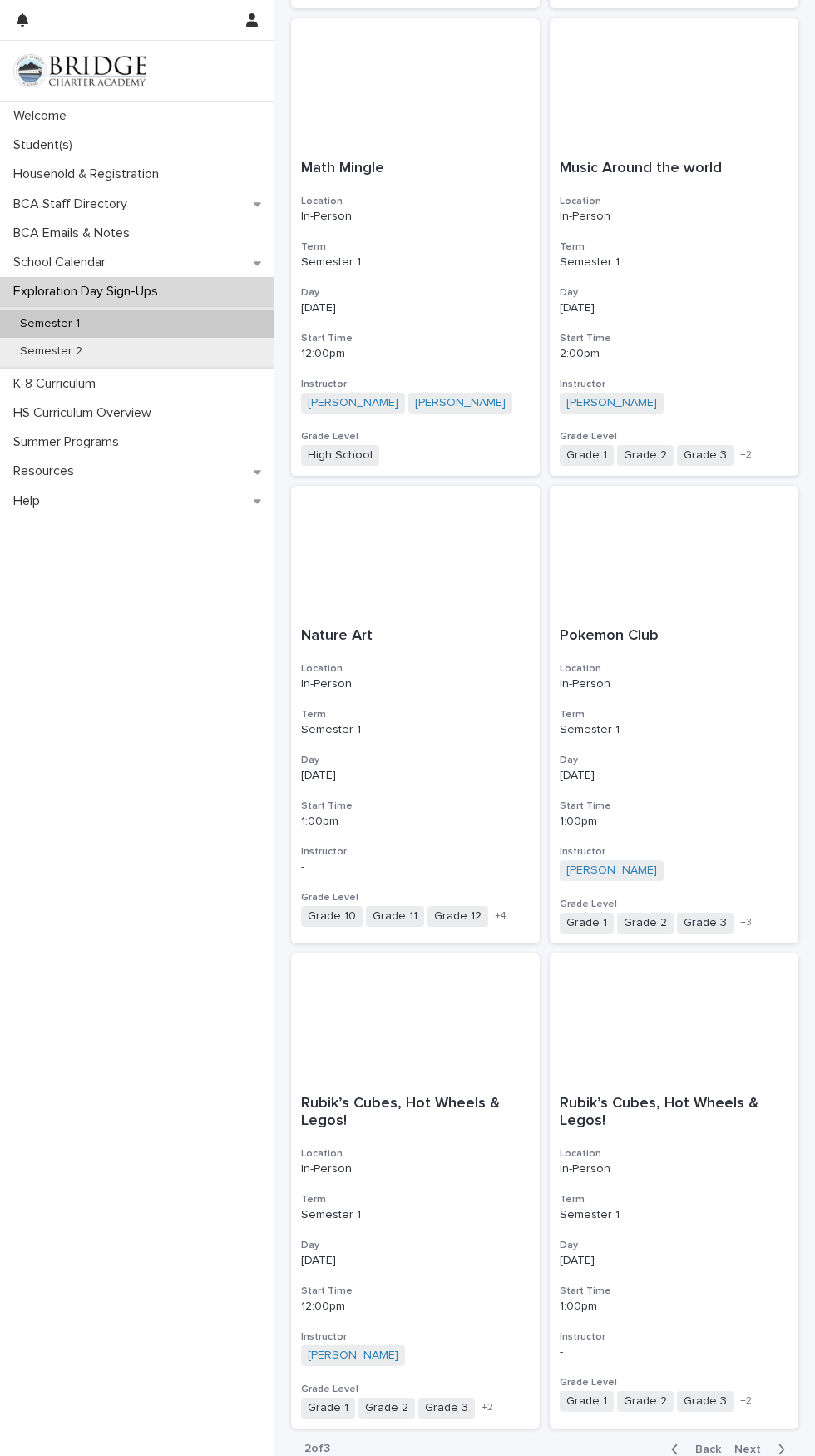
click at [759, 1444] on span "Next" at bounding box center [752, 1449] width 37 height 11
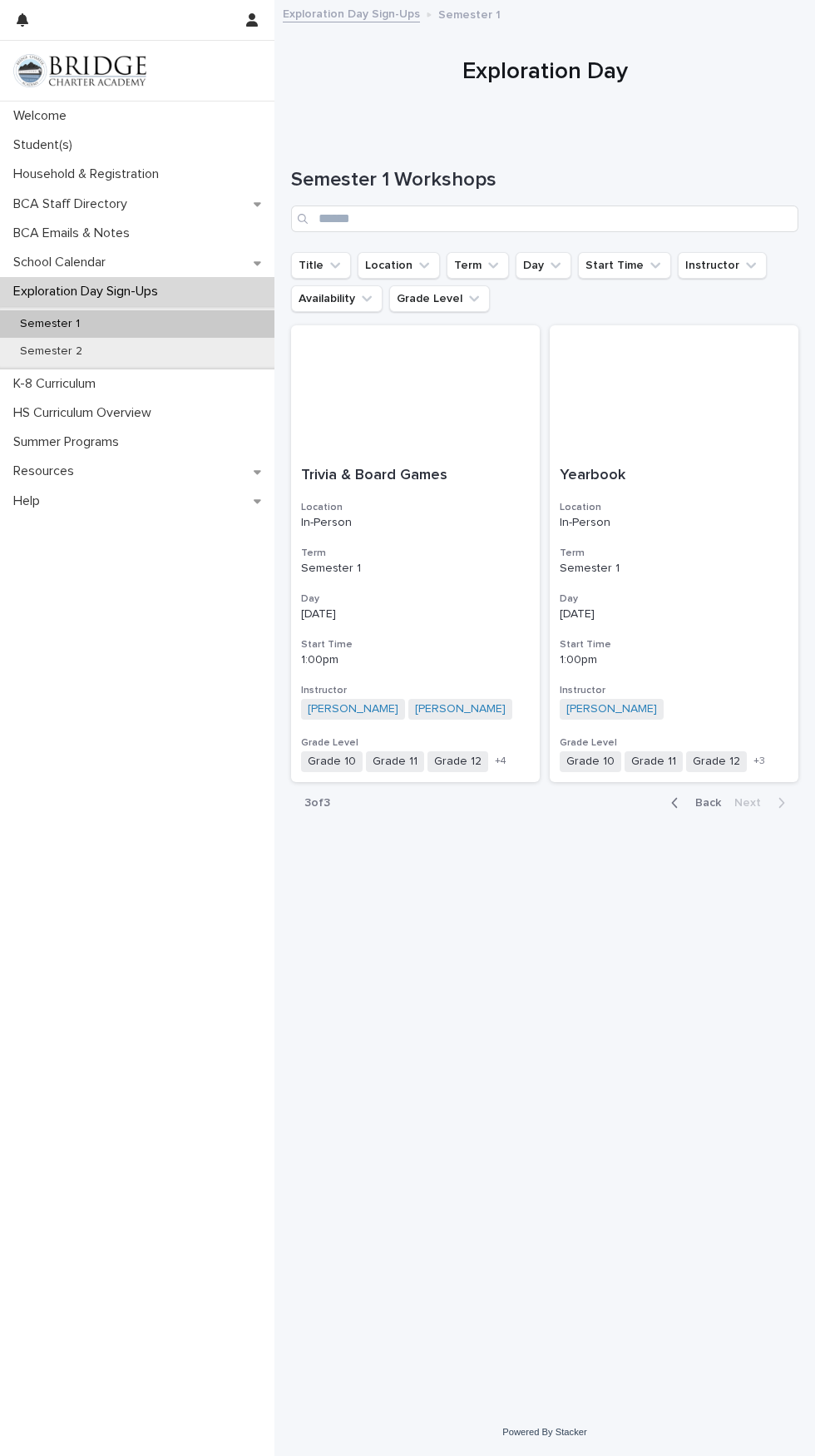
scroll to position [127, 0]
click at [712, 797] on span "Back" at bounding box center [703, 803] width 36 height 11
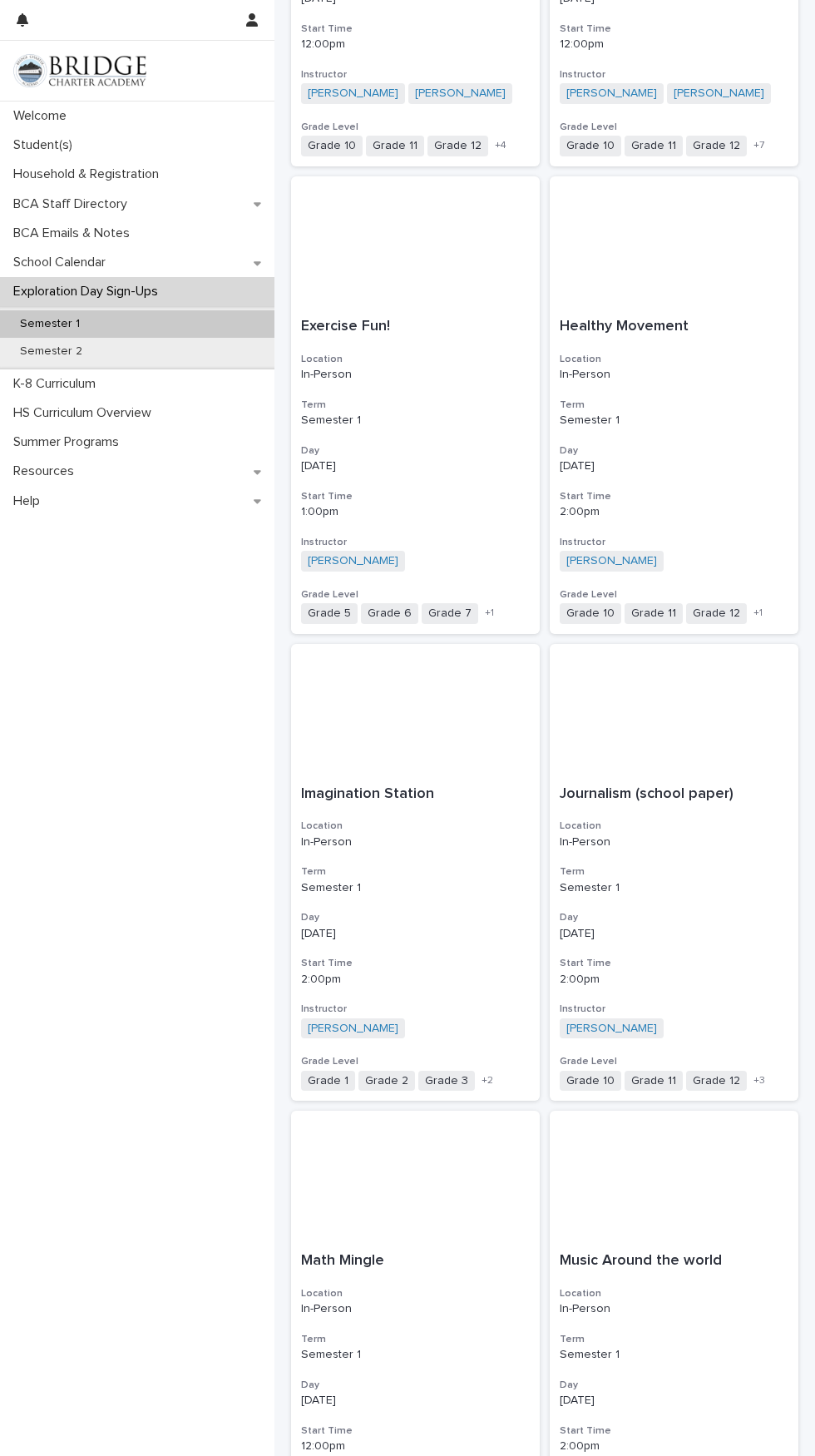
scroll to position [617, 0]
click at [434, 827] on div "Imagination Station Location In-Person Term Semester 1 Day [DATE] Start Time 2:…" at bounding box center [415, 937] width 249 height 326
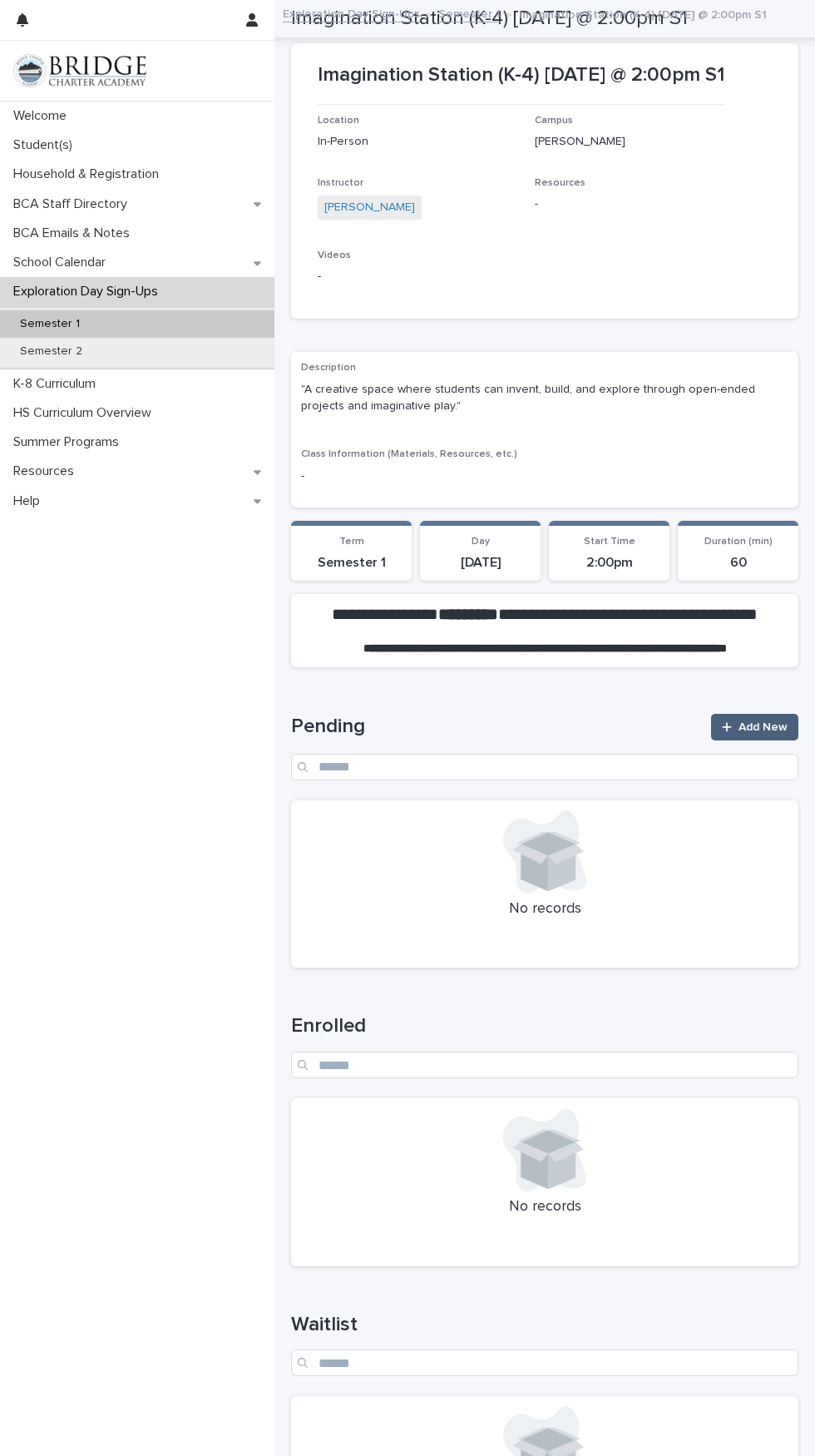
click at [764, 721] on span "Add New" at bounding box center [763, 727] width 49 height 11
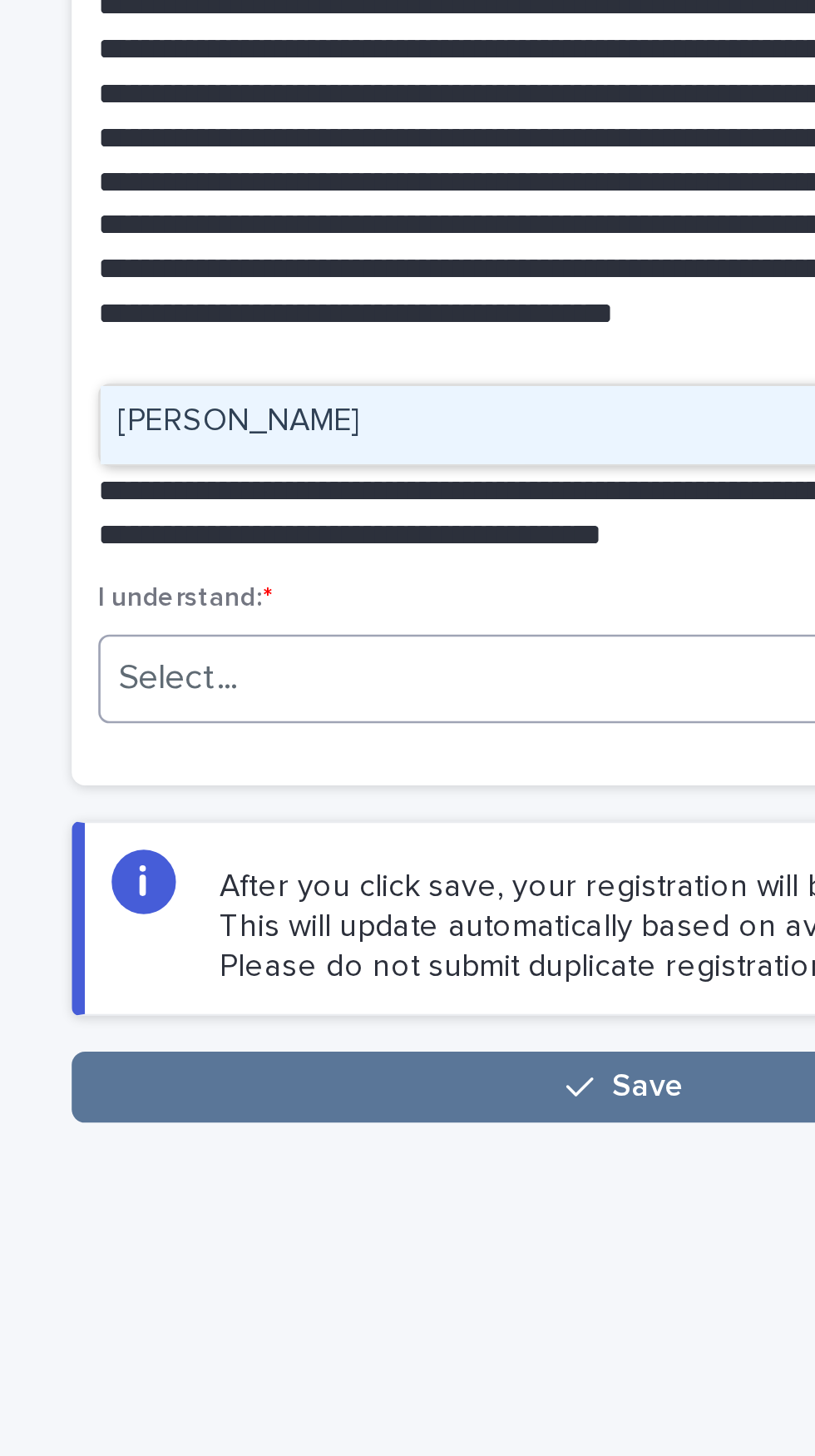
click at [488, 678] on p "After you click save, your registration will be set to "pending." This will upd…" at bounding box center [567, 701] width 350 height 46
click at [503, 497] on div "[PERSON_NAME]" at bounding box center [545, 511] width 394 height 29
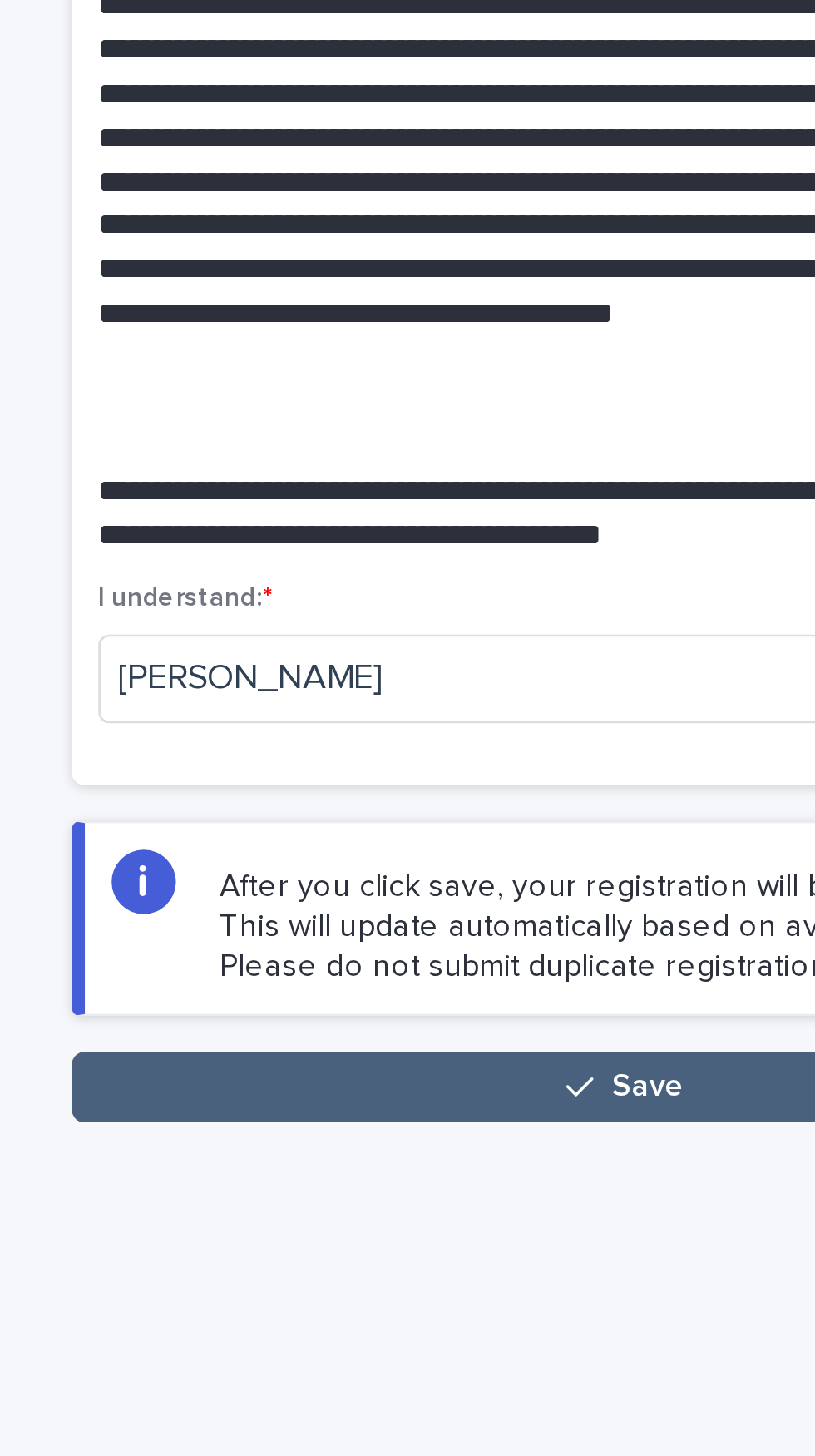
click at [550, 754] on span "Save" at bounding box center [553, 760] width 27 height 11
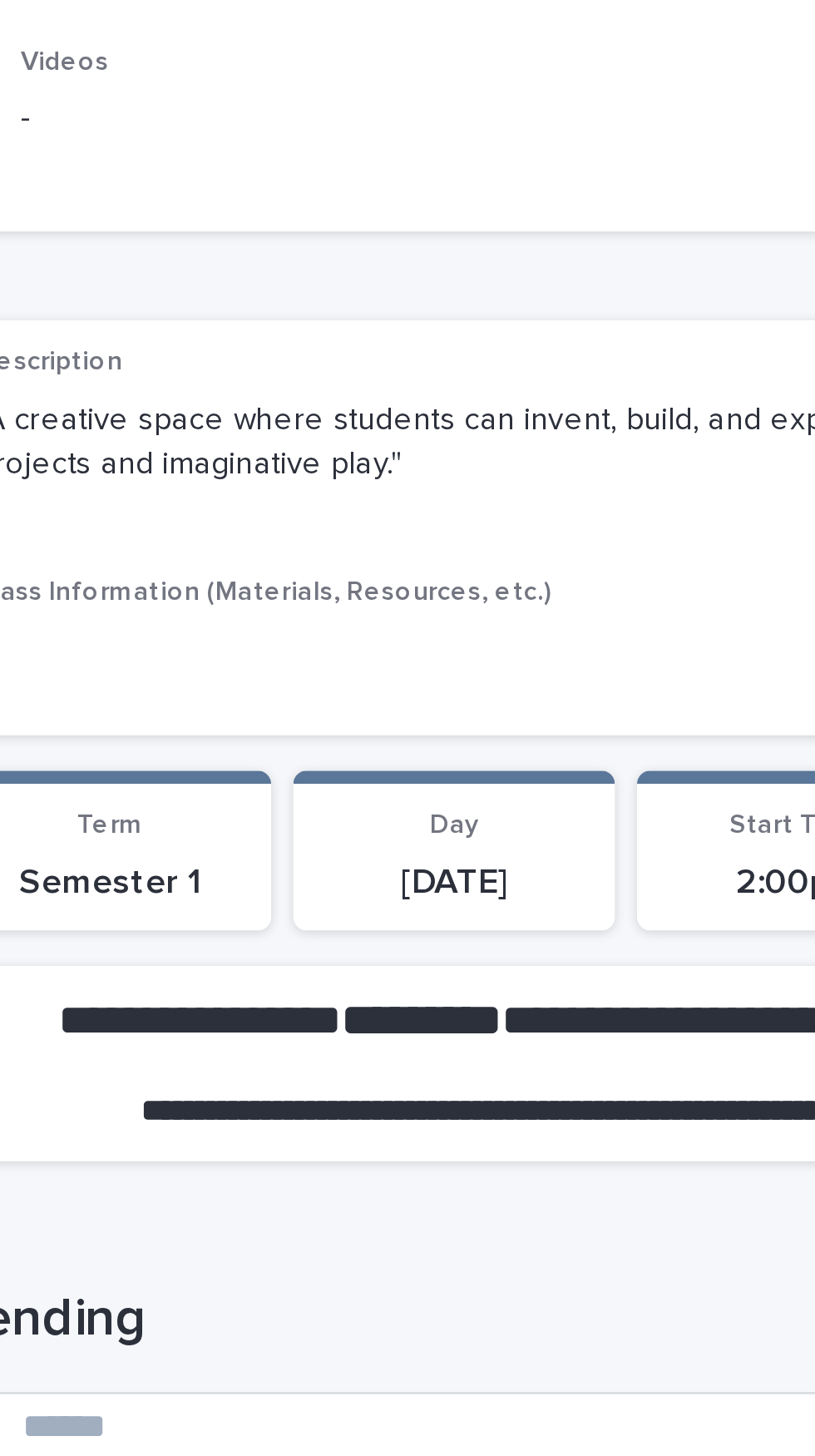
scroll to position [100, 0]
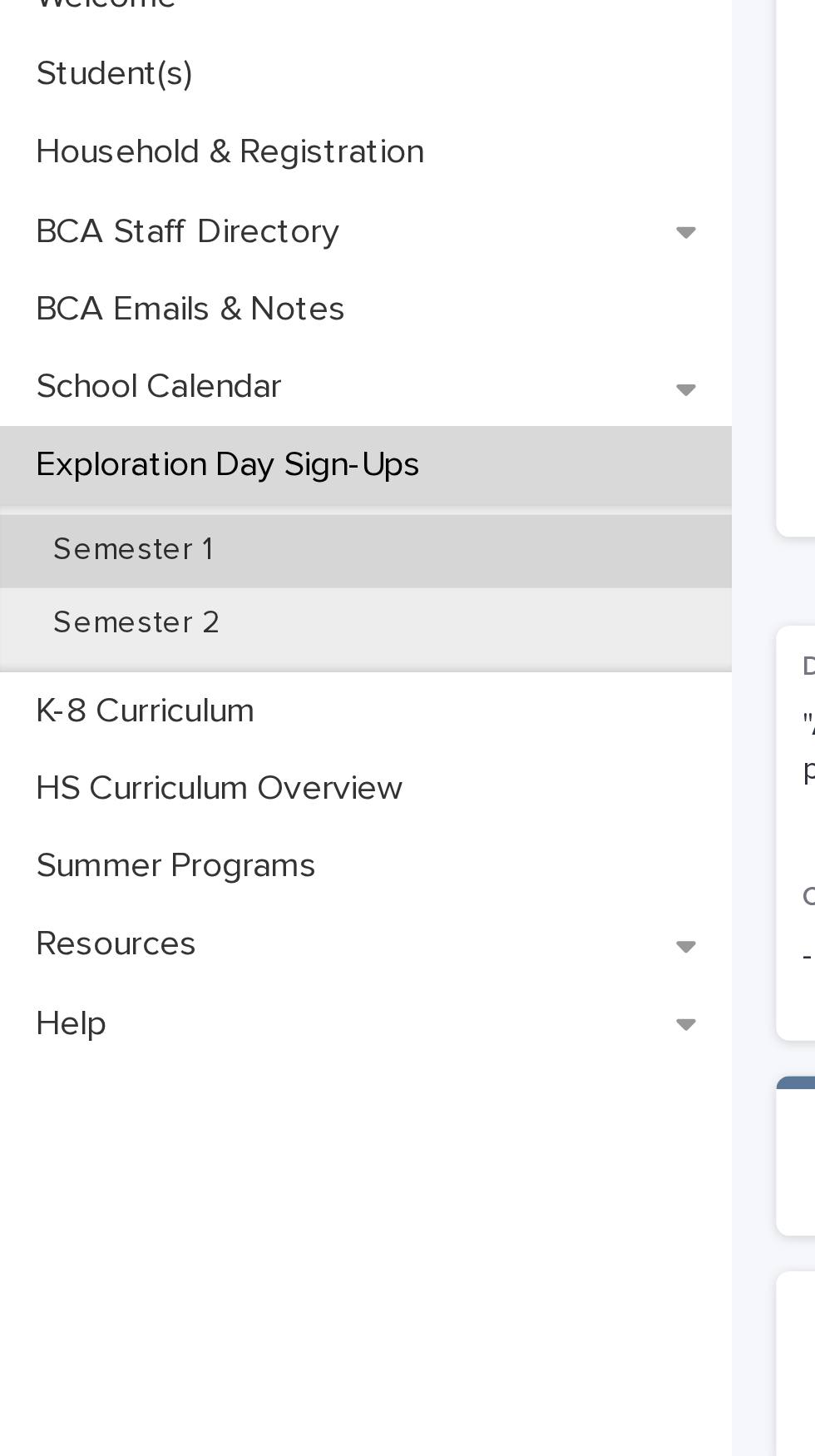
click at [190, 317] on div "Semester 1" at bounding box center [137, 324] width 275 height 27
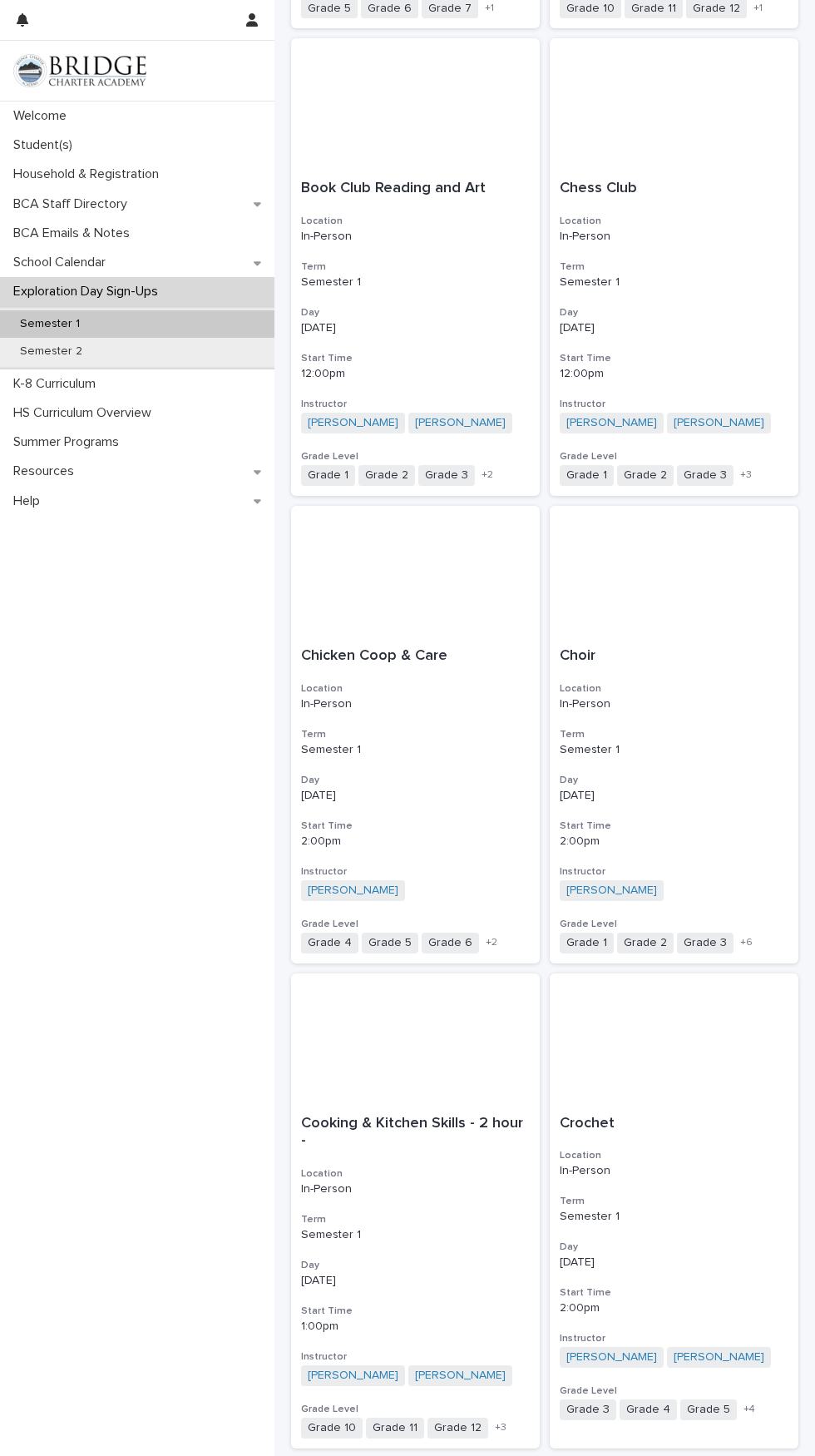
scroll to position [1708, 0]
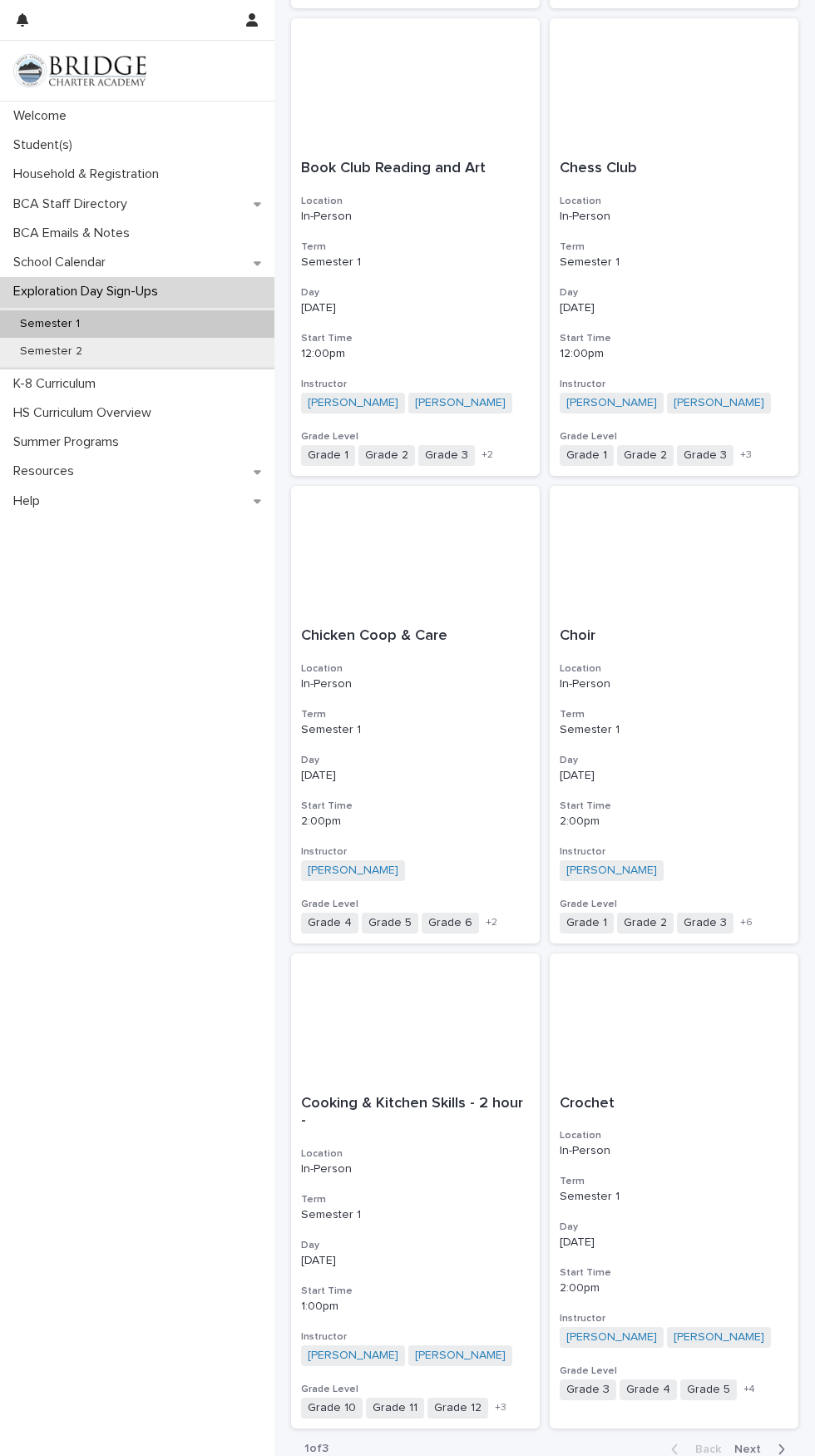
click at [779, 1442] on icon "button" at bounding box center [781, 1449] width 8 height 15
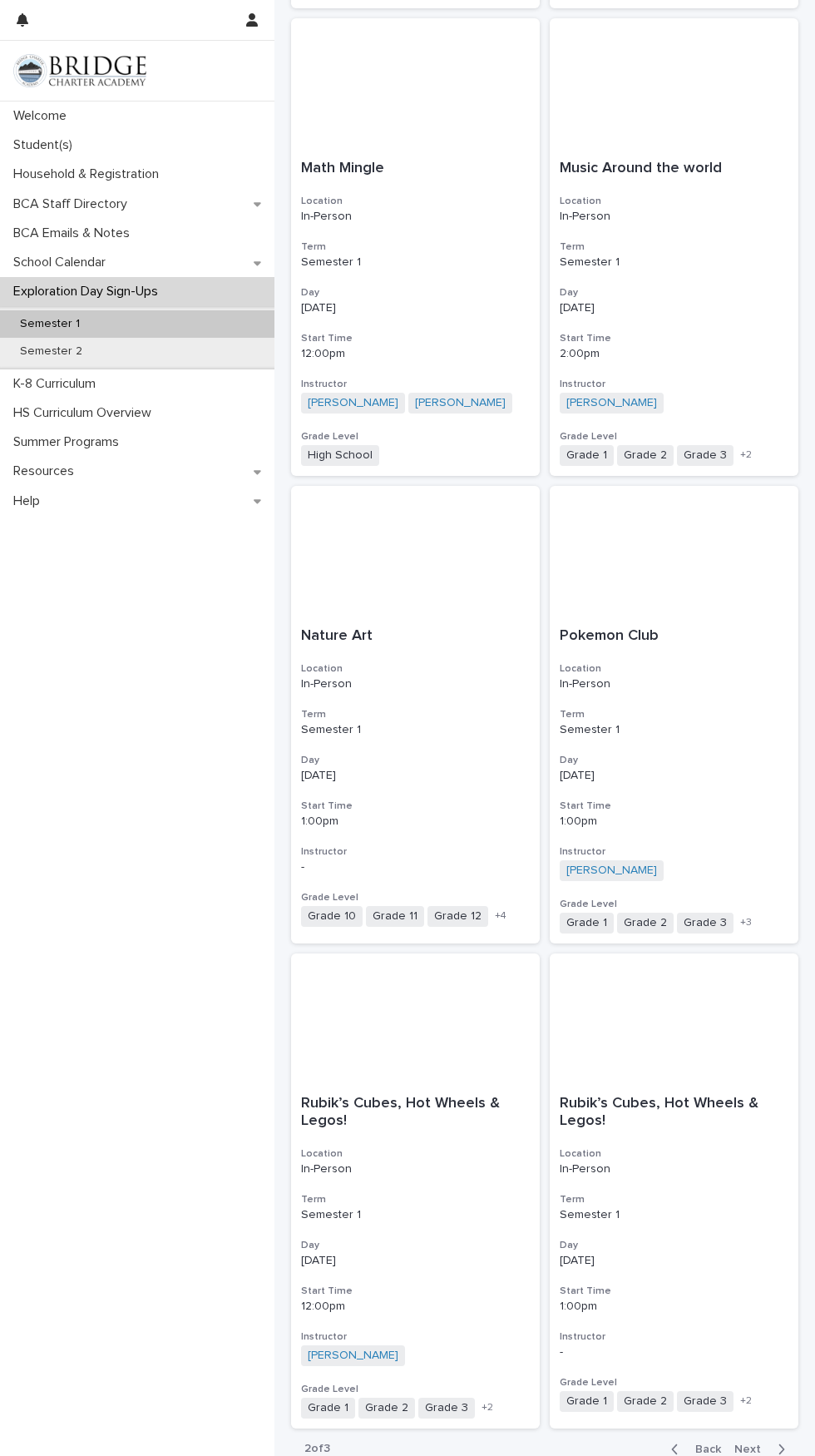
click at [759, 1444] on span "Next" at bounding box center [752, 1449] width 37 height 11
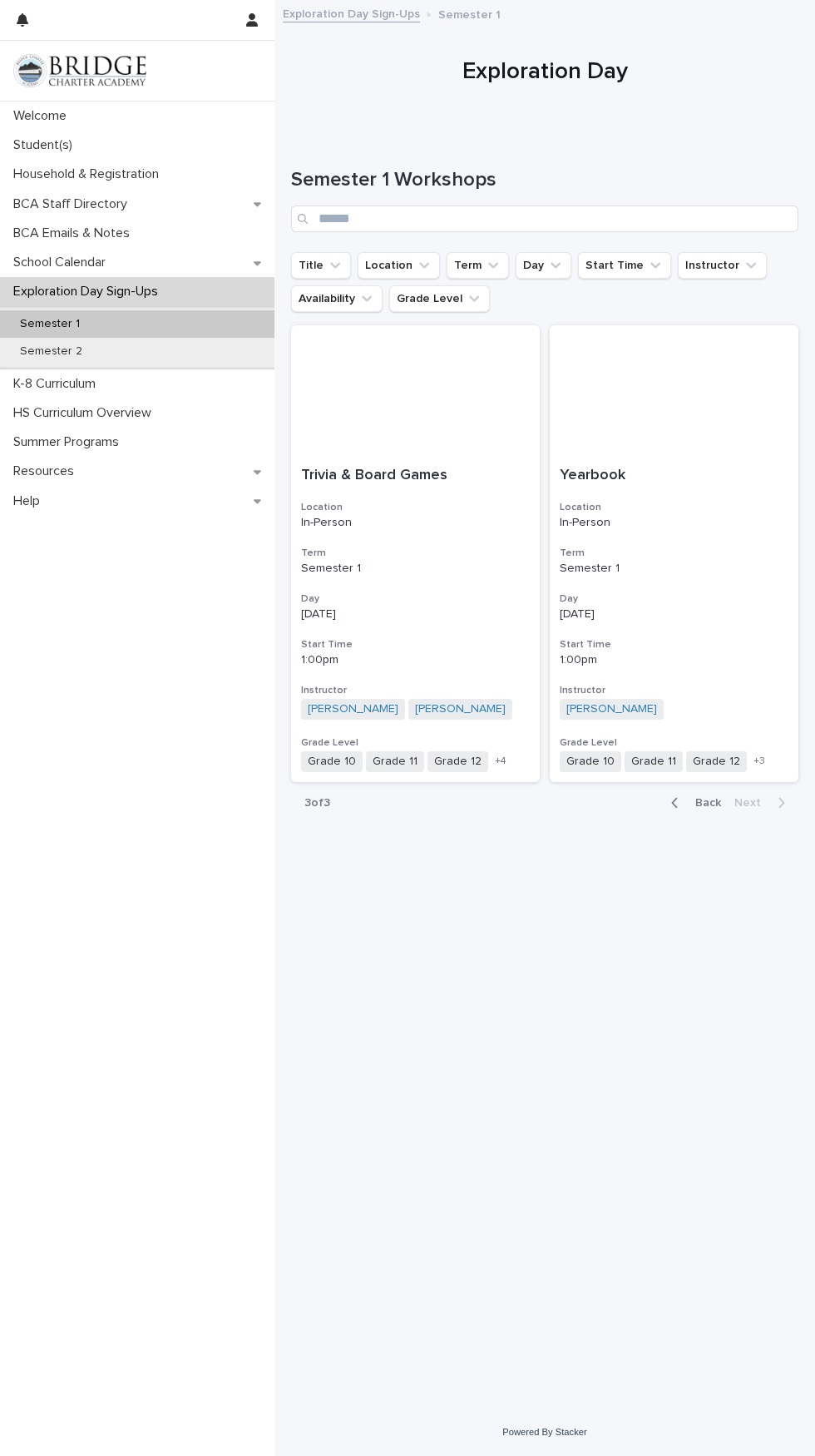
scroll to position [127, 0]
click at [697, 797] on span "Back" at bounding box center [703, 803] width 36 height 11
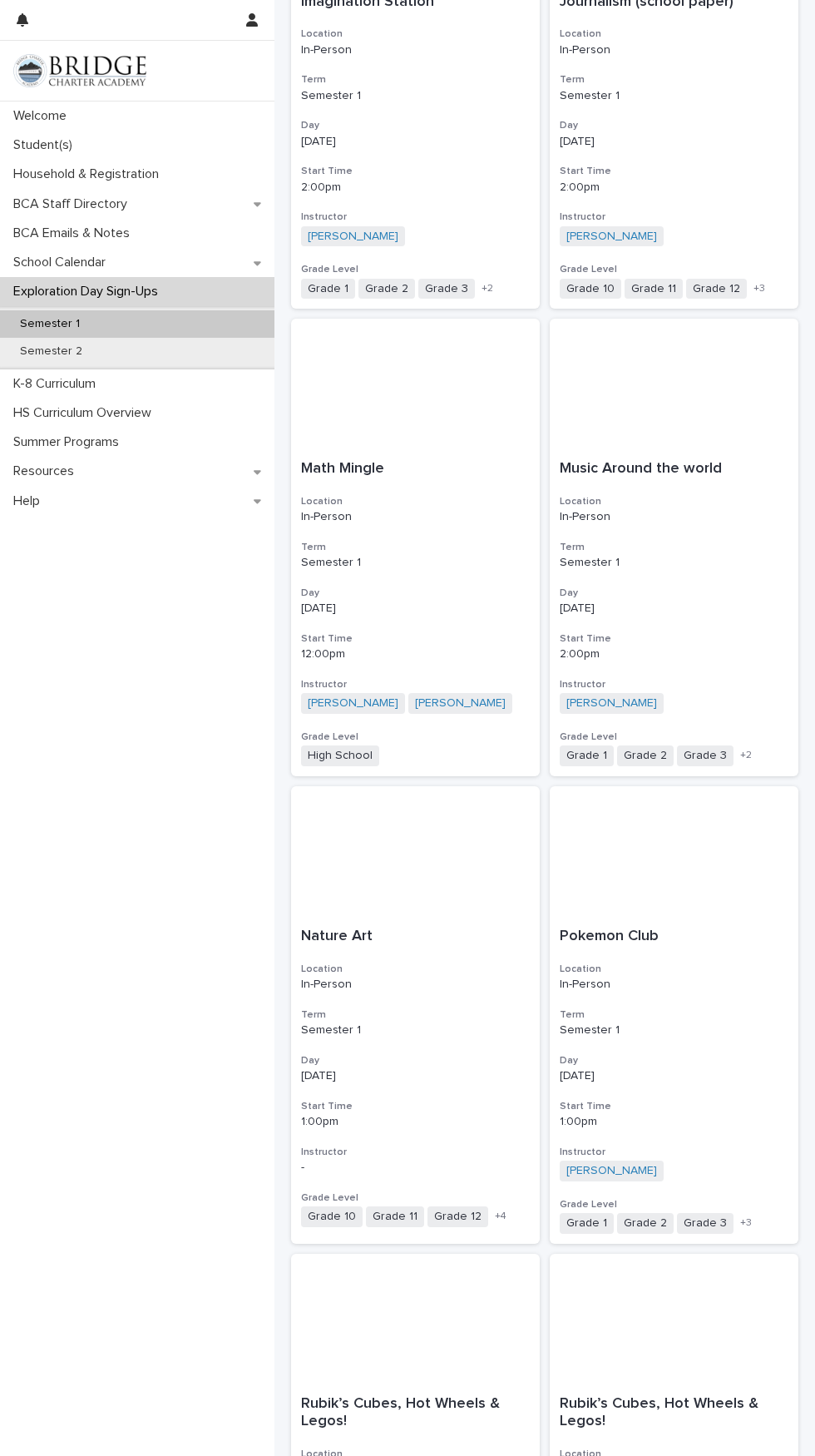
scroll to position [1726, 0]
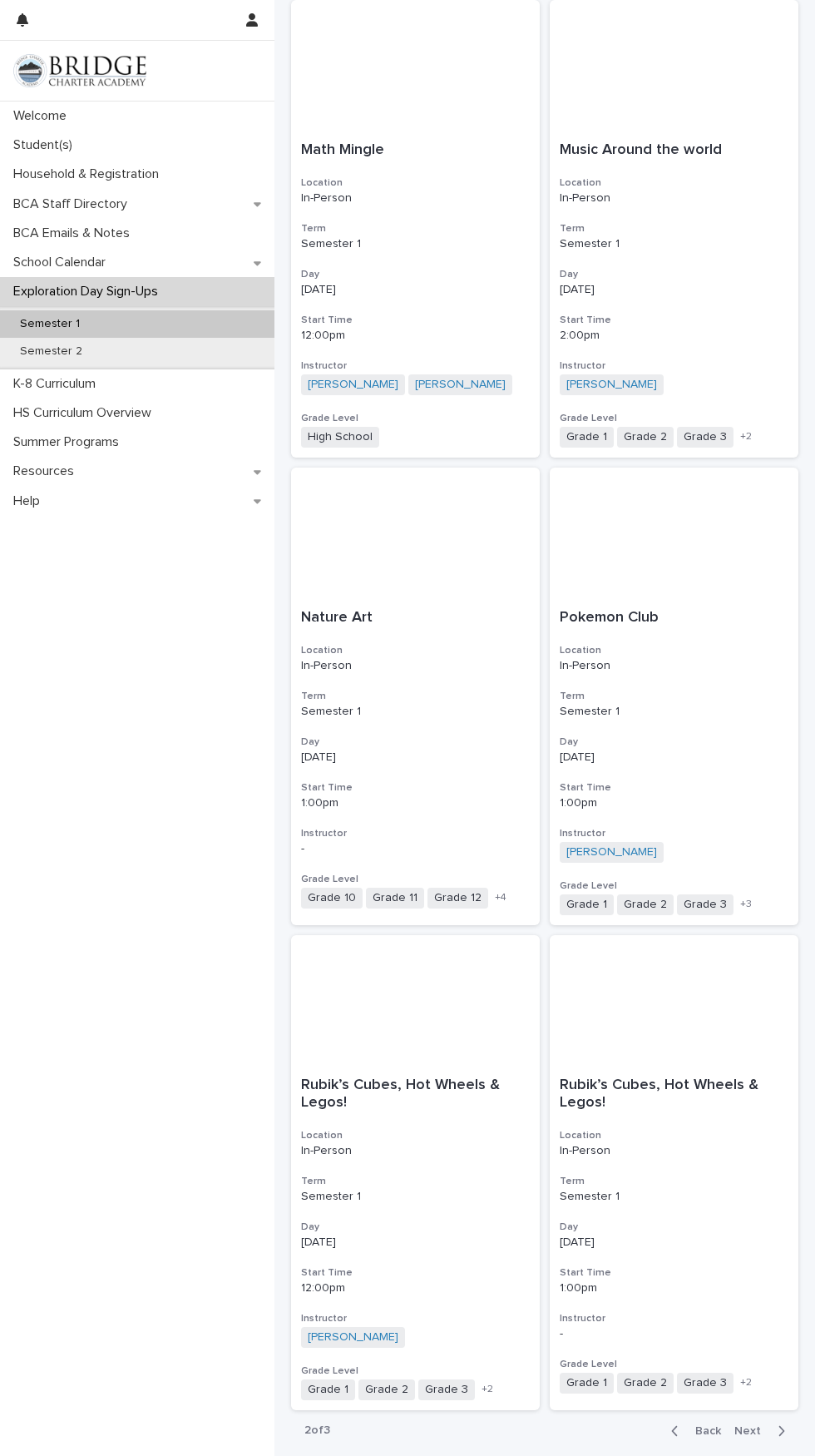
click at [691, 1425] on span "Back" at bounding box center [703, 1431] width 36 height 11
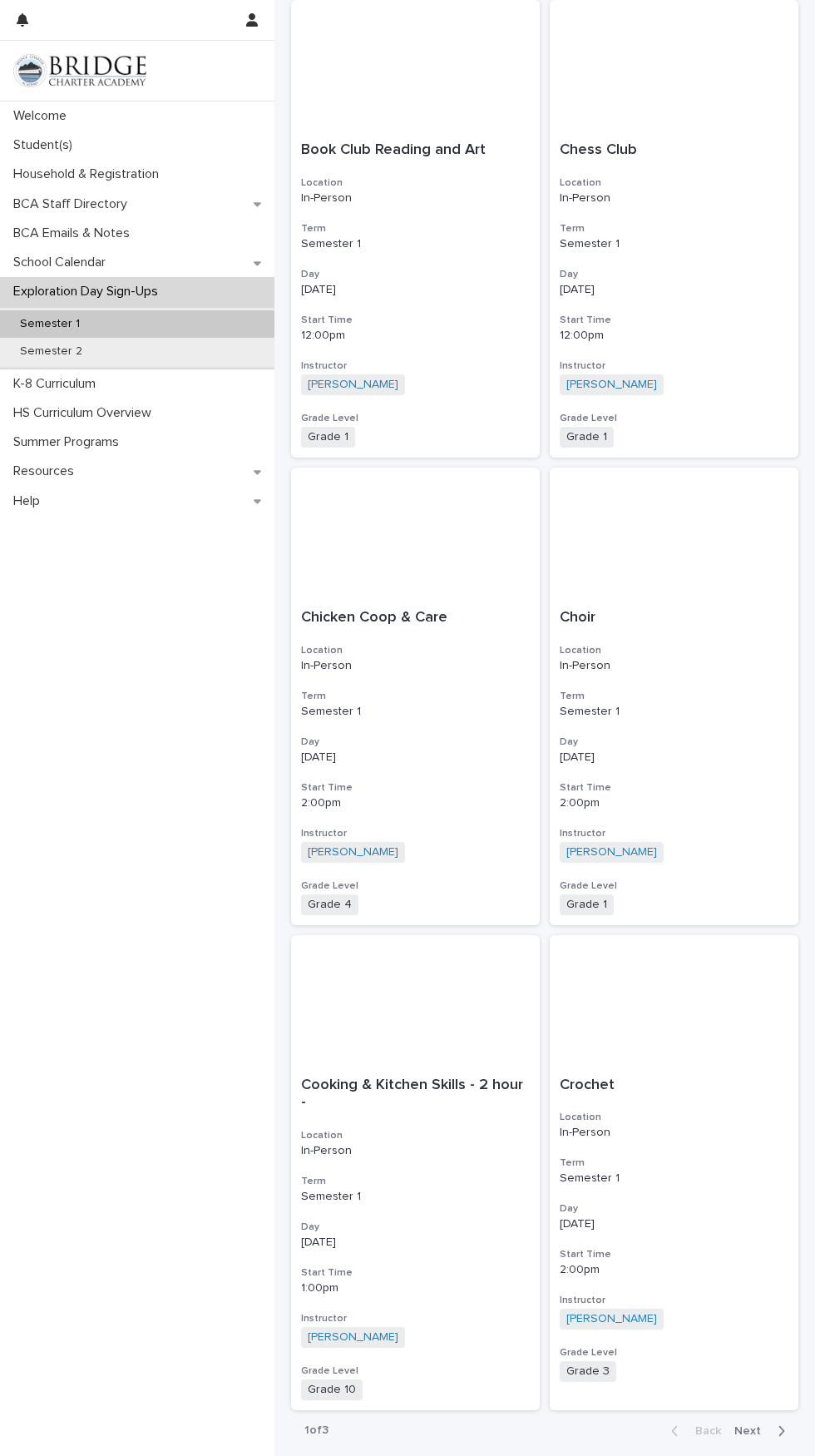
scroll to position [1708, 0]
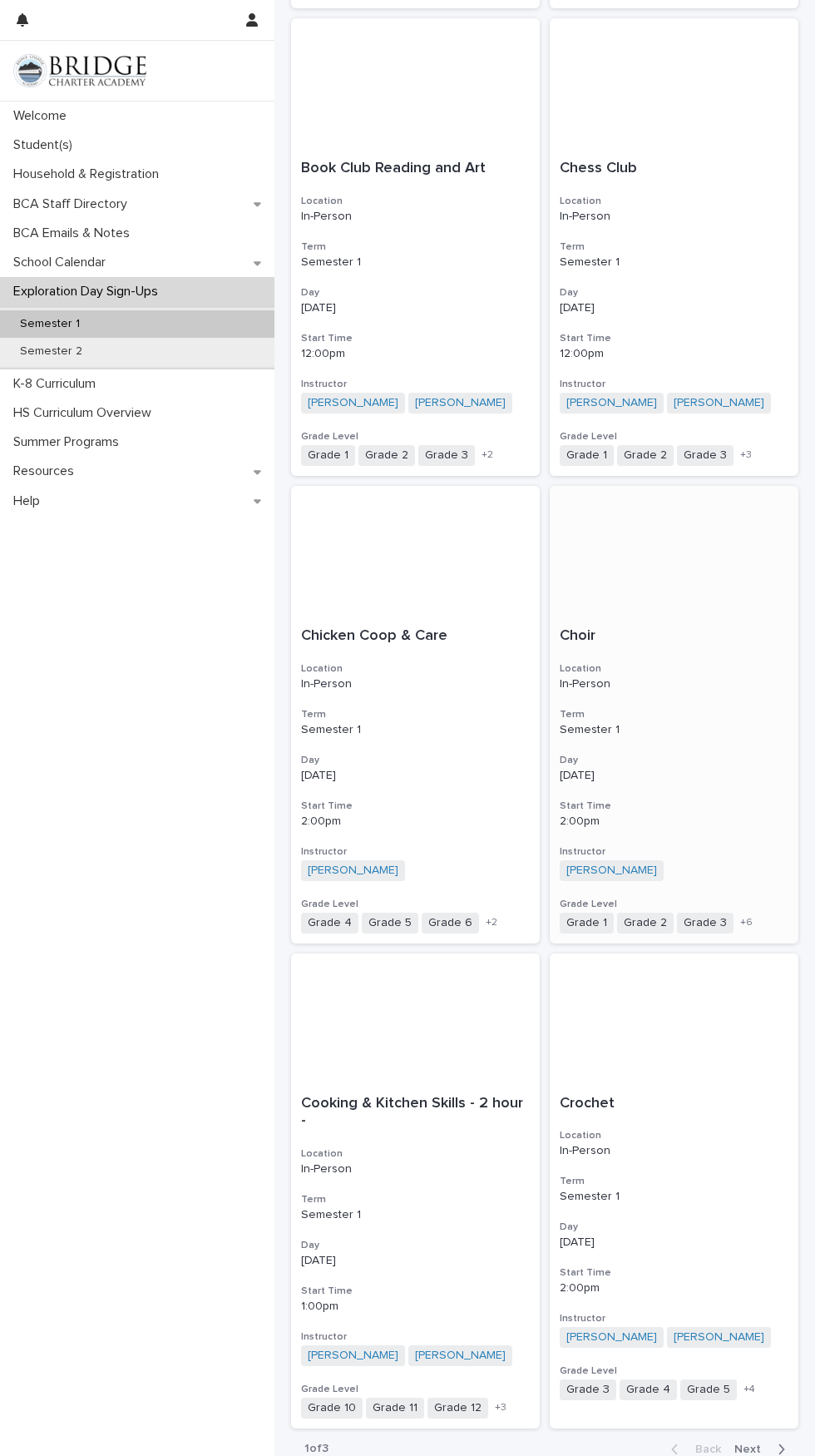
click at [715, 617] on div "Choir Location In-Person Term Semester 1 Day [DATE] Start Time 2:00pm Instructo…" at bounding box center [673, 781] width 249 height 326
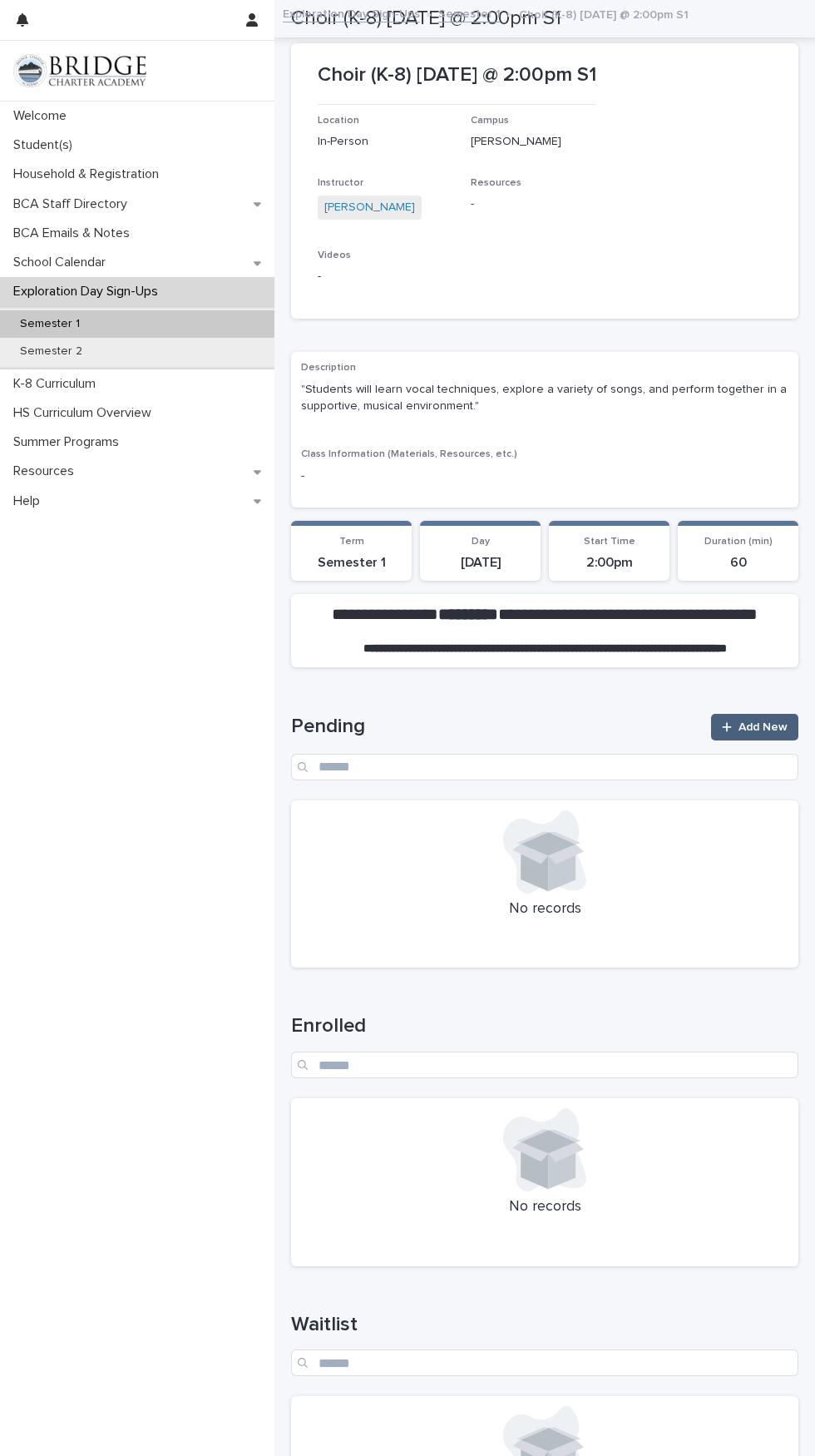
click at [765, 721] on span "Add New" at bounding box center [763, 727] width 49 height 11
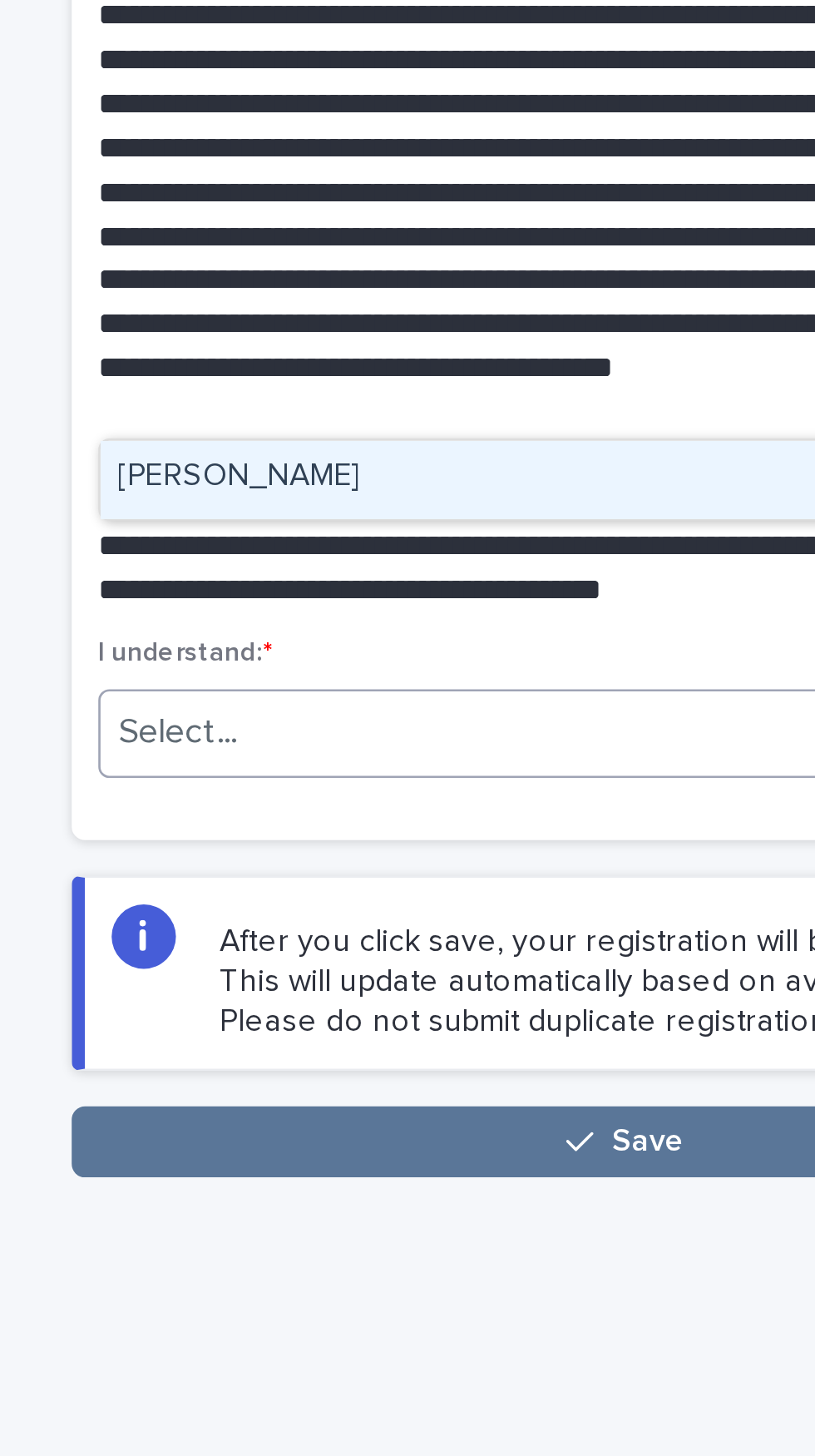
click at [497, 497] on div "[PERSON_NAME]" at bounding box center [545, 511] width 394 height 29
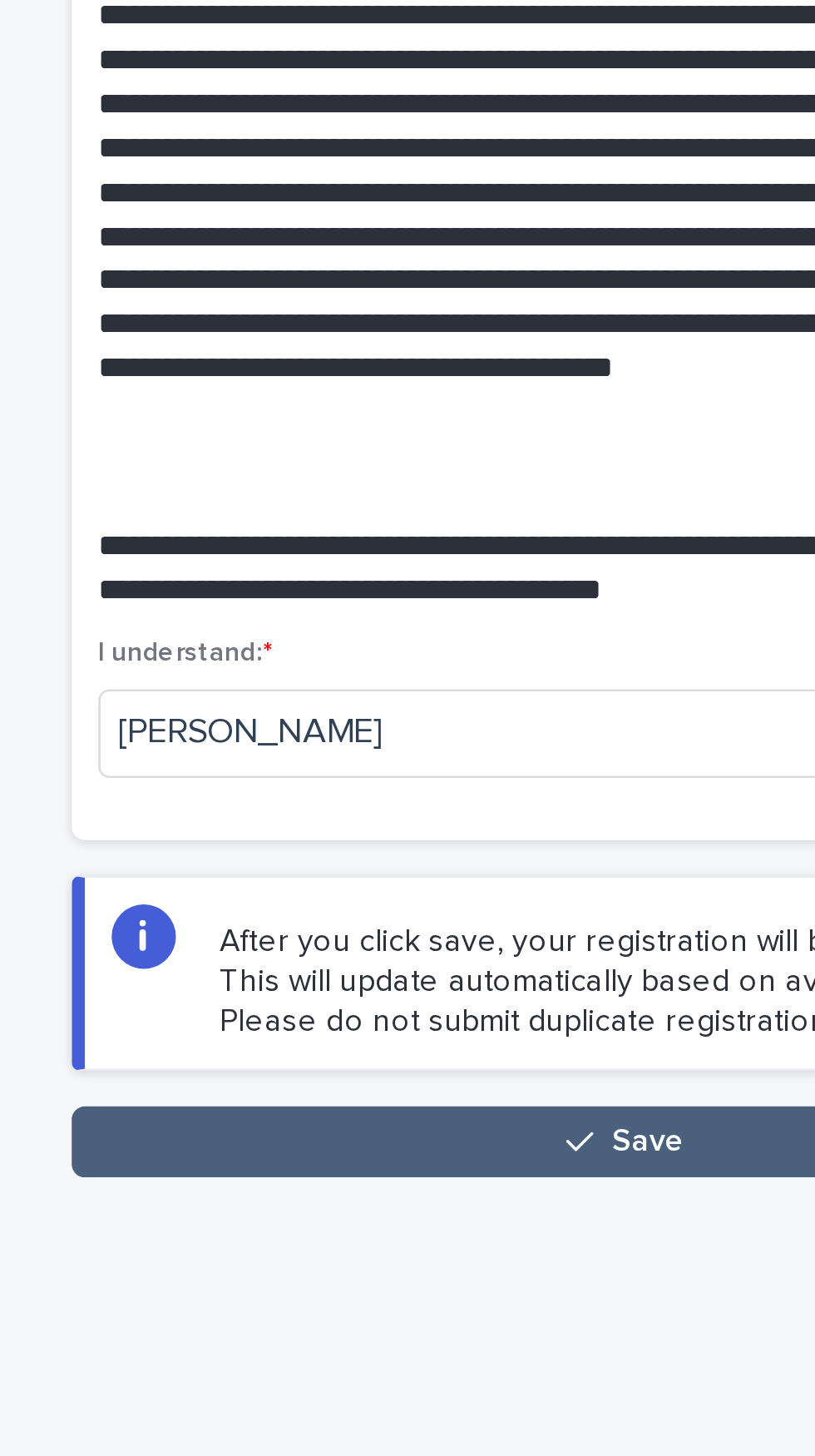
click at [548, 754] on span "Save" at bounding box center [553, 760] width 27 height 11
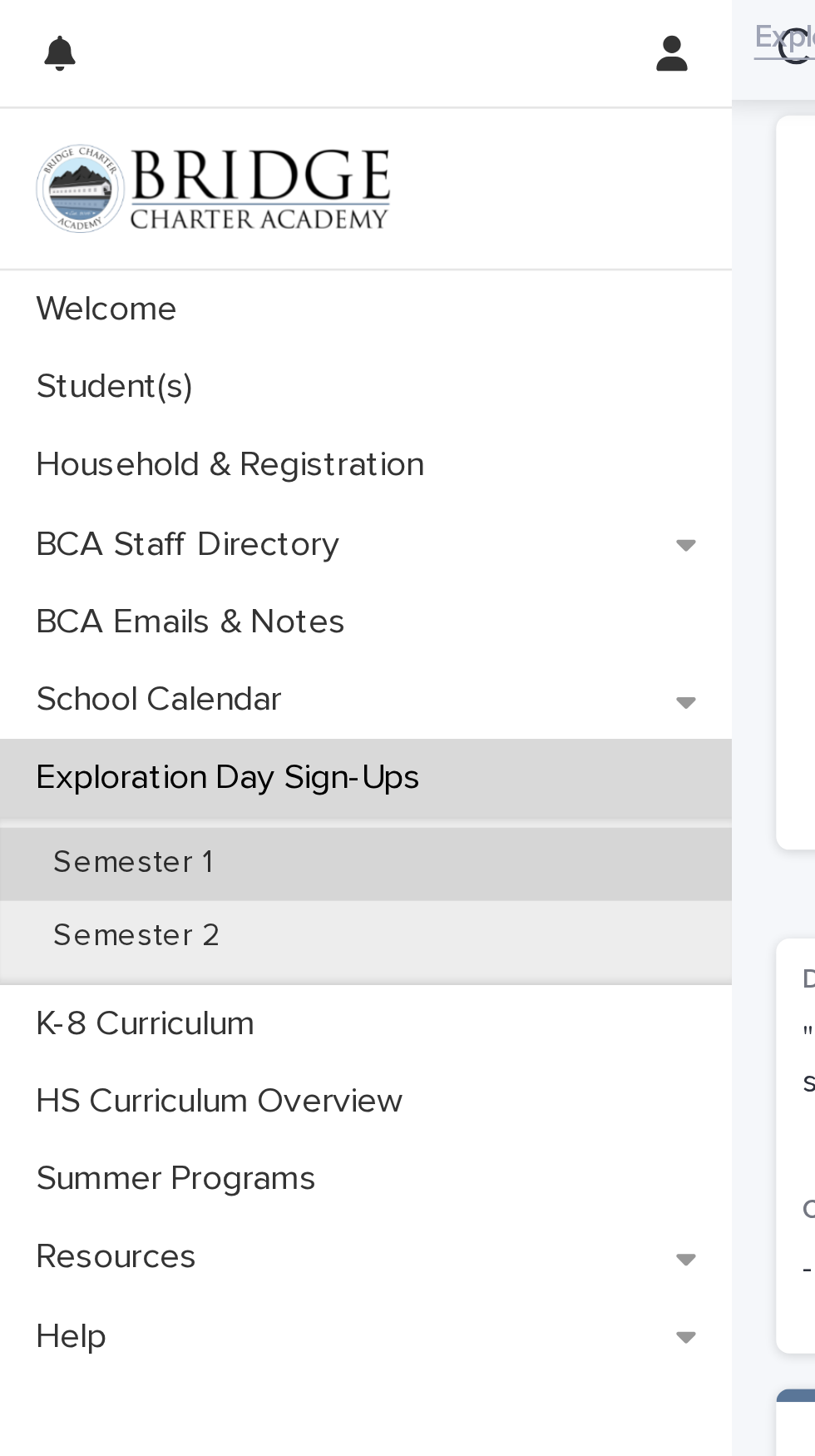
click at [85, 320] on p "Semester 1" at bounding box center [50, 324] width 86 height 14
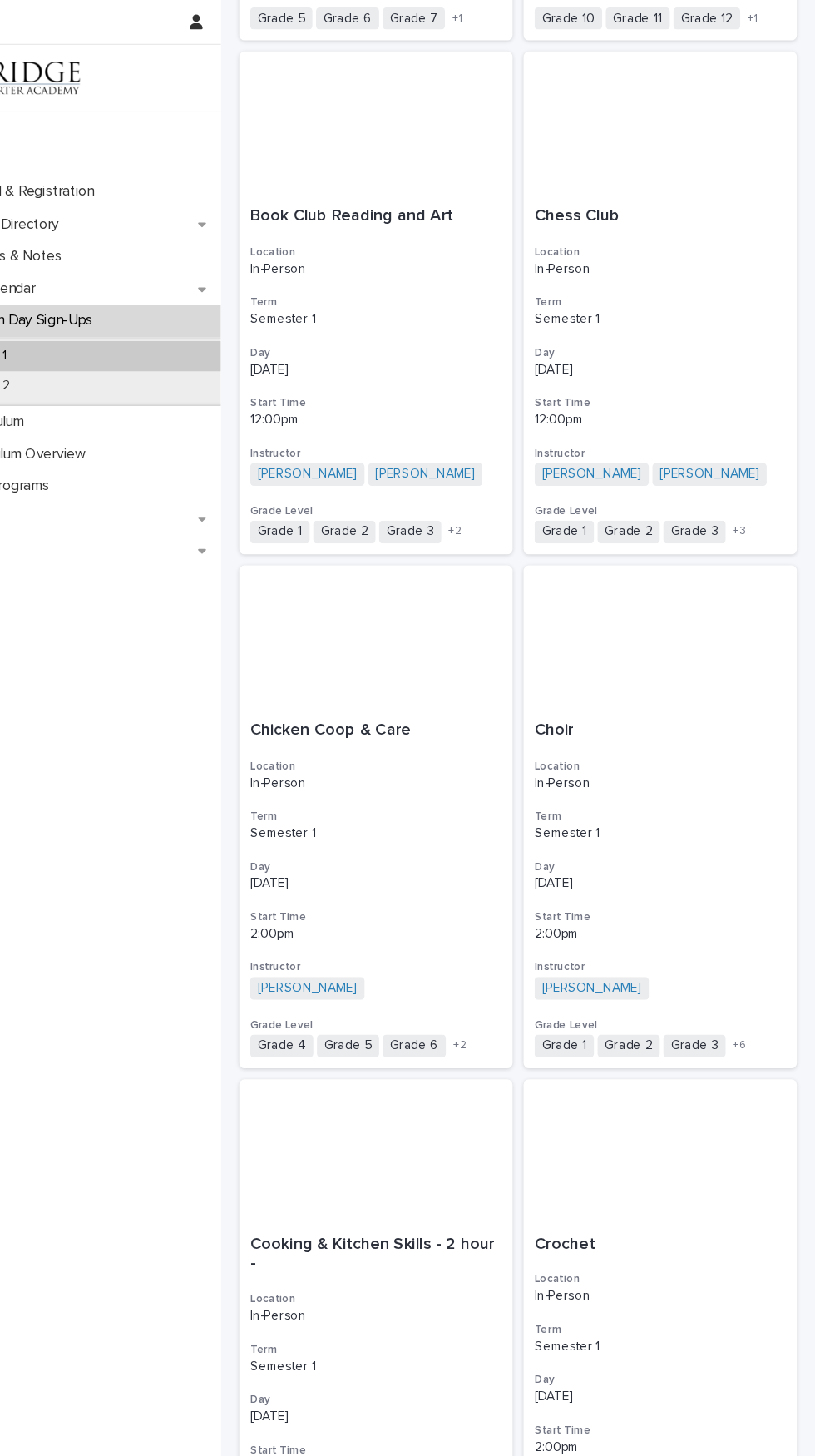
scroll to position [1708, 0]
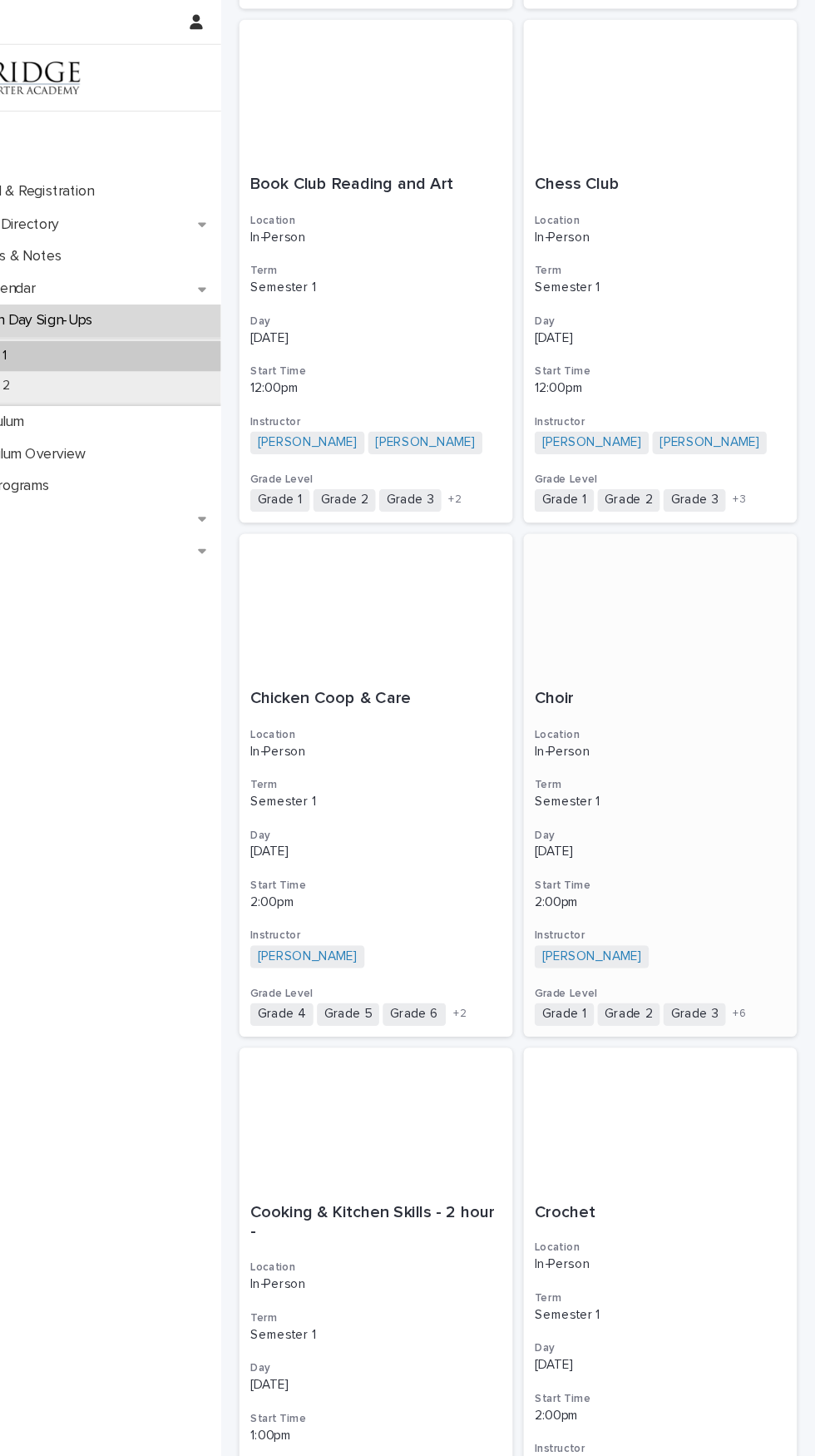
click at [721, 617] on div "Choir Location In-Person Term Semester 1 Day [DATE] Start Time 2:00pm Instructo…" at bounding box center [673, 781] width 249 height 326
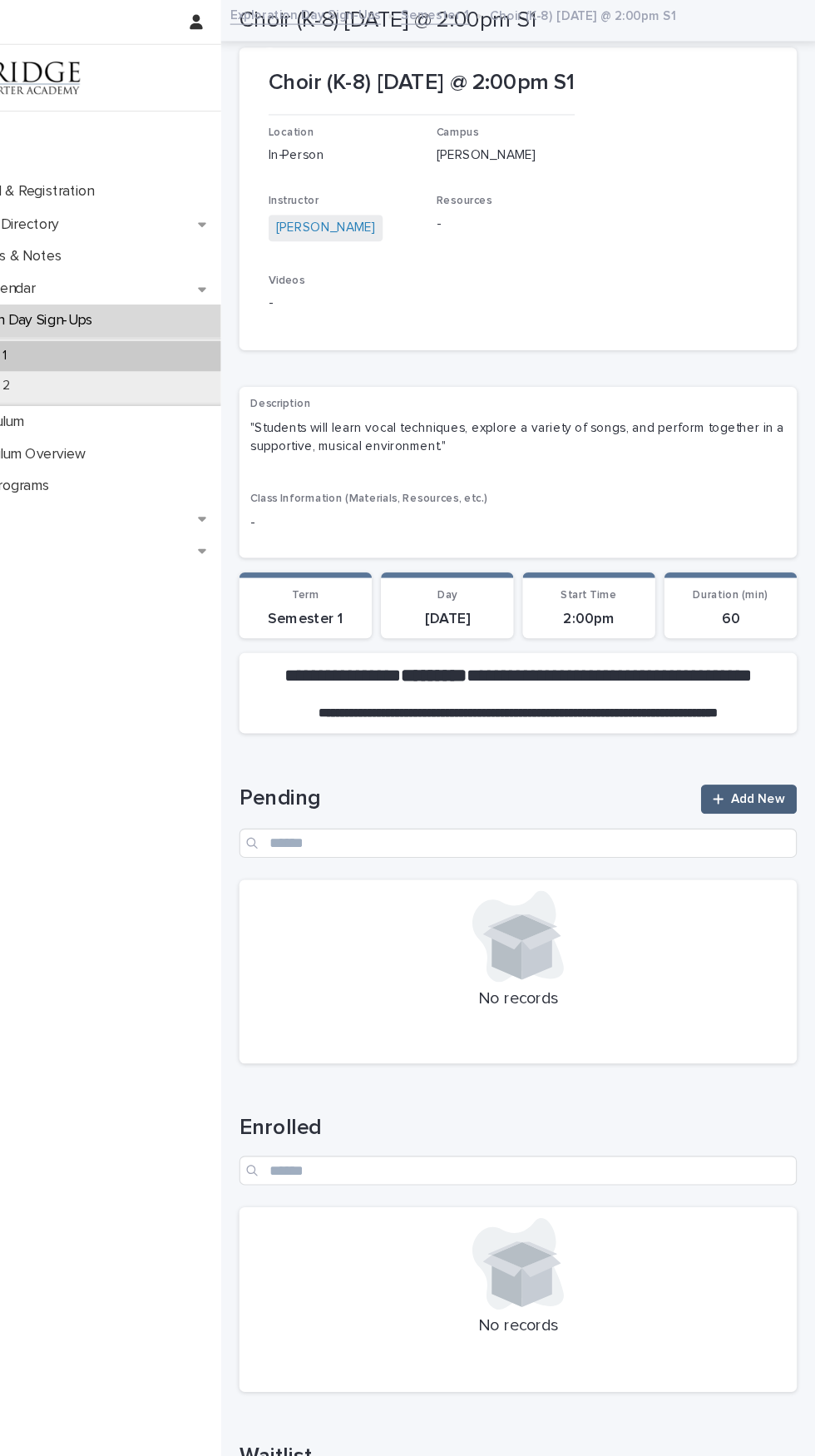
click at [778, 721] on span "Add New" at bounding box center [763, 727] width 49 height 11
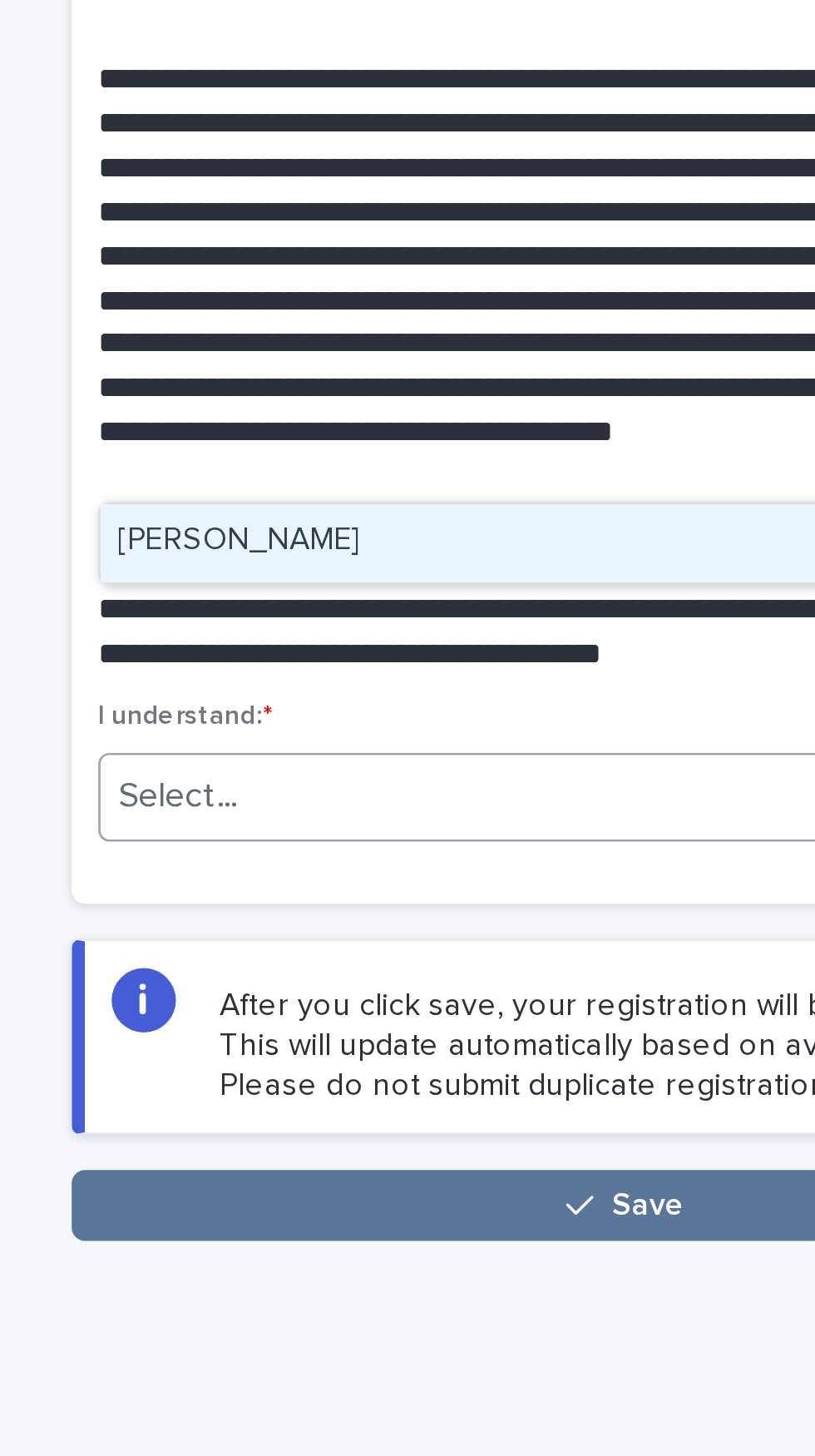
click at [480, 497] on div "[PERSON_NAME]" at bounding box center [545, 511] width 394 height 29
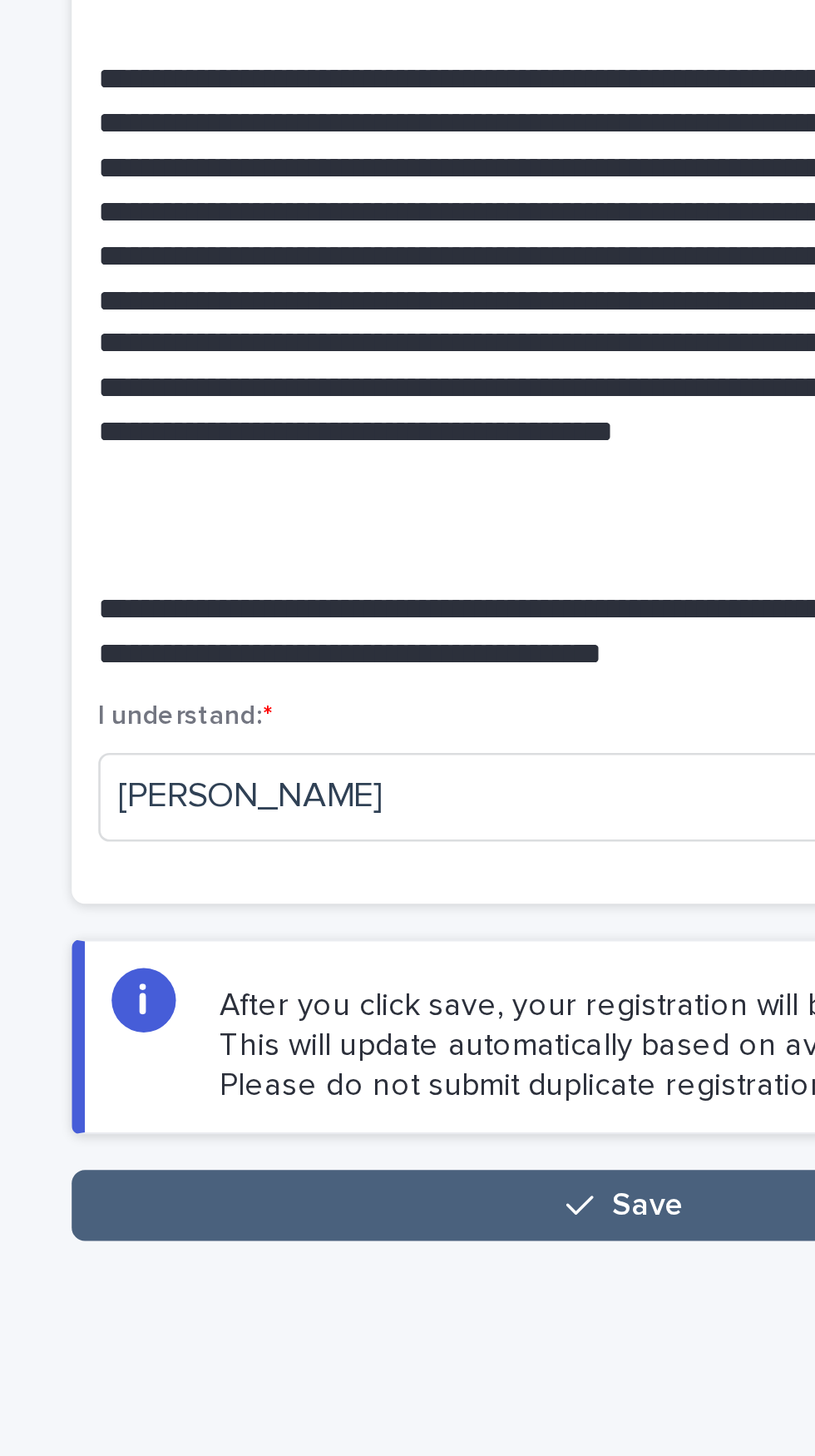
click at [544, 754] on span "Save" at bounding box center [553, 760] width 27 height 11
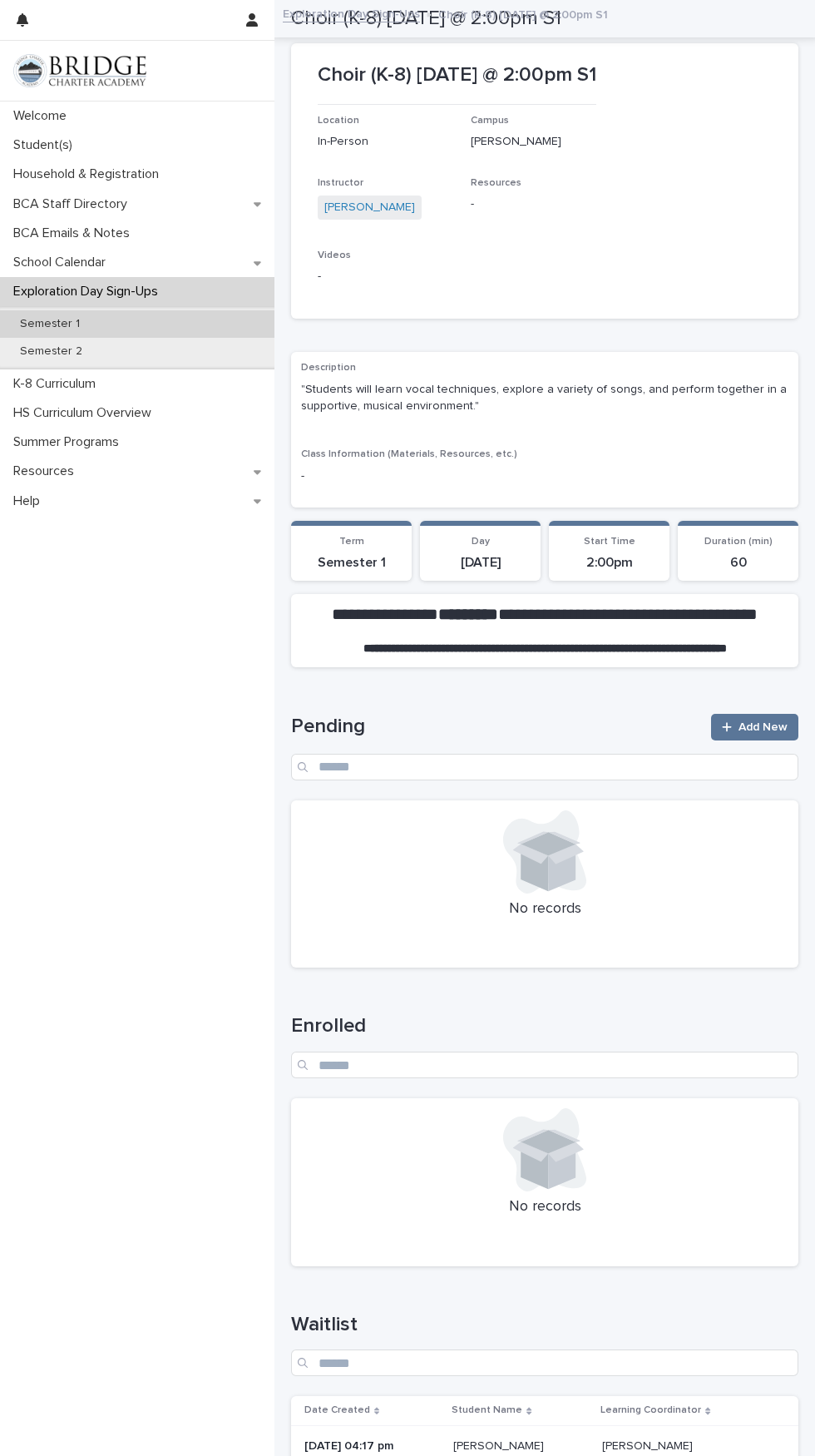
click at [79, 317] on p "Semester 1" at bounding box center [50, 324] width 86 height 14
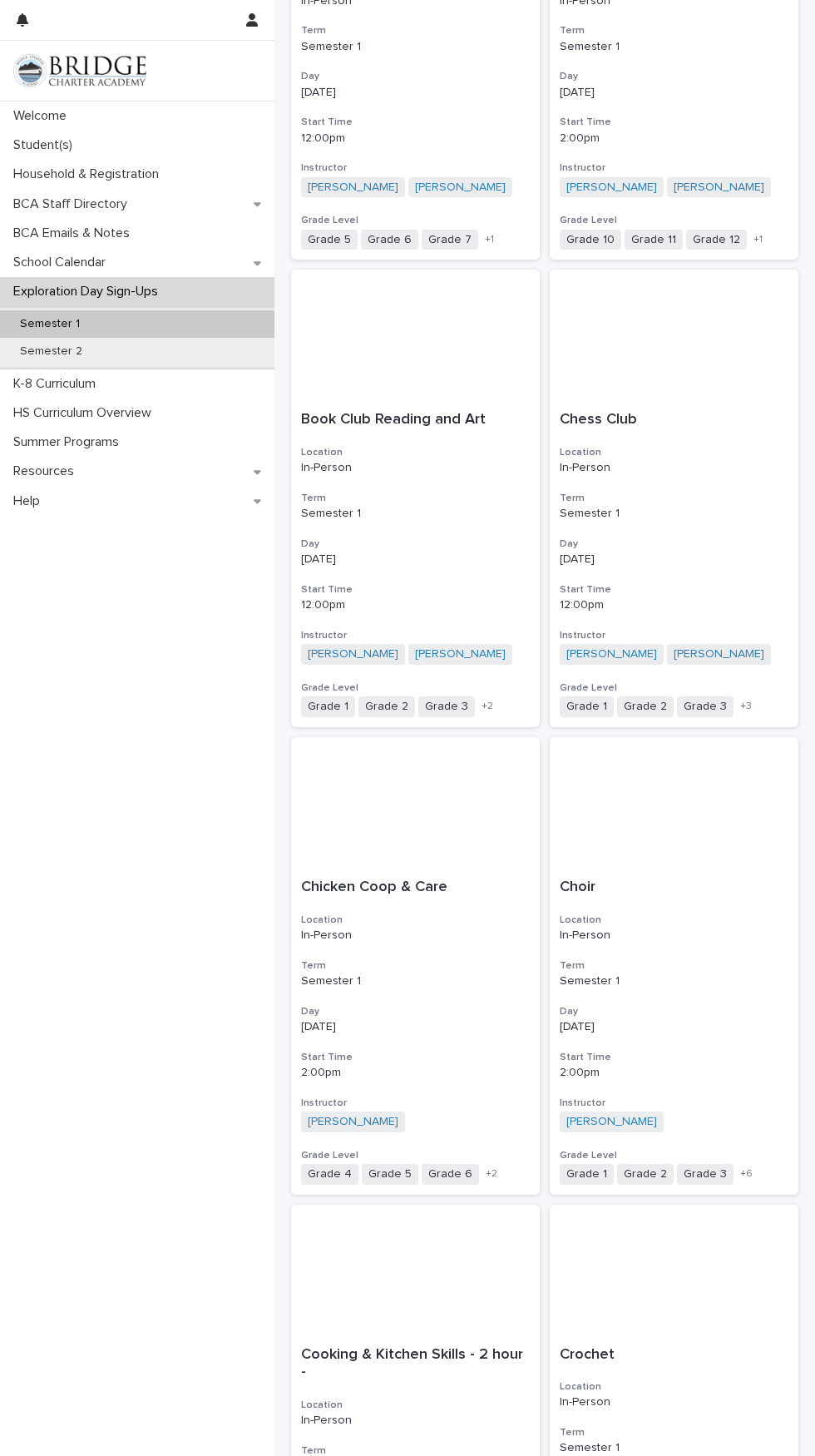
scroll to position [1708, 0]
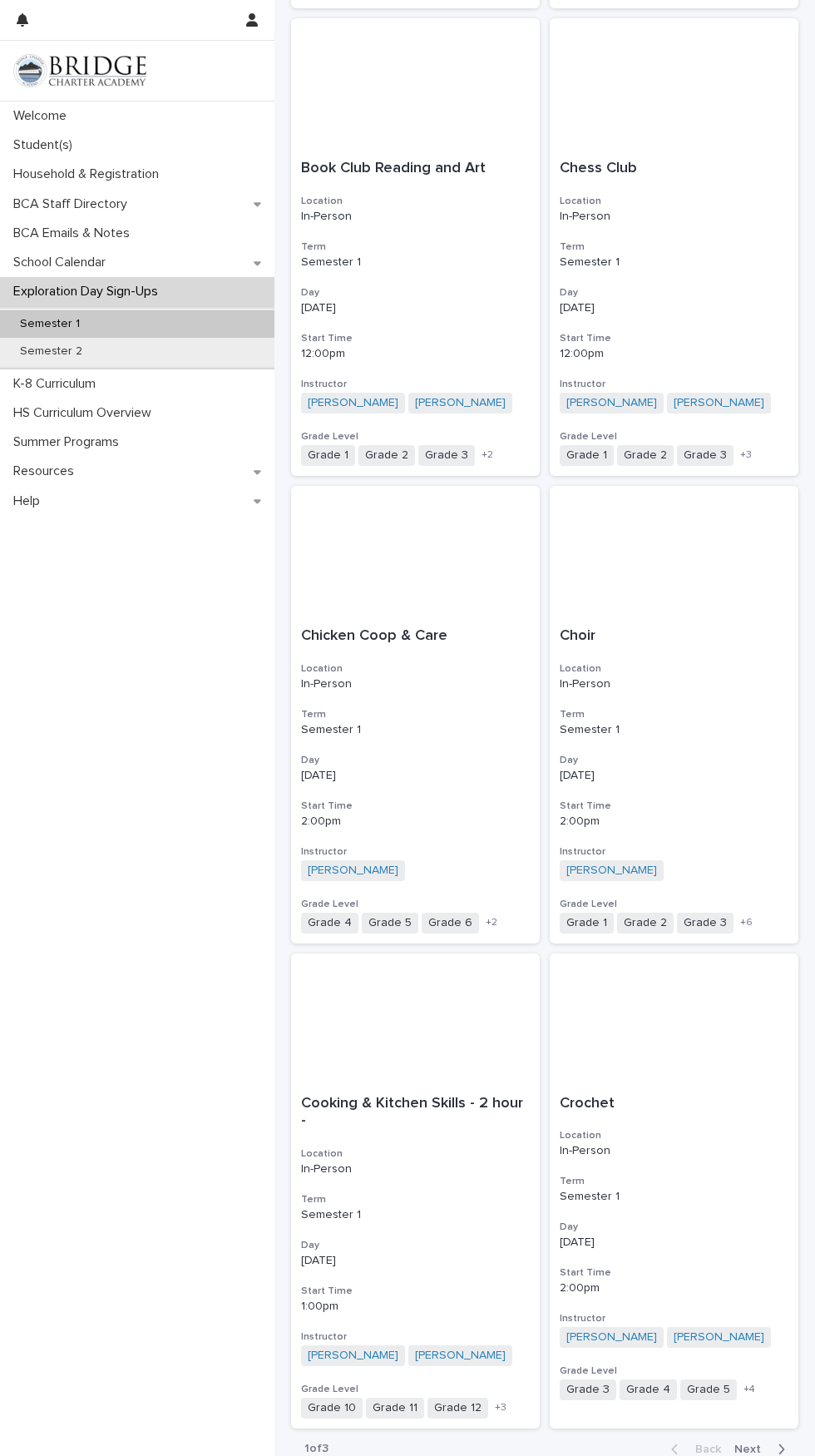
click at [769, 1444] on span "Next" at bounding box center [752, 1449] width 37 height 11
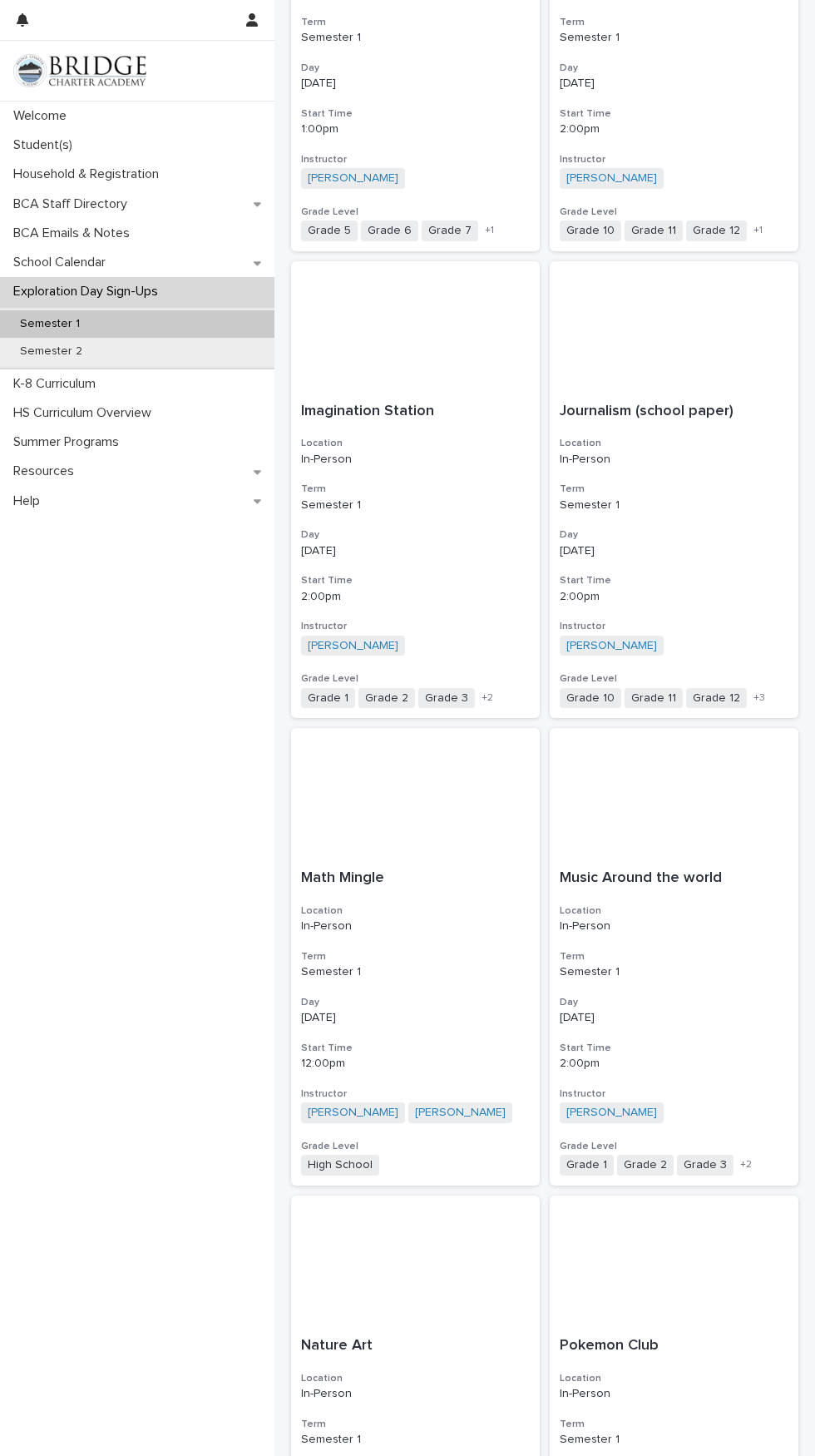
scroll to position [993, 0]
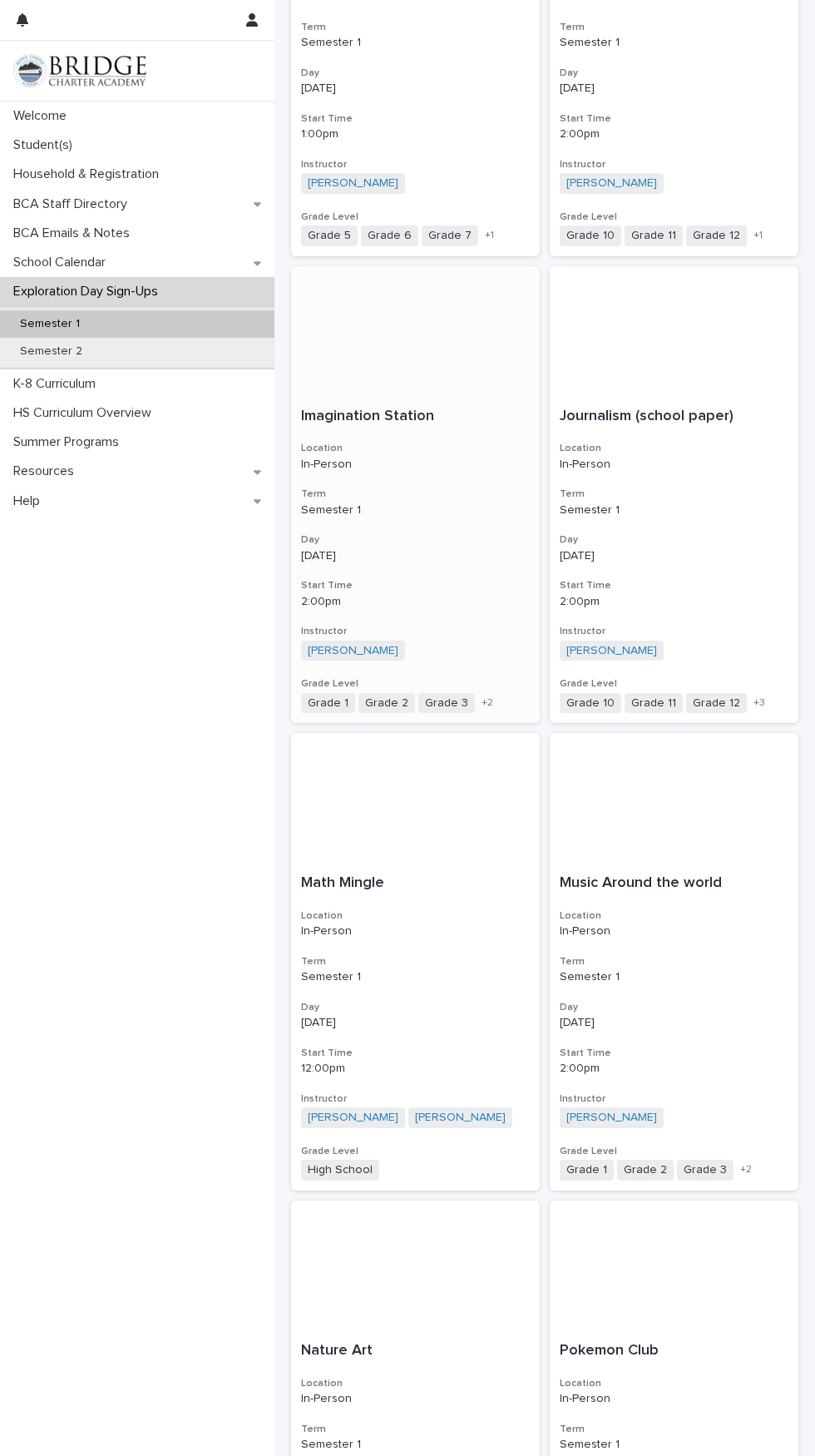
click at [400, 546] on div "[DATE]" at bounding box center [415, 554] width 229 height 18
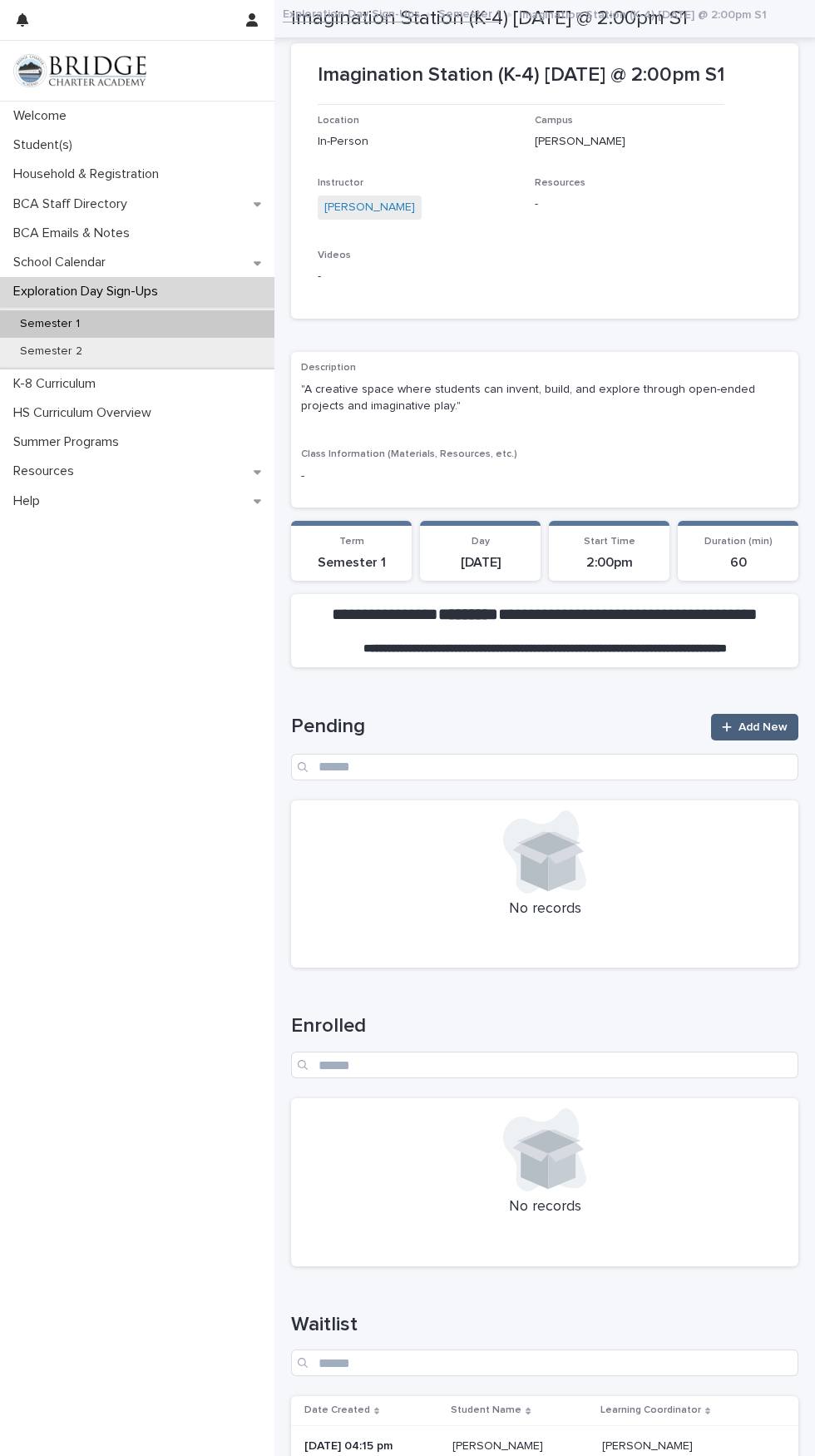
click at [778, 721] on span "Add New" at bounding box center [763, 727] width 49 height 11
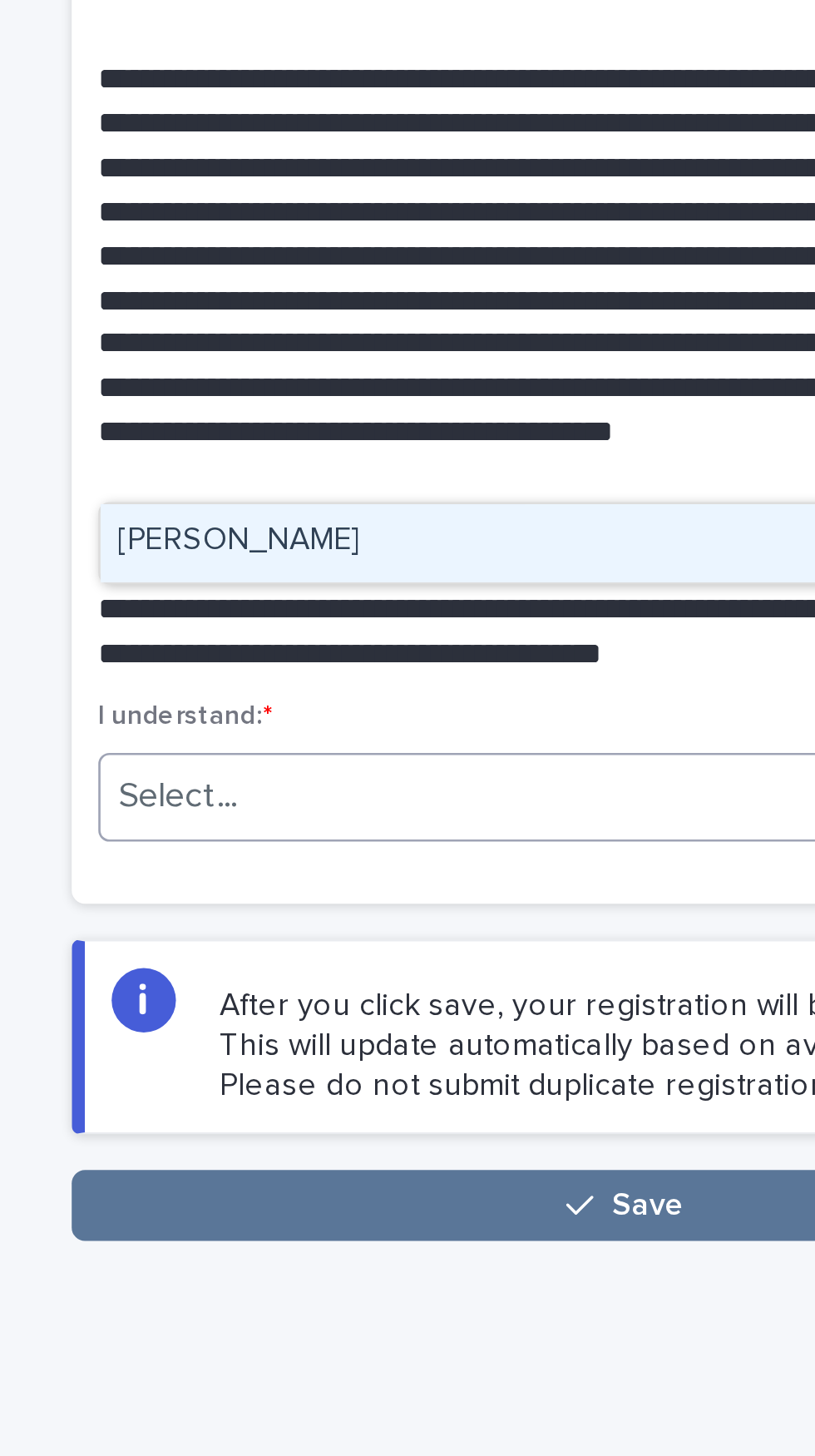
click at [516, 497] on div "[PERSON_NAME]" at bounding box center [545, 511] width 394 height 29
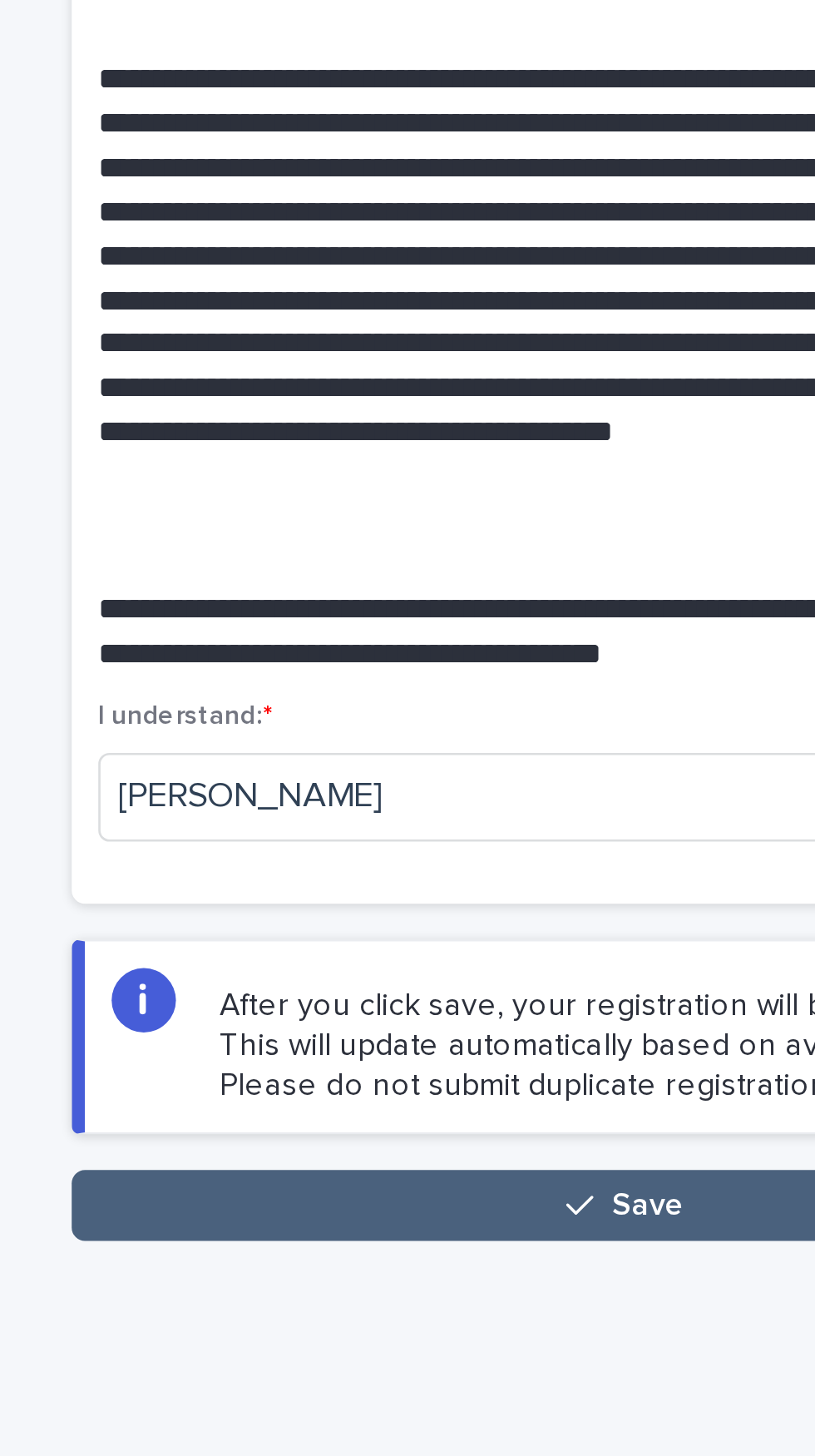
click at [534, 754] on div "button" at bounding box center [531, 760] width 17 height 11
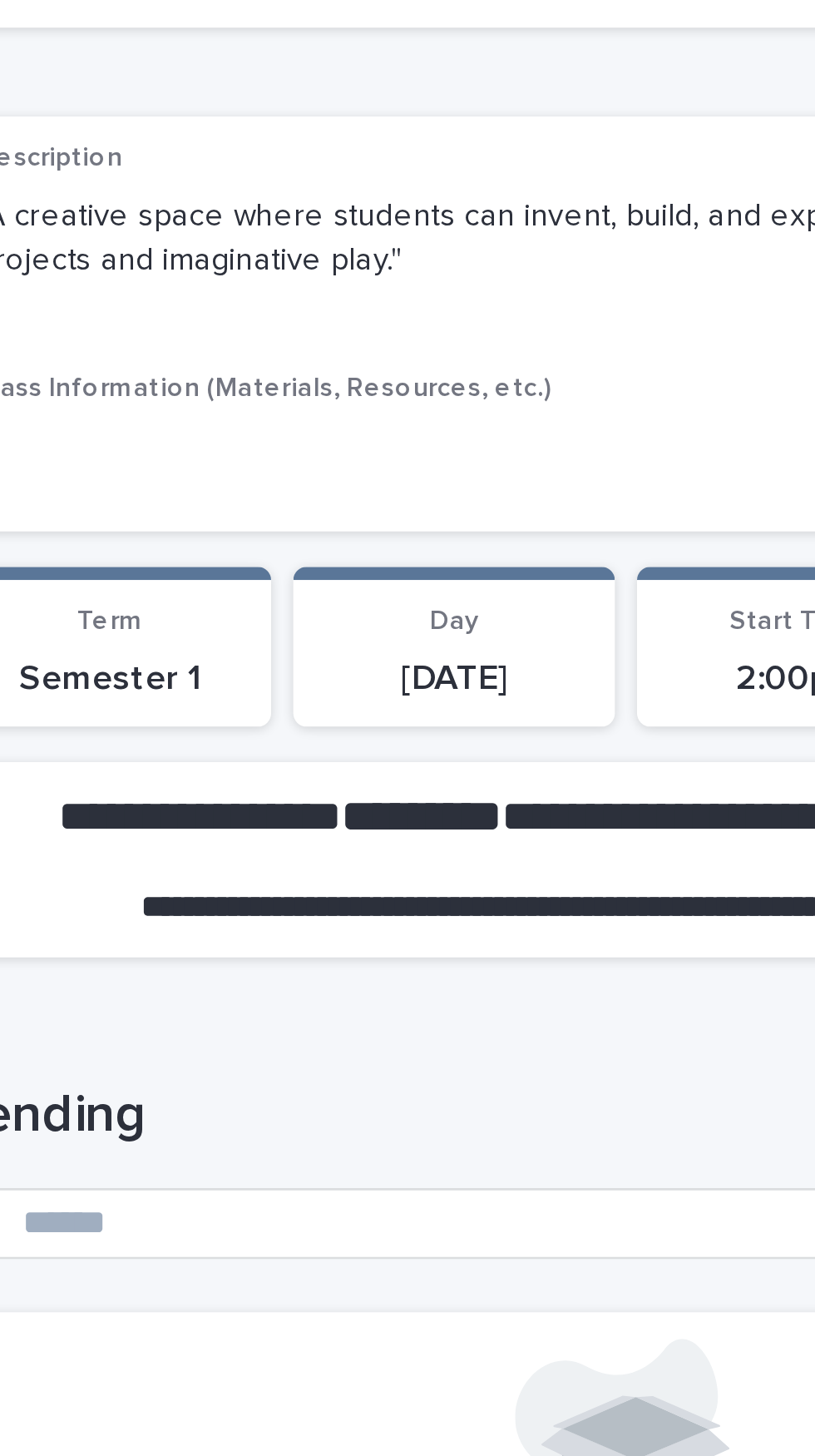
scroll to position [4, 0]
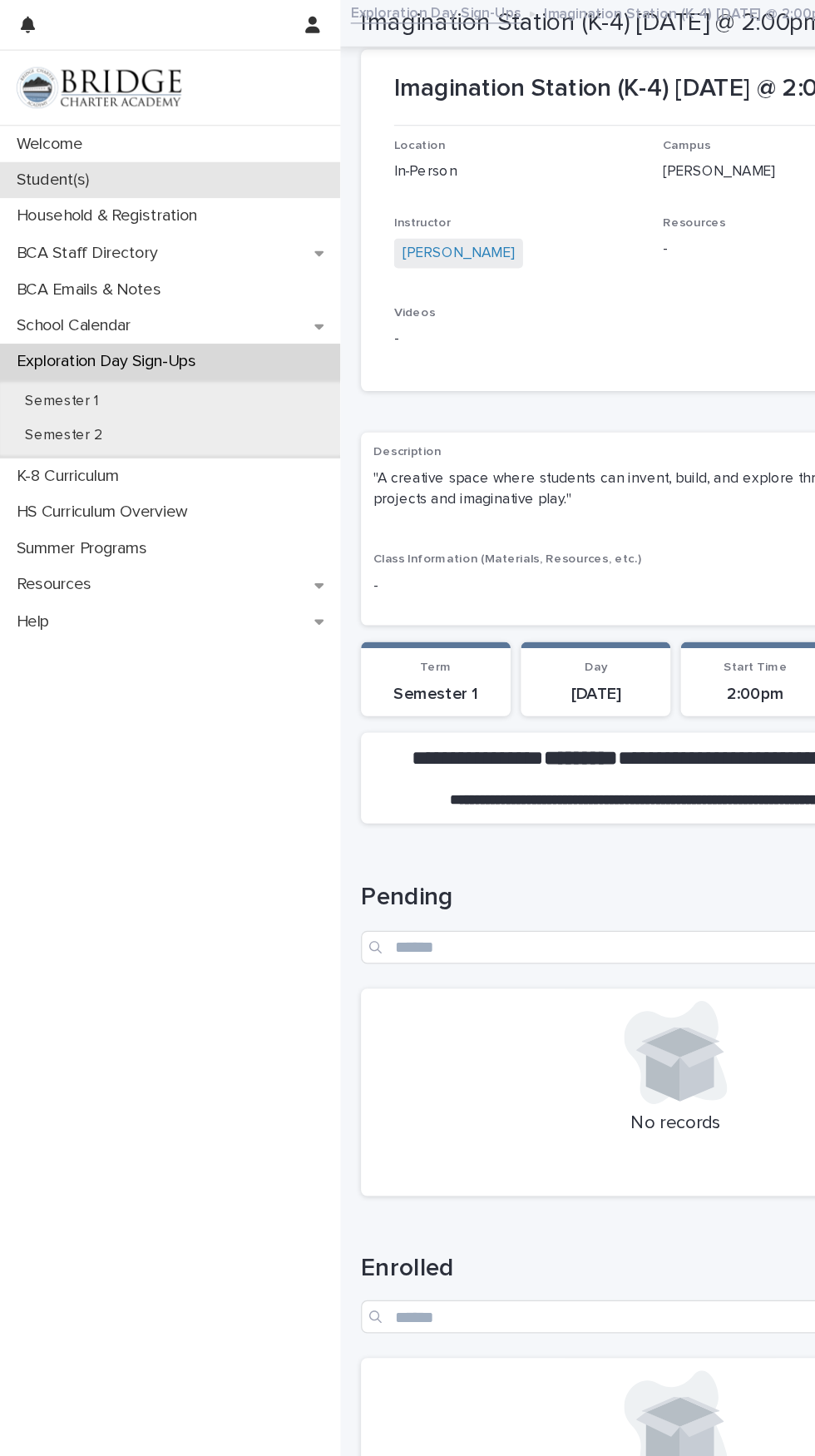
click at [62, 145] on p "Student(s)" at bounding box center [46, 144] width 79 height 16
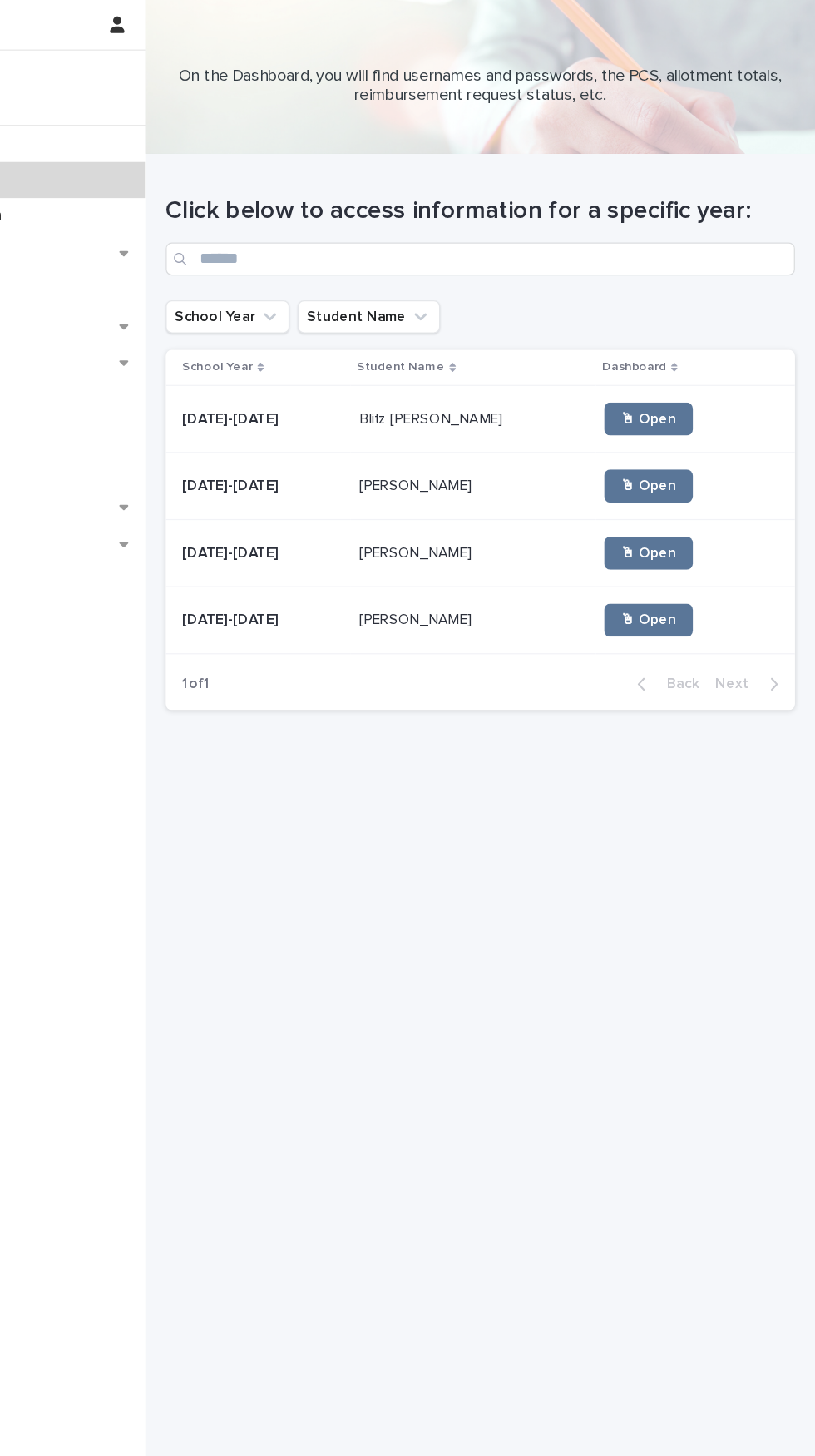
click at [498, 436] on p "[PERSON_NAME]" at bounding box center [493, 445] width 94 height 18
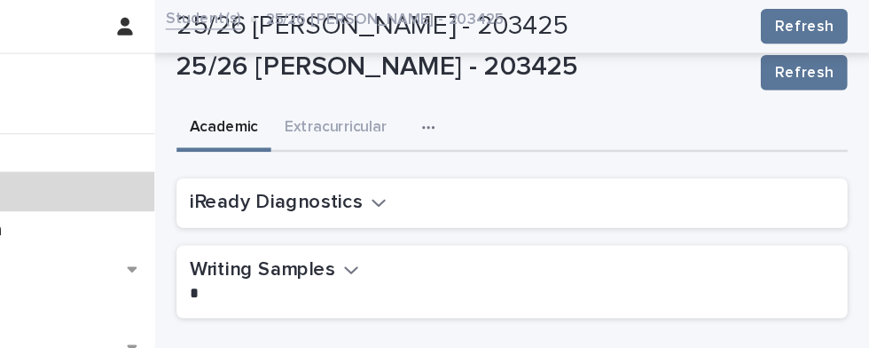
scroll to position [69, 0]
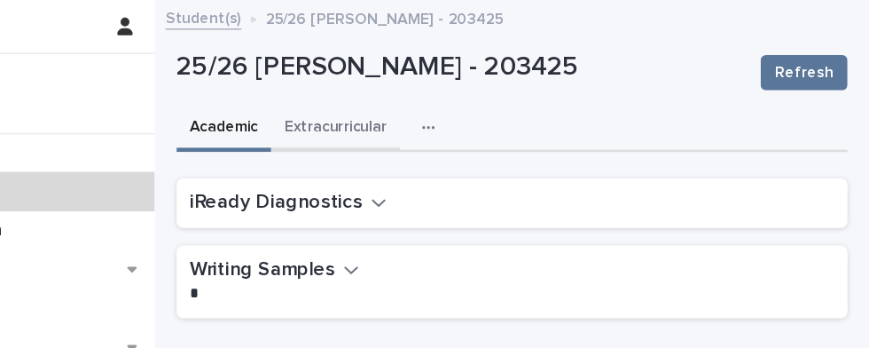
click at [434, 85] on button "Extracurricular" at bounding box center [439, 103] width 104 height 37
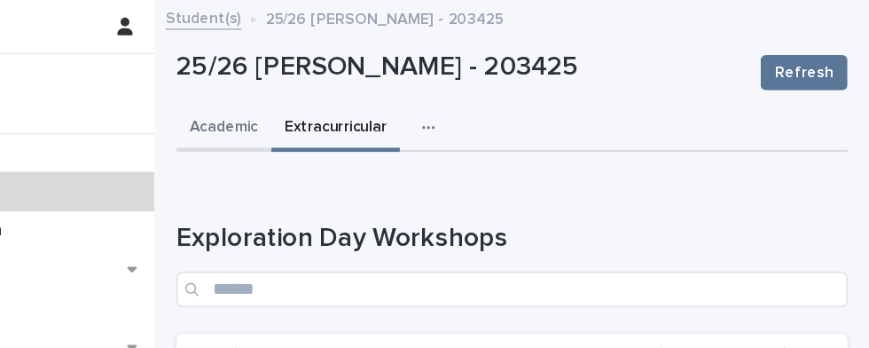
click at [357, 85] on button "Academic" at bounding box center [348, 103] width 76 height 37
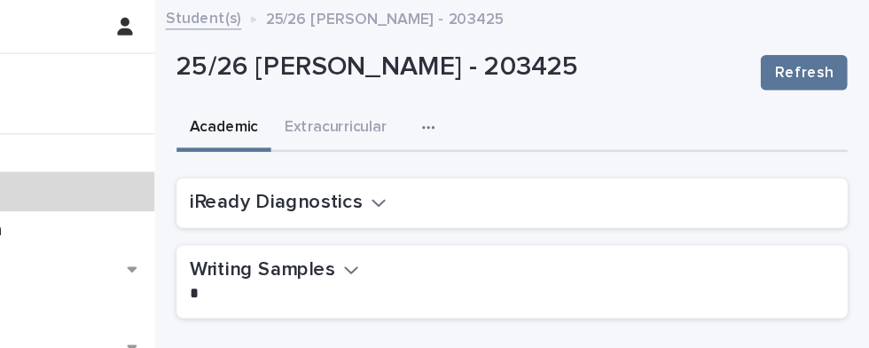
click at [357, 85] on button "Academic" at bounding box center [348, 103] width 76 height 37
click at [470, 155] on icon "button" at bounding box center [473, 163] width 12 height 16
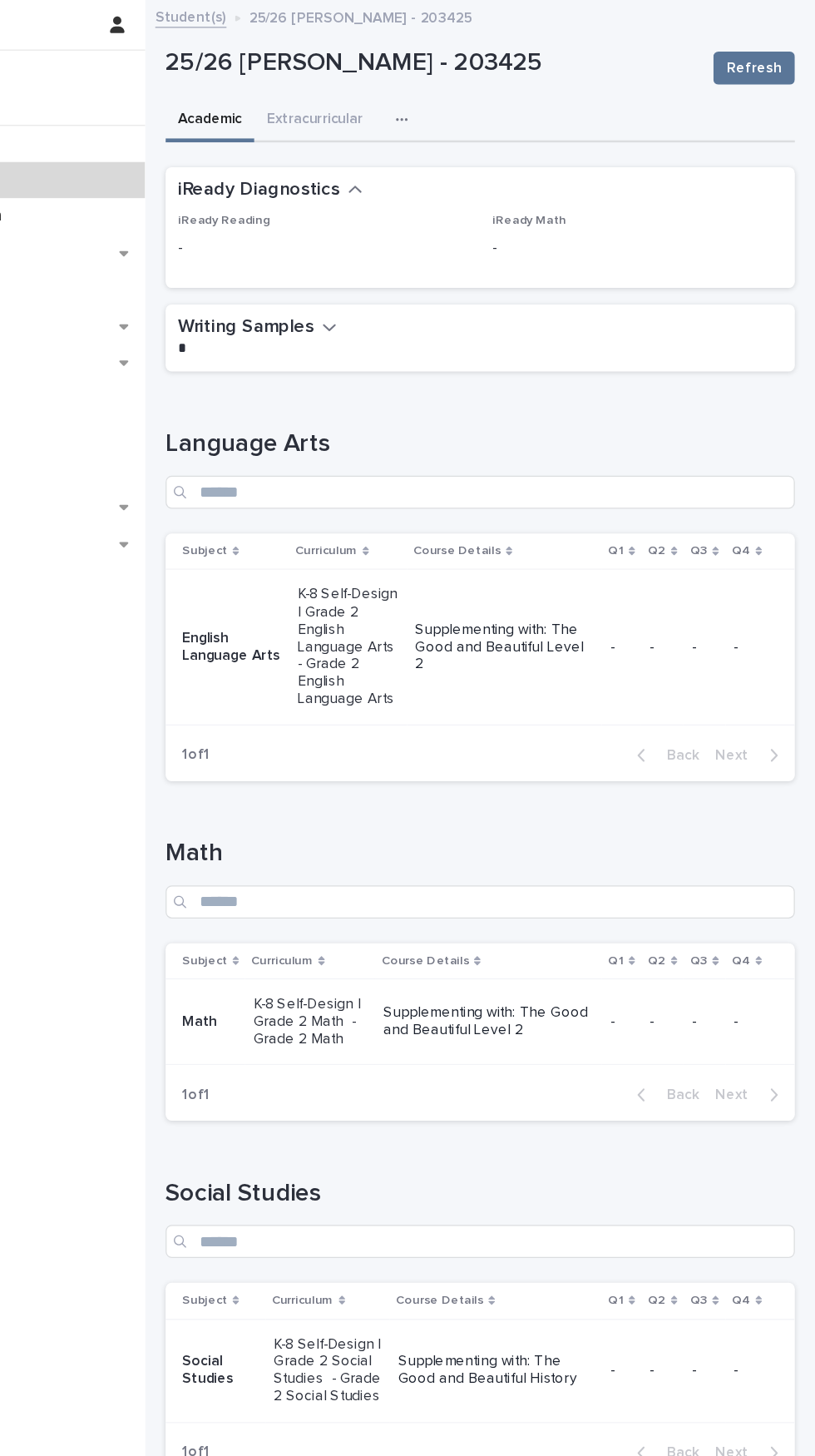
click at [482, 95] on icon "button" at bounding box center [481, 96] width 9 height 3
click at [444, 227] on button "General" at bounding box center [439, 239] width 110 height 25
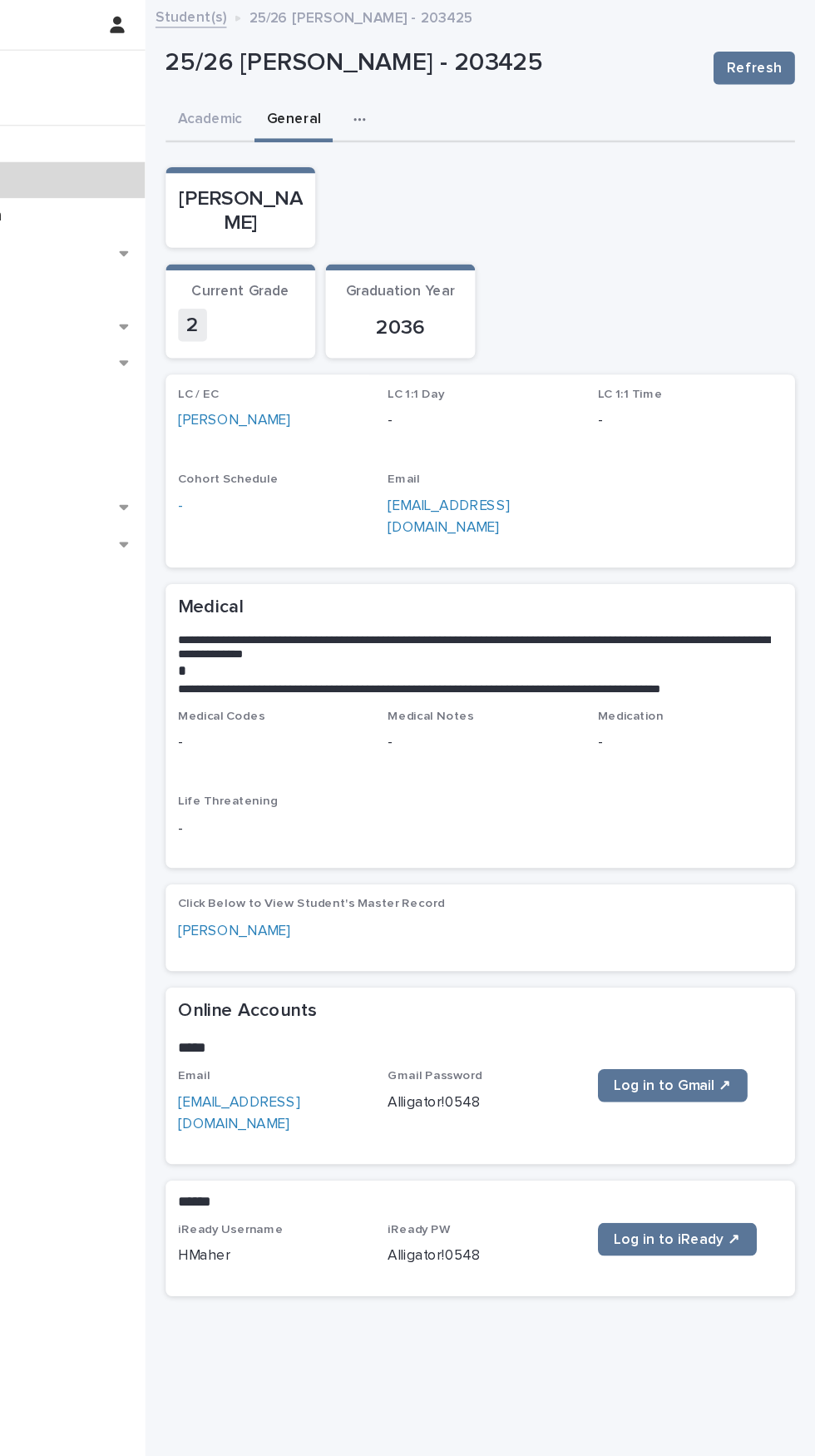
click at [451, 96] on div "button" at bounding box center [451, 97] width 17 height 11
click at [413, 190] on button "Purchasing" at bounding box center [404, 190] width 110 height 25
